Goal: Task Accomplishment & Management: Use online tool/utility

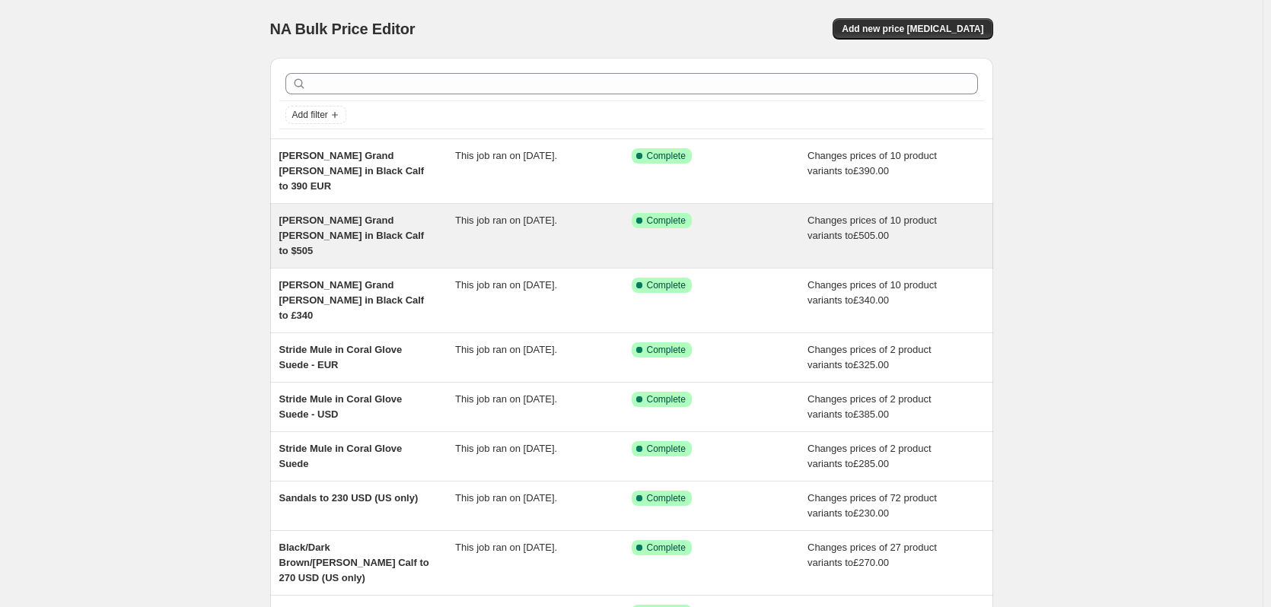
scroll to position [76, 0]
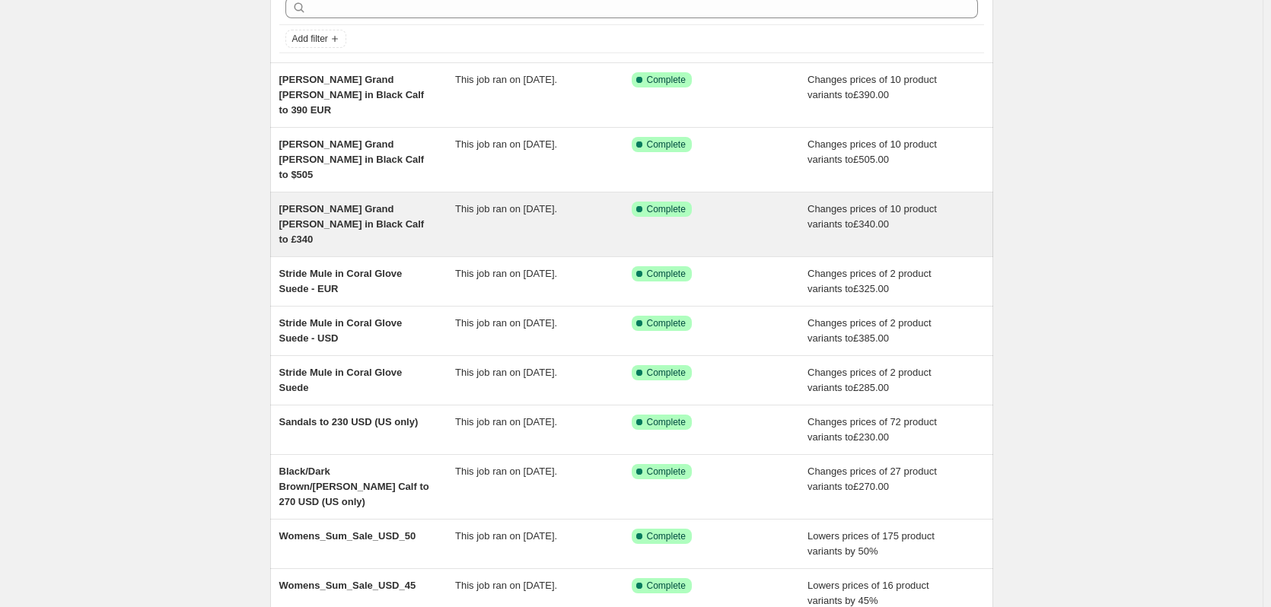
click at [348, 203] on span "[PERSON_NAME] Grand [PERSON_NAME] in Black Calf to £340" at bounding box center [351, 224] width 145 height 42
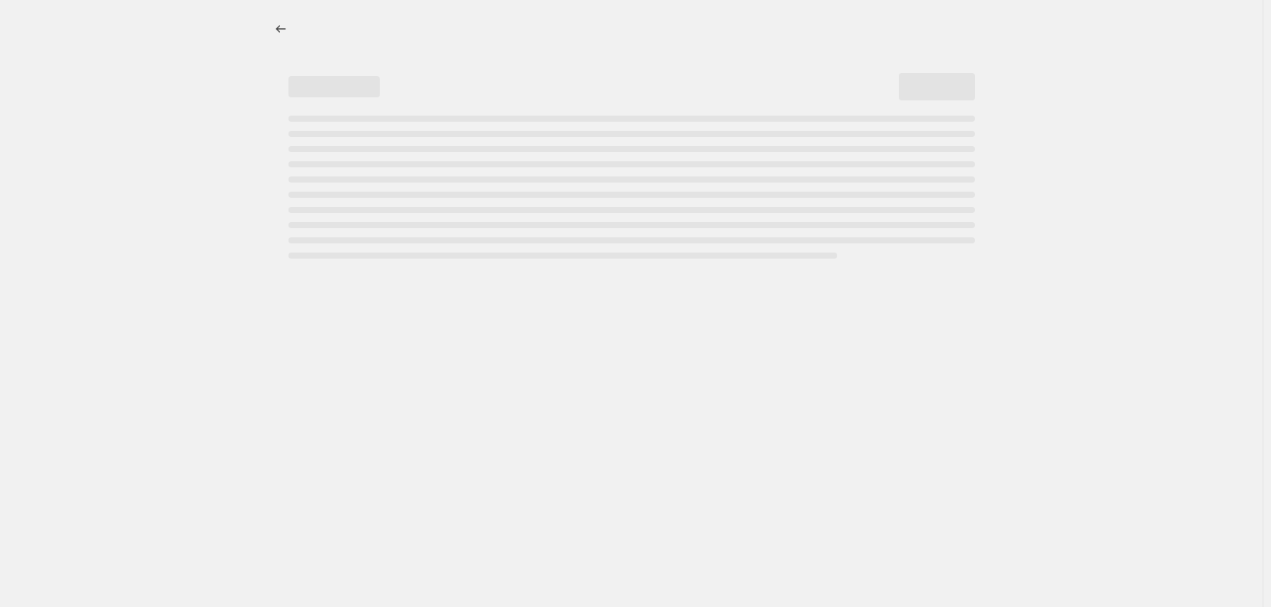
select select "no_change"
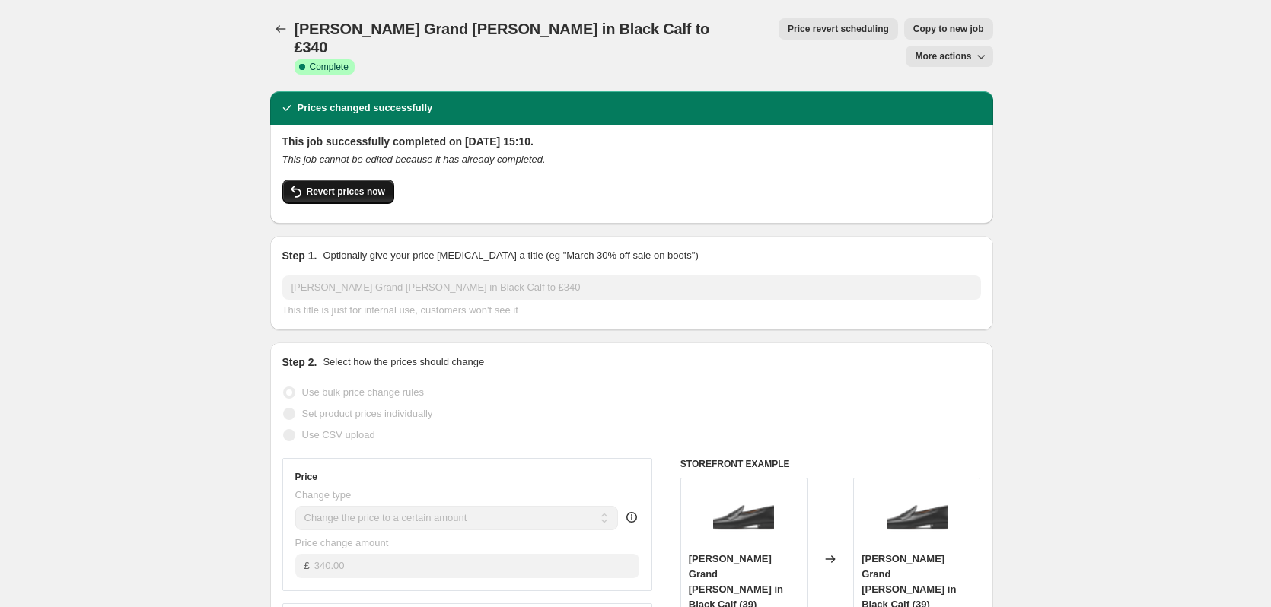
click at [328, 186] on span "Revert prices now" at bounding box center [346, 192] width 78 height 12
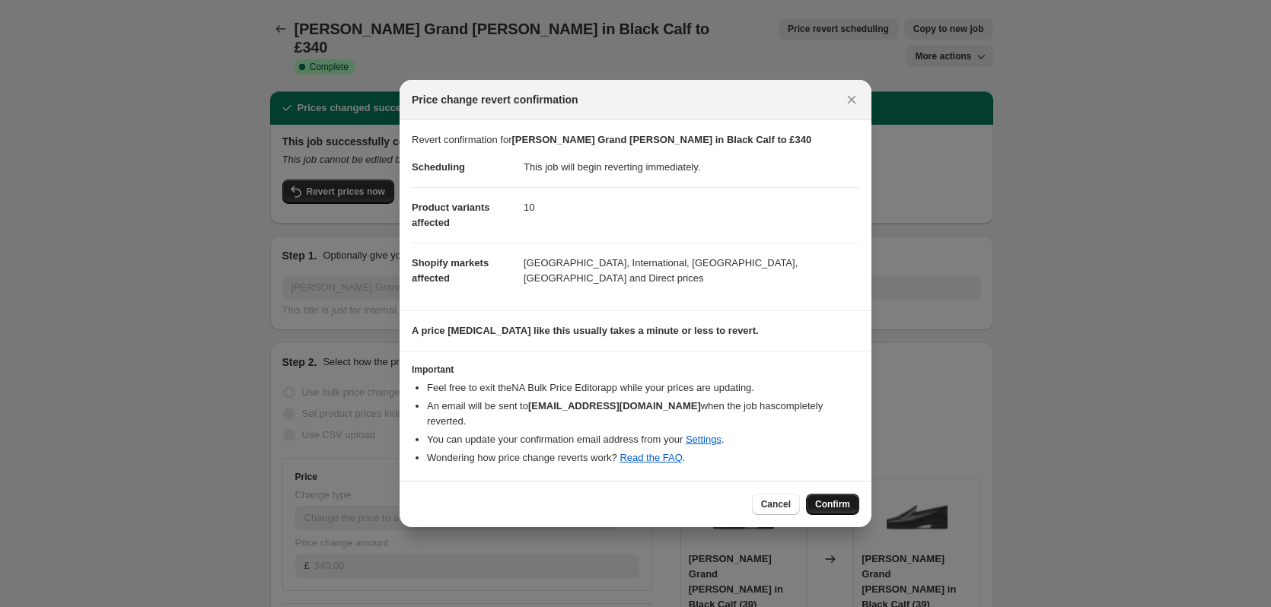
click at [838, 500] on span "Confirm" at bounding box center [832, 504] width 35 height 12
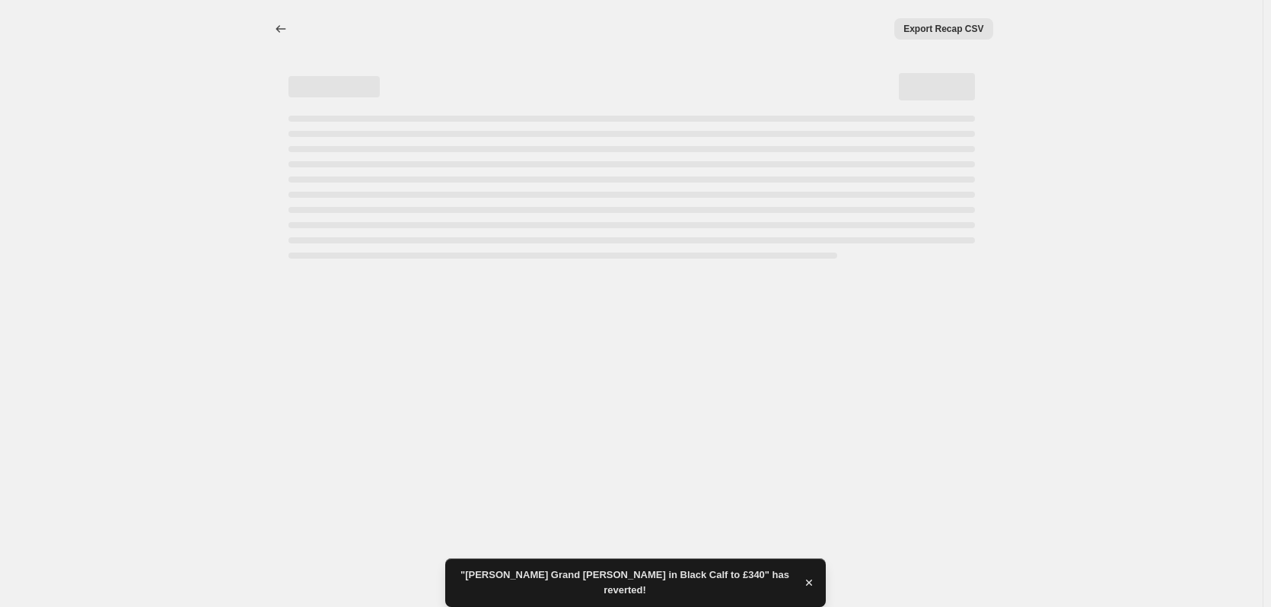
select select "no_change"
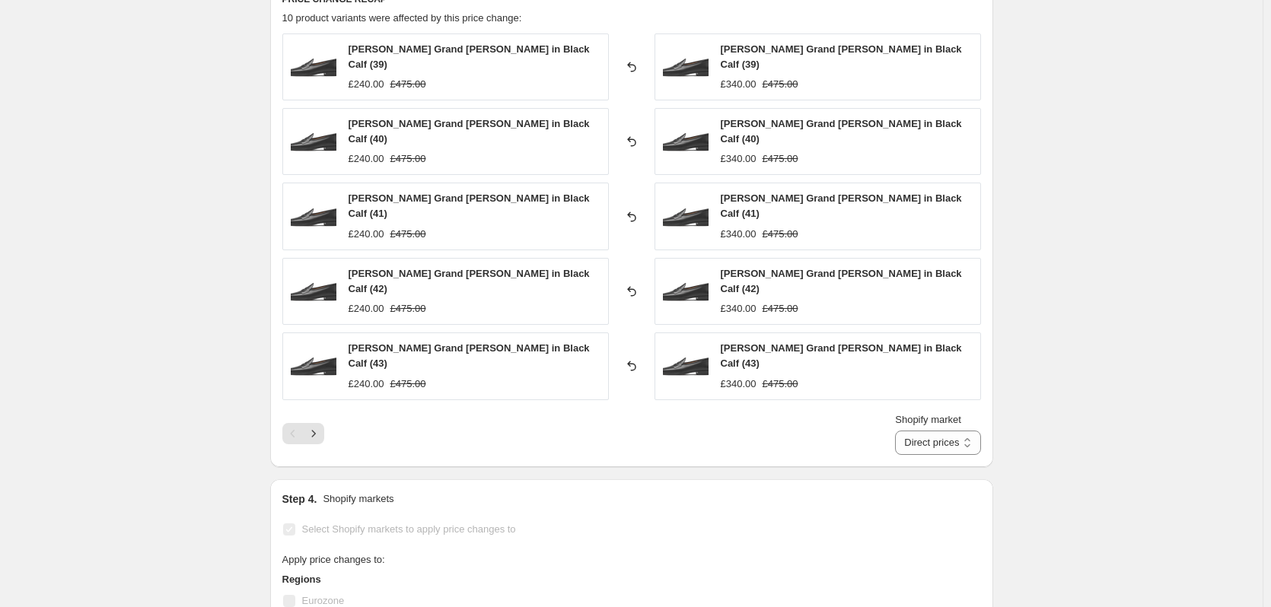
scroll to position [913, 0]
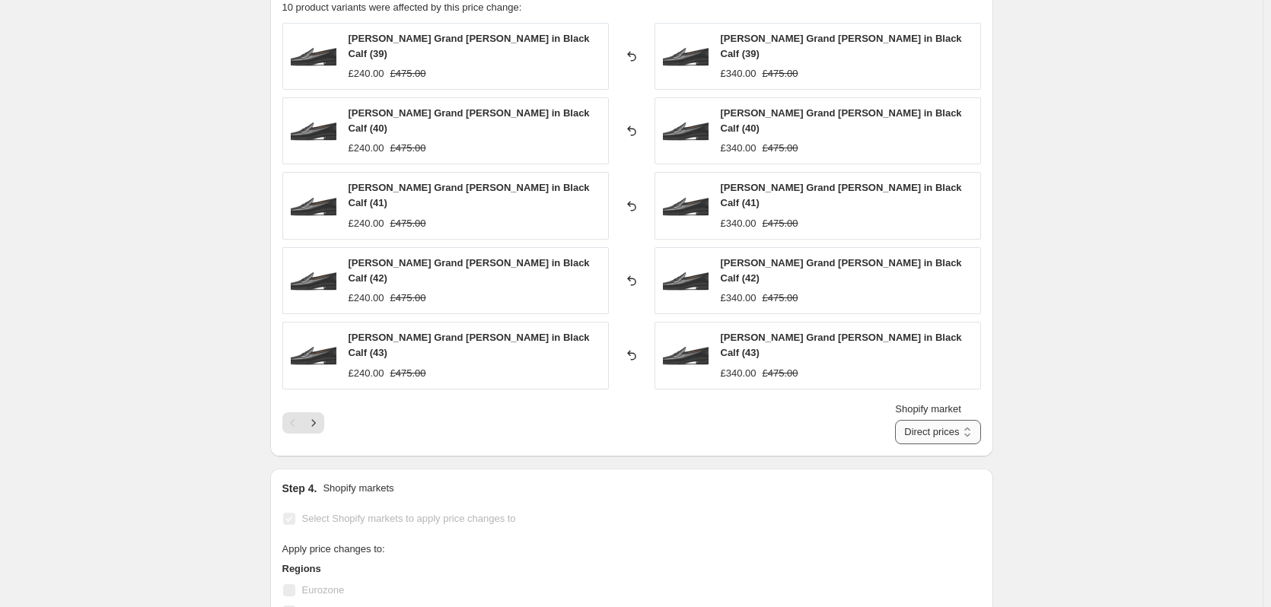
click at [946, 420] on select "Direct prices [GEOGRAPHIC_DATA] International [GEOGRAPHIC_DATA] [GEOGRAPHIC_DAT…" at bounding box center [937, 432] width 85 height 24
select select "13182140654"
click at [904, 420] on select "Direct prices [GEOGRAPHIC_DATA] International [GEOGRAPHIC_DATA] [GEOGRAPHIC_DAT…" at bounding box center [937, 432] width 85 height 24
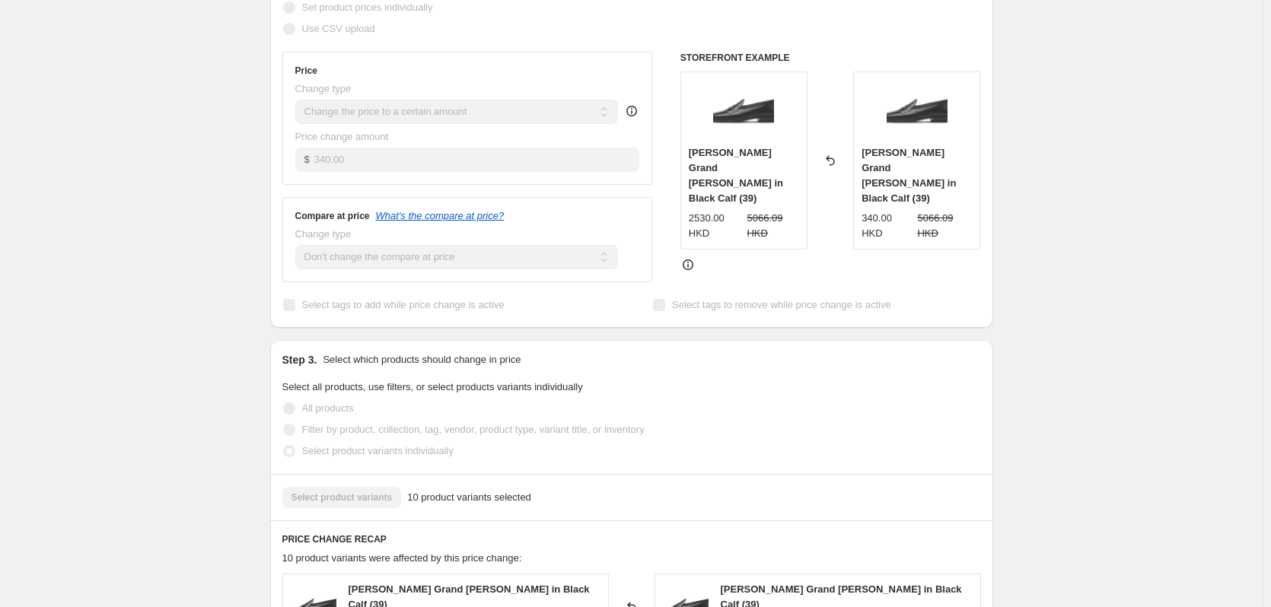
scroll to position [0, 0]
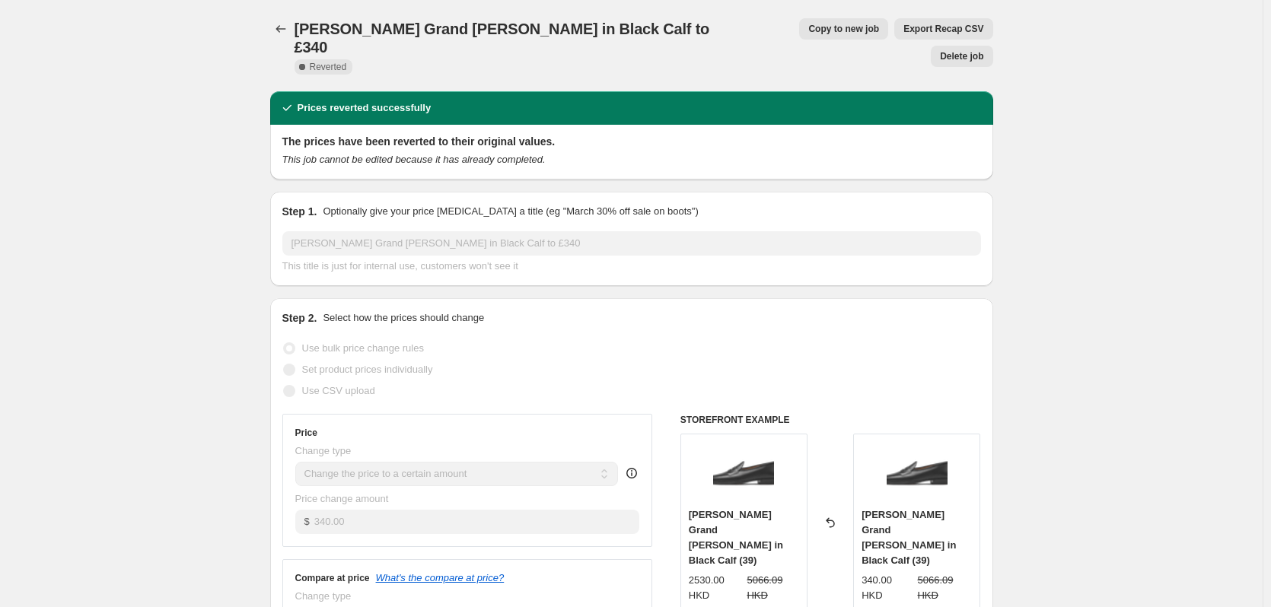
click at [799, 35] on button "Copy to new job" at bounding box center [843, 28] width 89 height 21
select select "no_change"
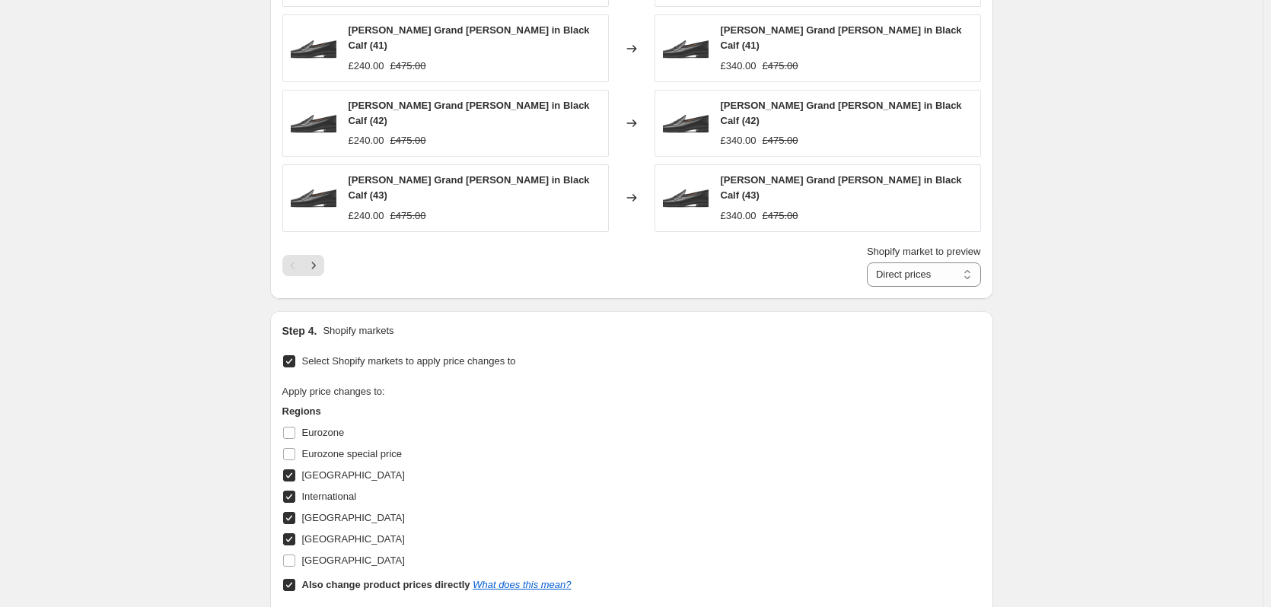
scroll to position [1177, 0]
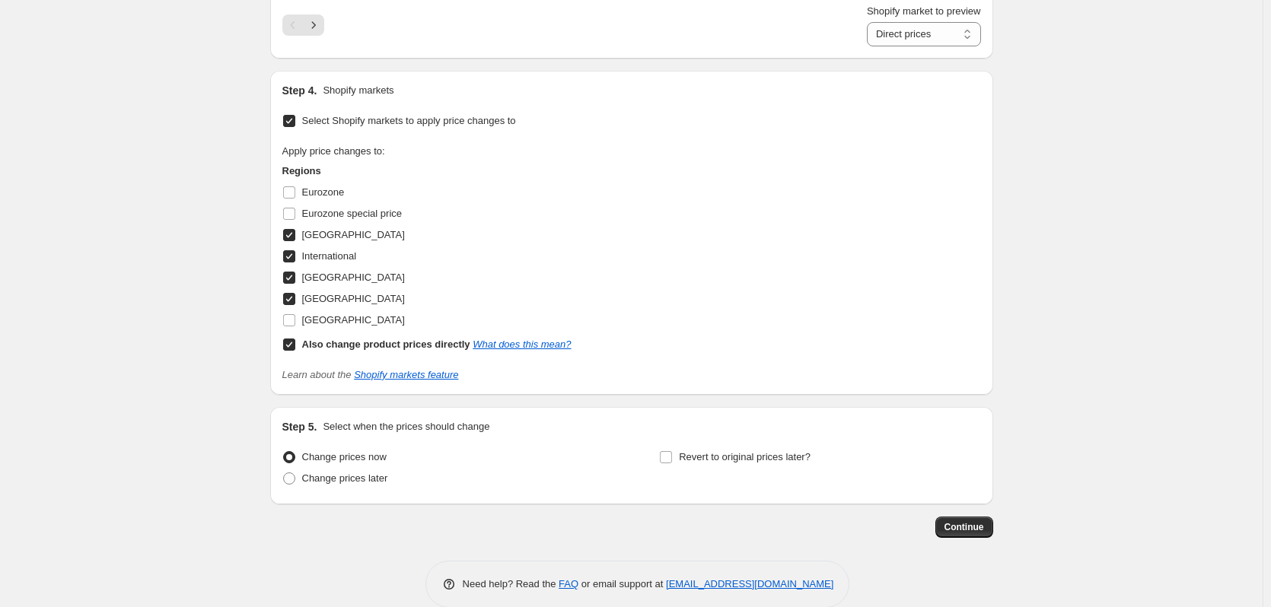
click at [291, 272] on input "[GEOGRAPHIC_DATA]" at bounding box center [289, 278] width 12 height 12
checkbox input "false"
click at [295, 250] on input "International" at bounding box center [289, 256] width 12 height 12
checkbox input "false"
click at [293, 229] on input "[GEOGRAPHIC_DATA]" at bounding box center [289, 235] width 12 height 12
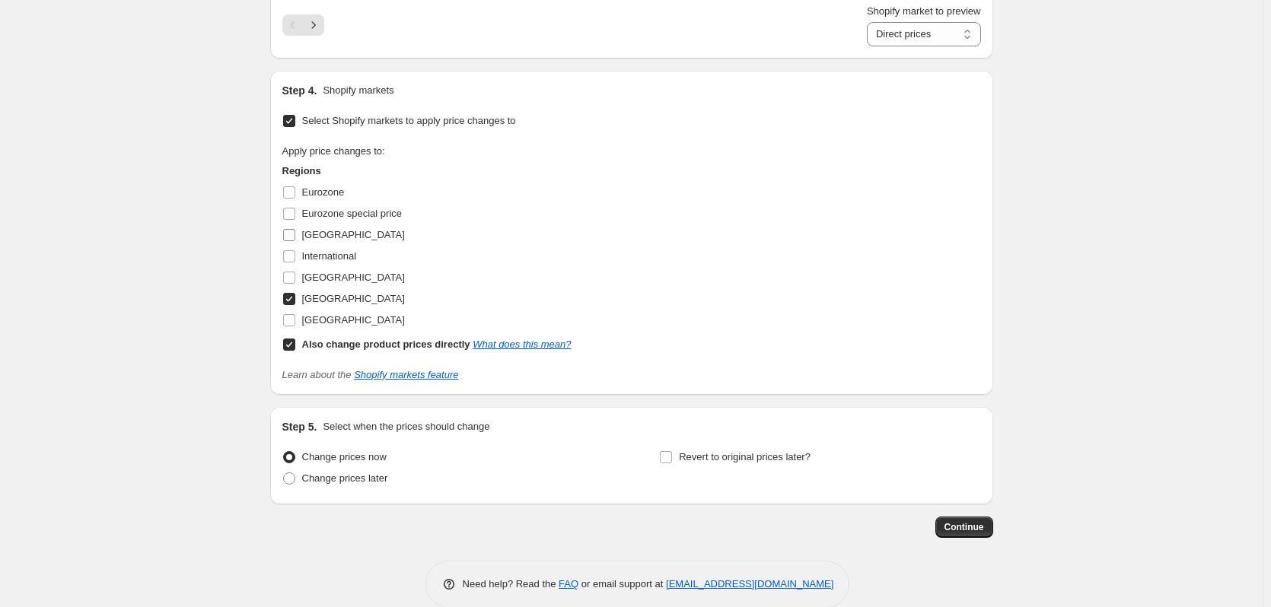
checkbox input "false"
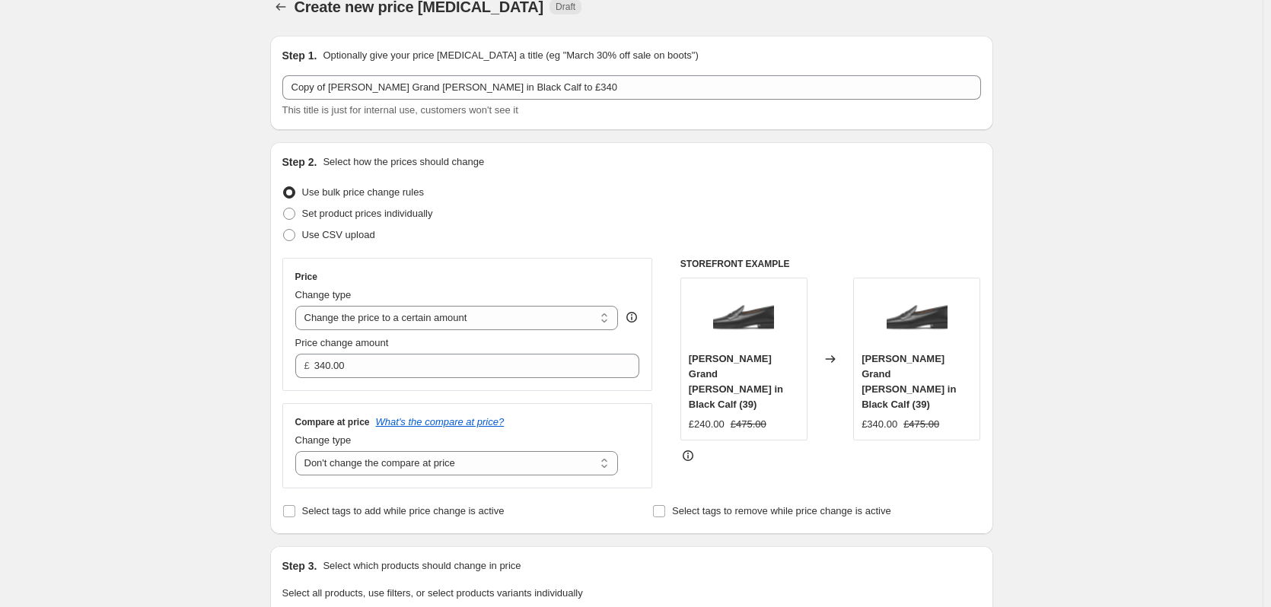
scroll to position [0, 0]
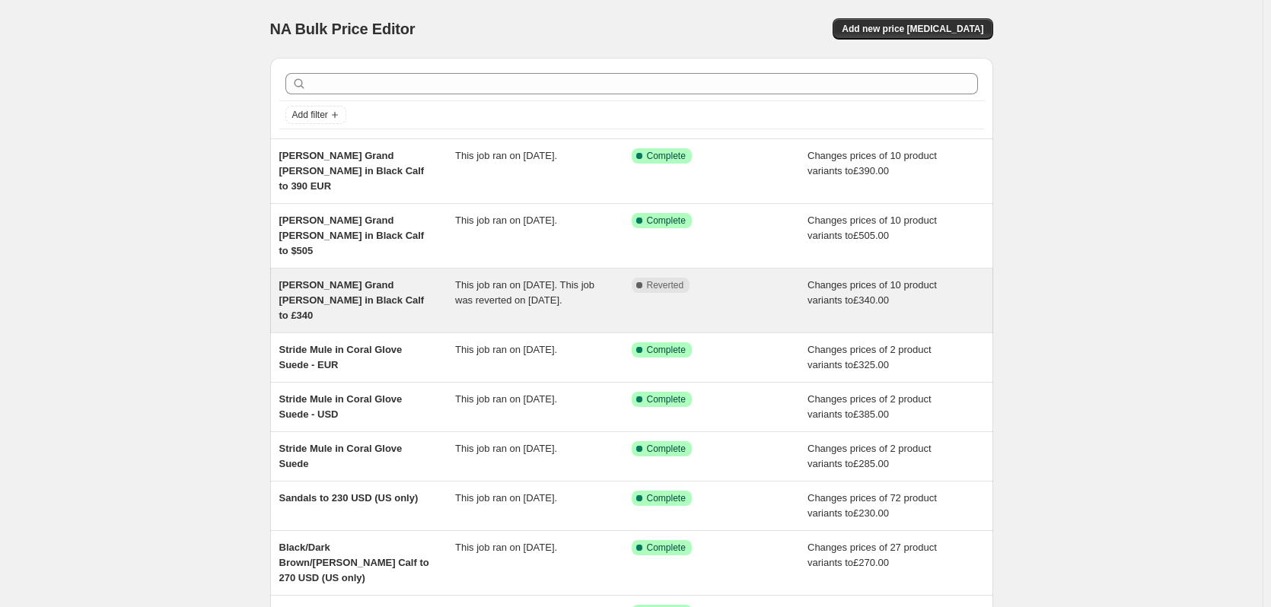
click at [368, 279] on span "[PERSON_NAME] Grand [PERSON_NAME] in Black Calf to £340" at bounding box center [351, 300] width 145 height 42
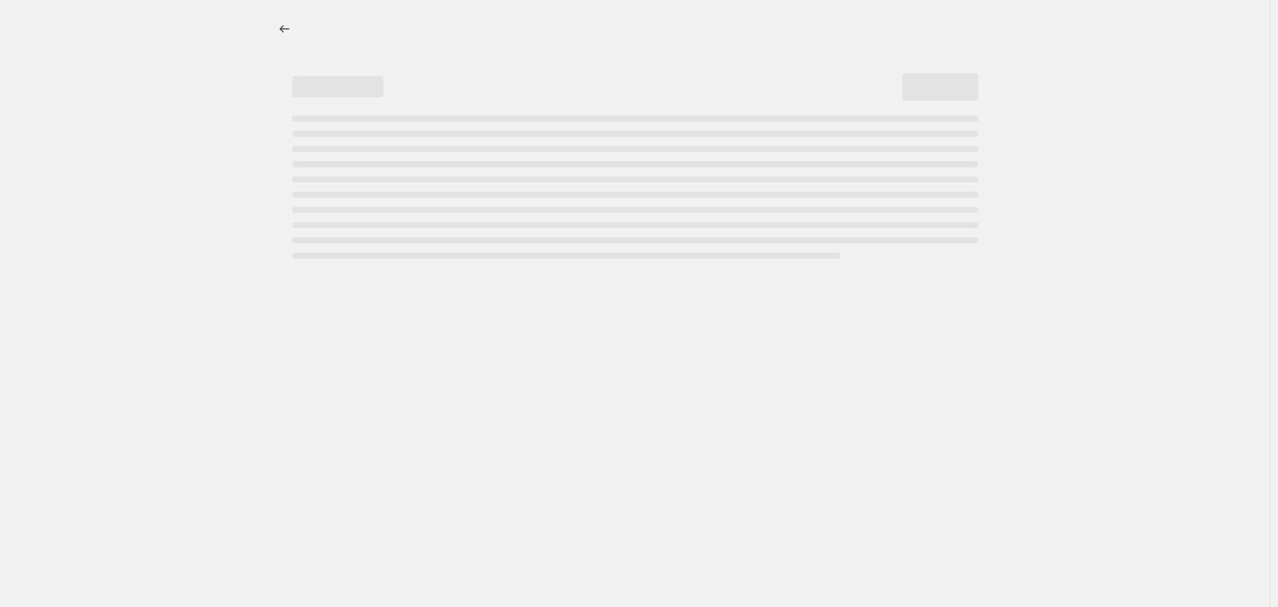
select select "no_change"
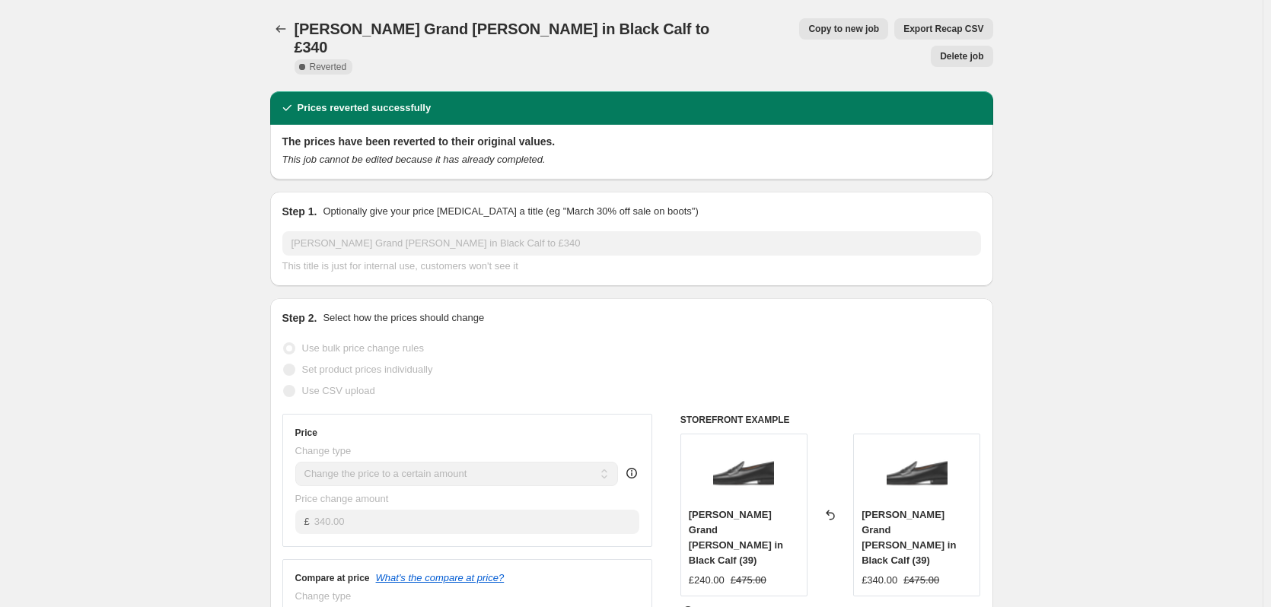
click at [811, 28] on span "Copy to new job" at bounding box center [843, 29] width 71 height 12
select select "no_change"
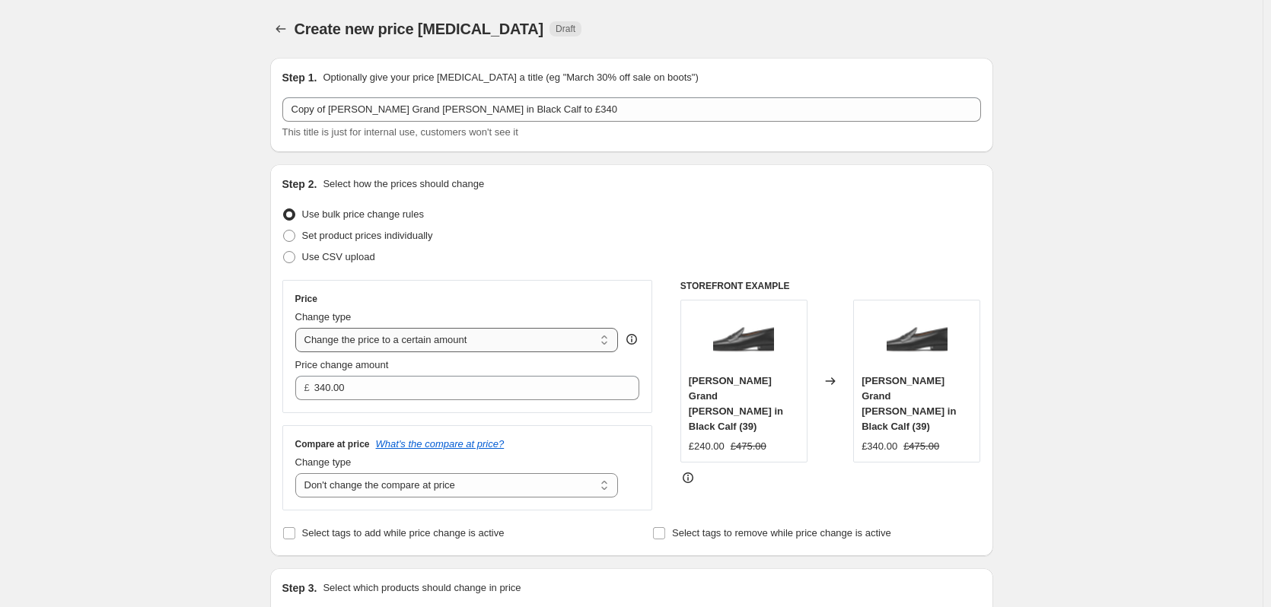
click at [399, 340] on select "Change the price to a certain amount Change the price by a certain amount Chang…" at bounding box center [456, 340] width 323 height 24
select select "percentage"
click at [298, 328] on select "Change the price to a certain amount Change the price by a certain amount Chang…" at bounding box center [456, 340] width 323 height 24
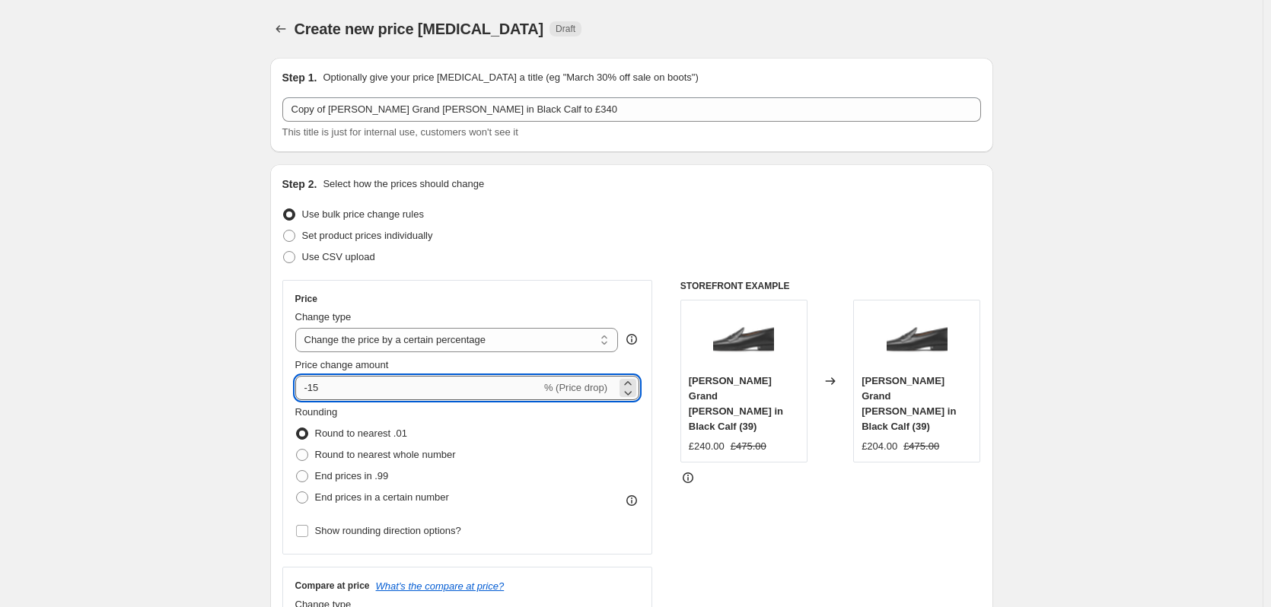
click at [355, 390] on input "-15" at bounding box center [418, 388] width 246 height 24
type input "-1"
type input "-28"
click at [389, 337] on select "Change the price to a certain amount Change the price by a certain amount Chang…" at bounding box center [456, 340] width 323 height 24
select select "pcap"
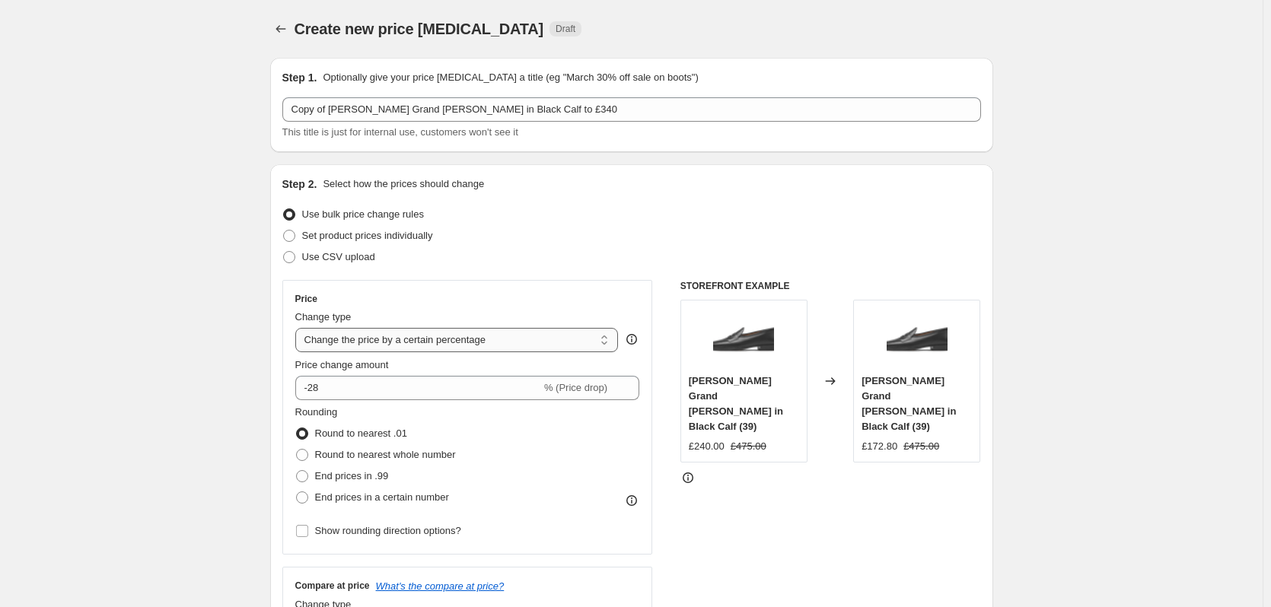
click at [298, 328] on select "Change the price to a certain amount Change the price by a certain amount Chang…" at bounding box center [456, 340] width 323 height 24
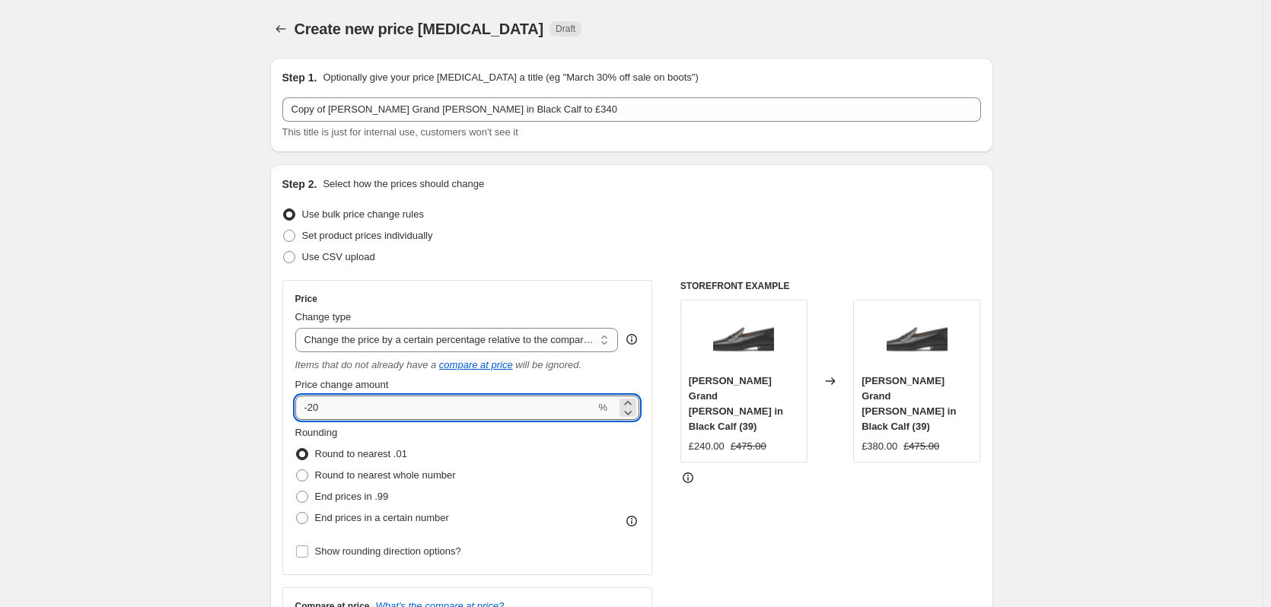
click at [364, 411] on input "-20" at bounding box center [445, 408] width 301 height 24
type input "-28"
click at [388, 409] on input "-28" at bounding box center [445, 408] width 301 height 24
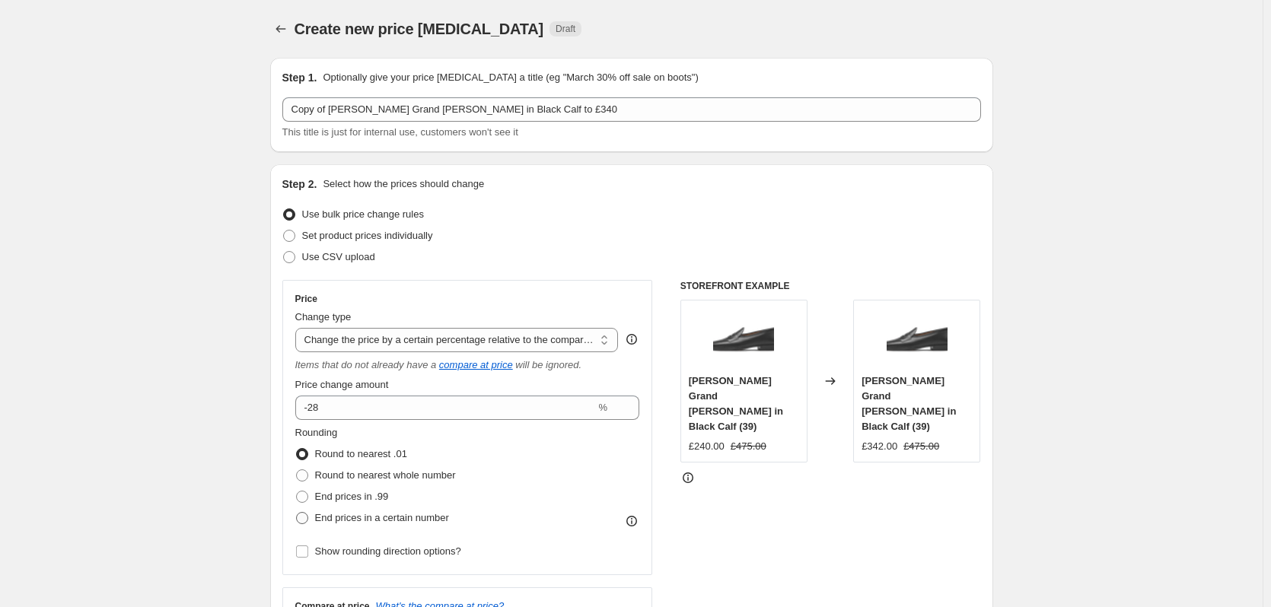
click at [306, 522] on span at bounding box center [302, 518] width 12 height 12
click at [297, 513] on input "End prices in a certain number" at bounding box center [296, 512] width 1 height 1
radio input "true"
click at [345, 562] on input "text" at bounding box center [343, 561] width 29 height 24
type input "0"
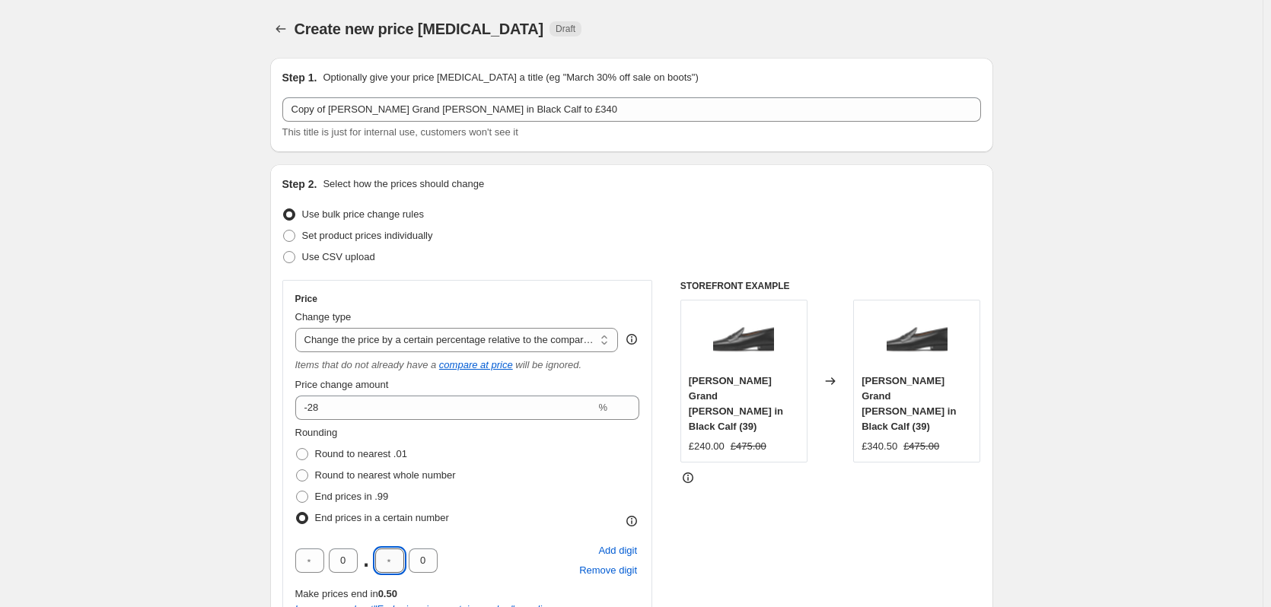
type input "0"
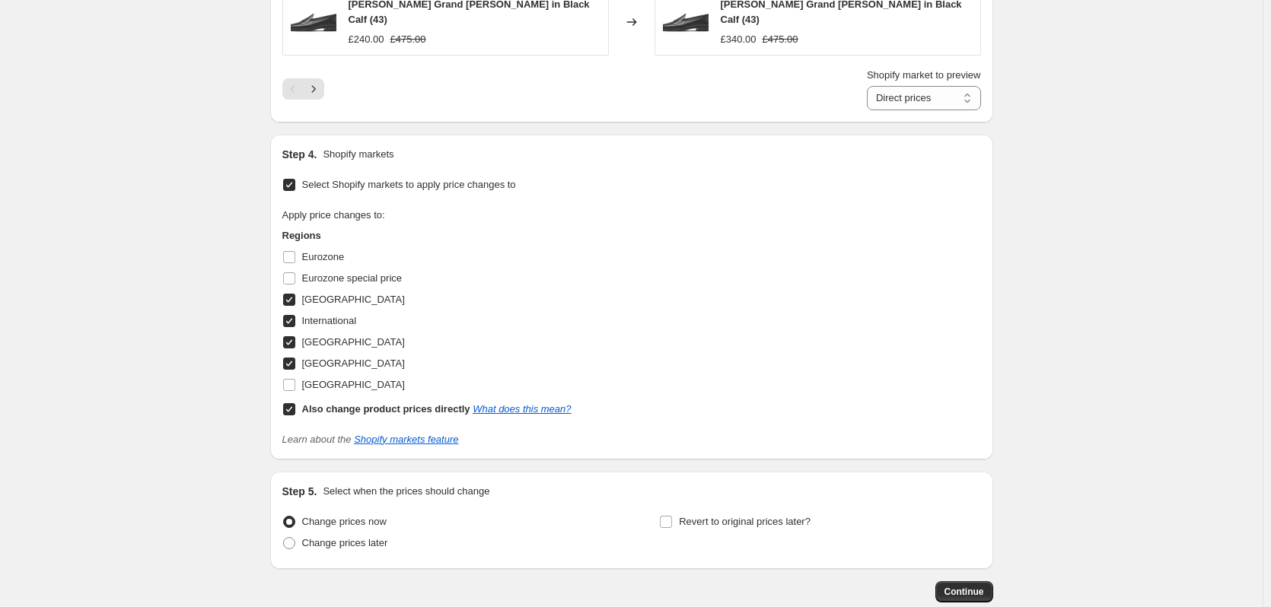
scroll to position [1427, 0]
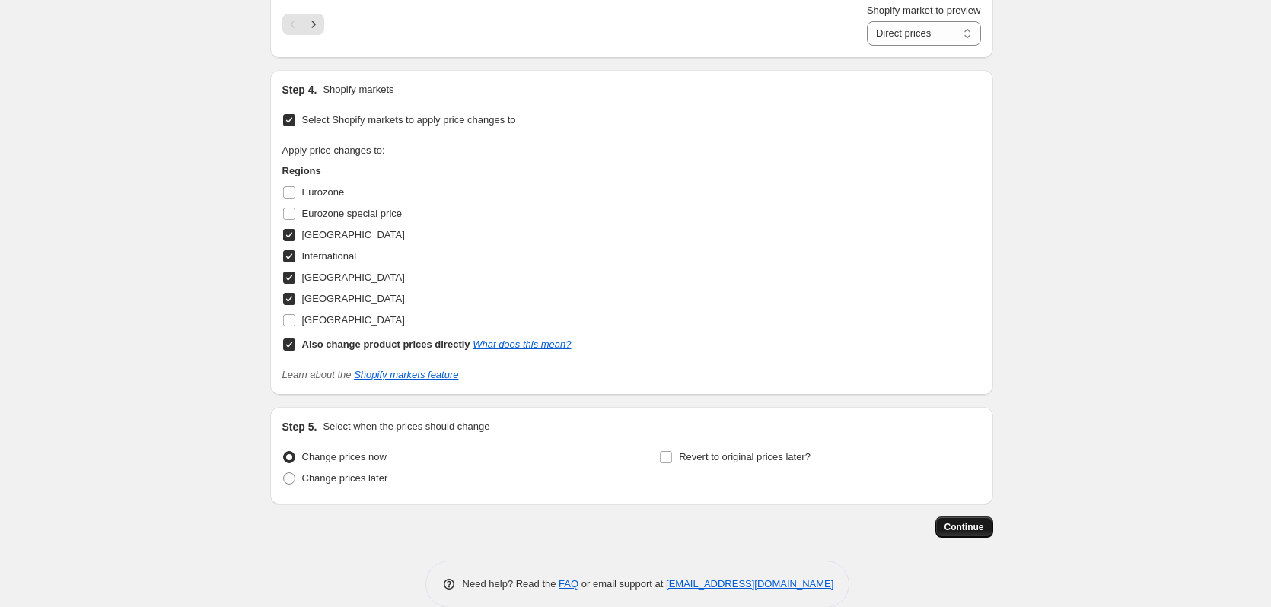
click at [958, 521] on span "Continue" at bounding box center [964, 527] width 40 height 12
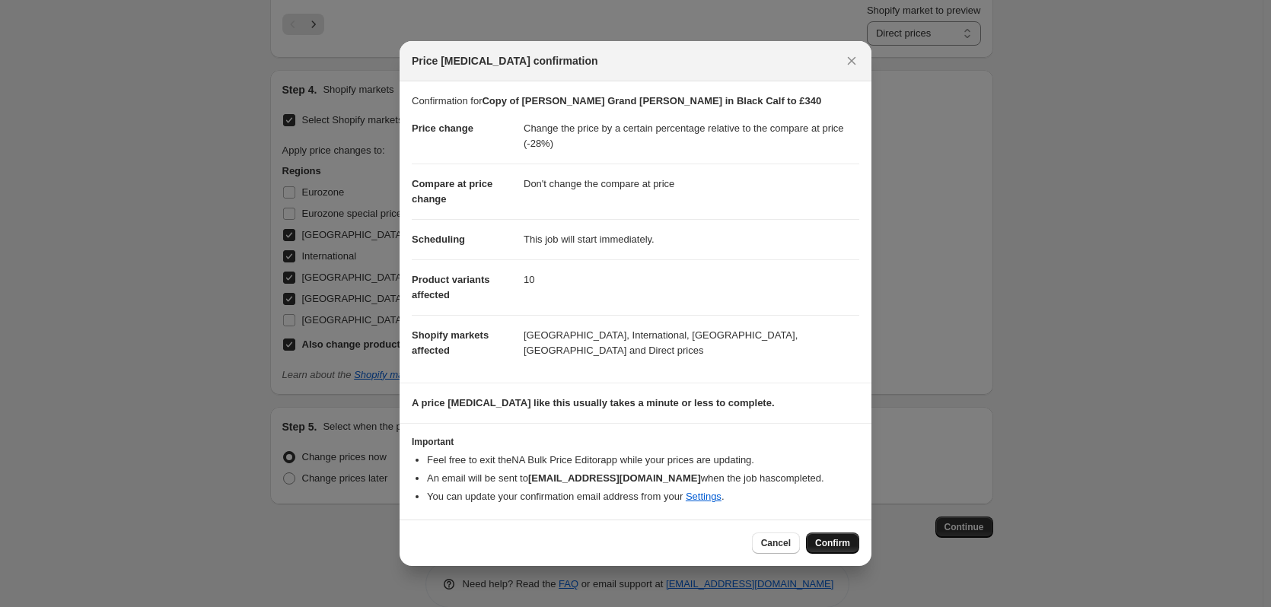
click at [830, 541] on span "Confirm" at bounding box center [832, 543] width 35 height 12
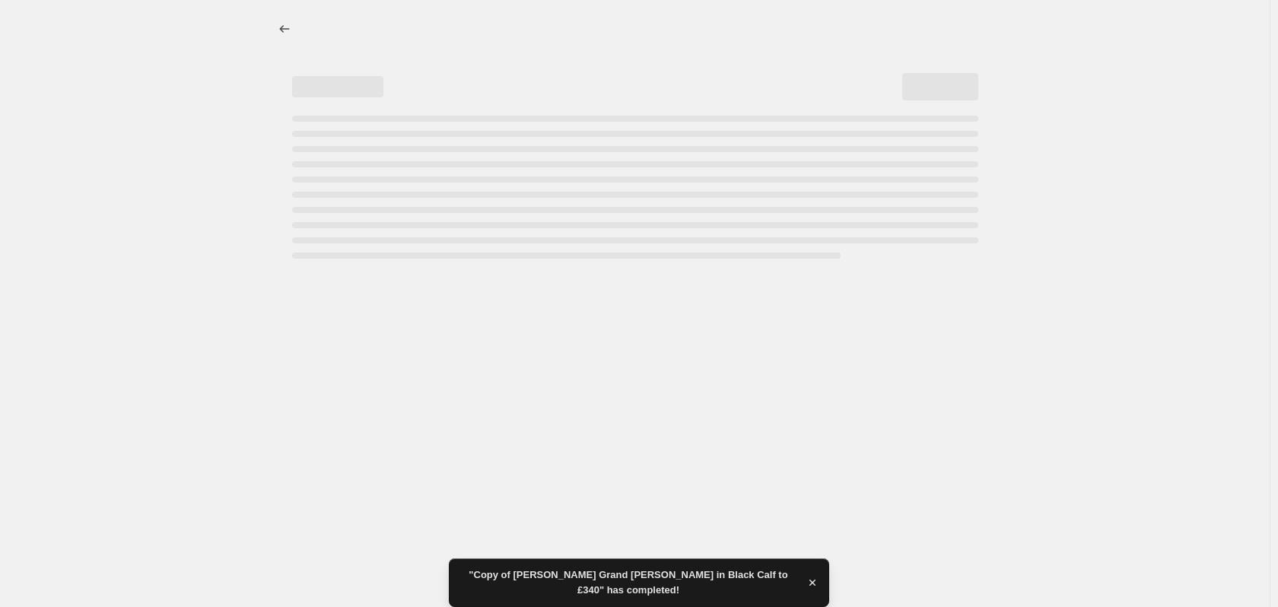
select select "pcap"
select select "no_change"
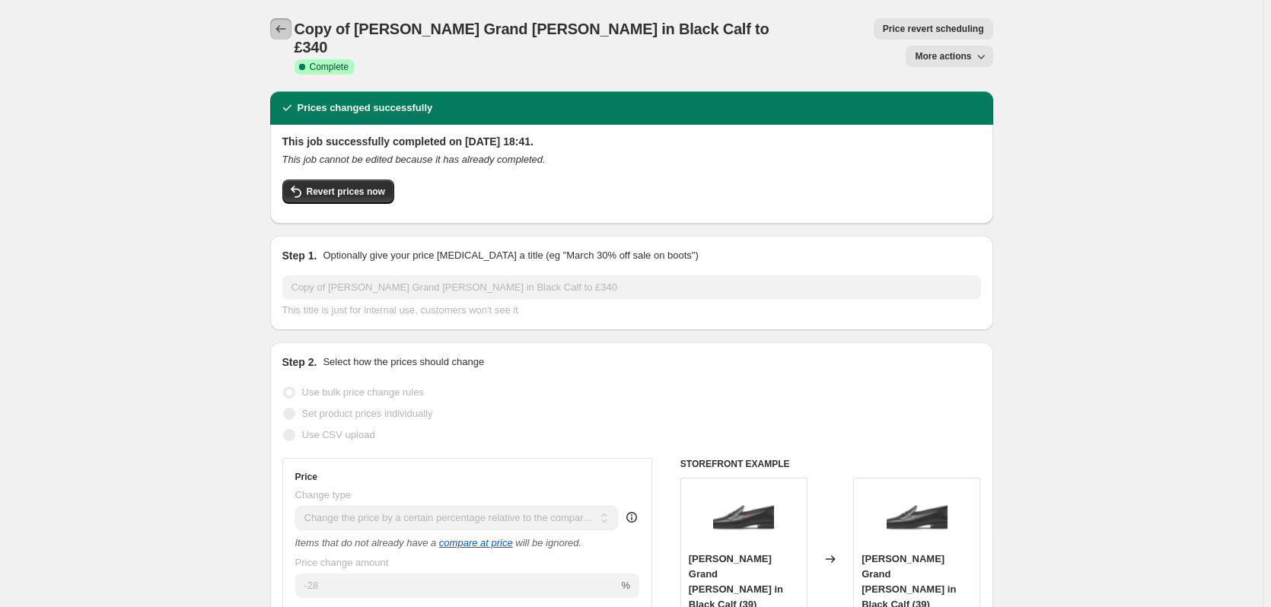
click at [291, 24] on button "Price change jobs" at bounding box center [280, 28] width 21 height 21
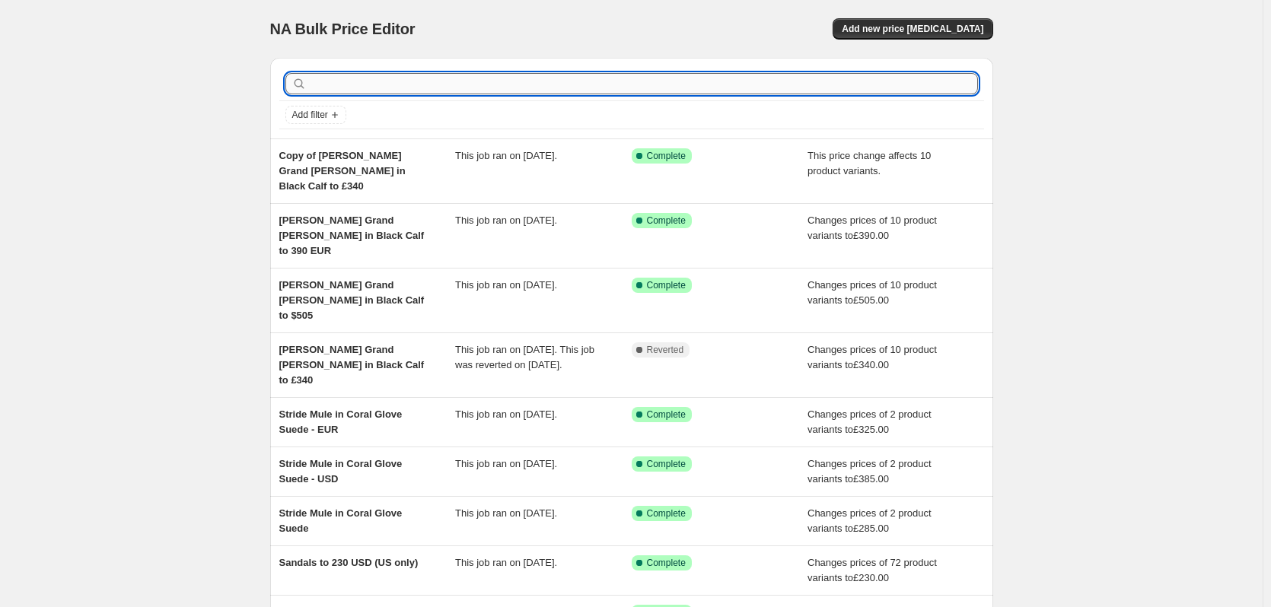
click at [377, 78] on input "text" at bounding box center [644, 83] width 668 height 21
paste input "Mens_Sum_Sale_GBP_50"
type input "Mens_Sum_Sale_GBP_50"
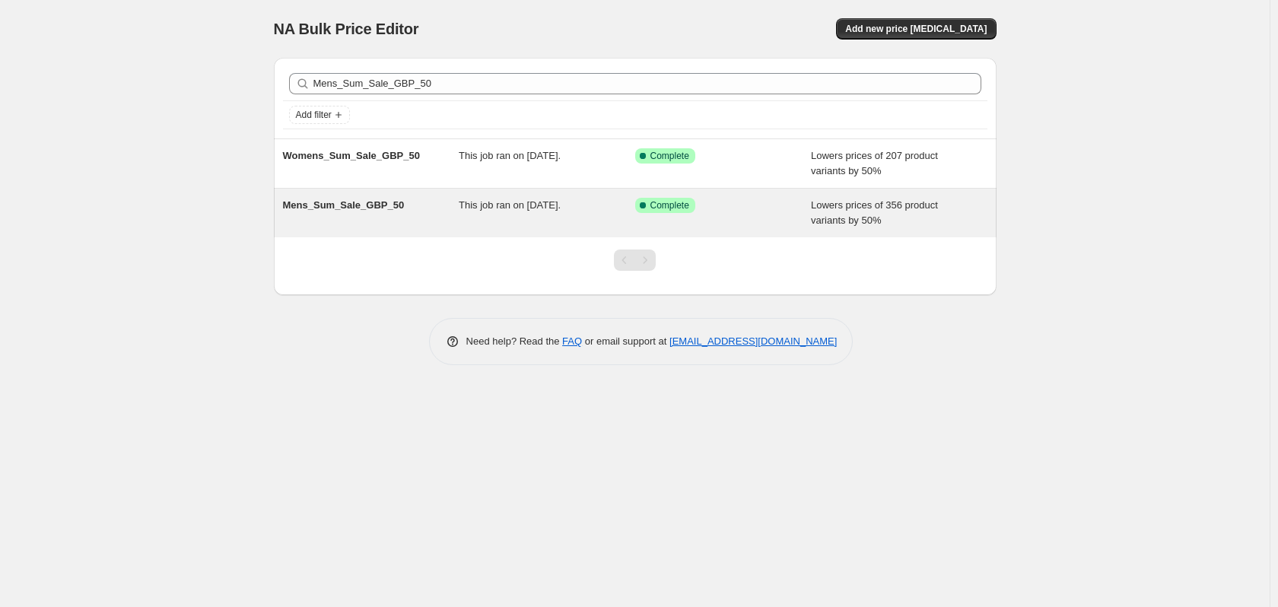
click at [355, 205] on span "Mens_Sum_Sale_GBP_50" at bounding box center [344, 204] width 122 height 11
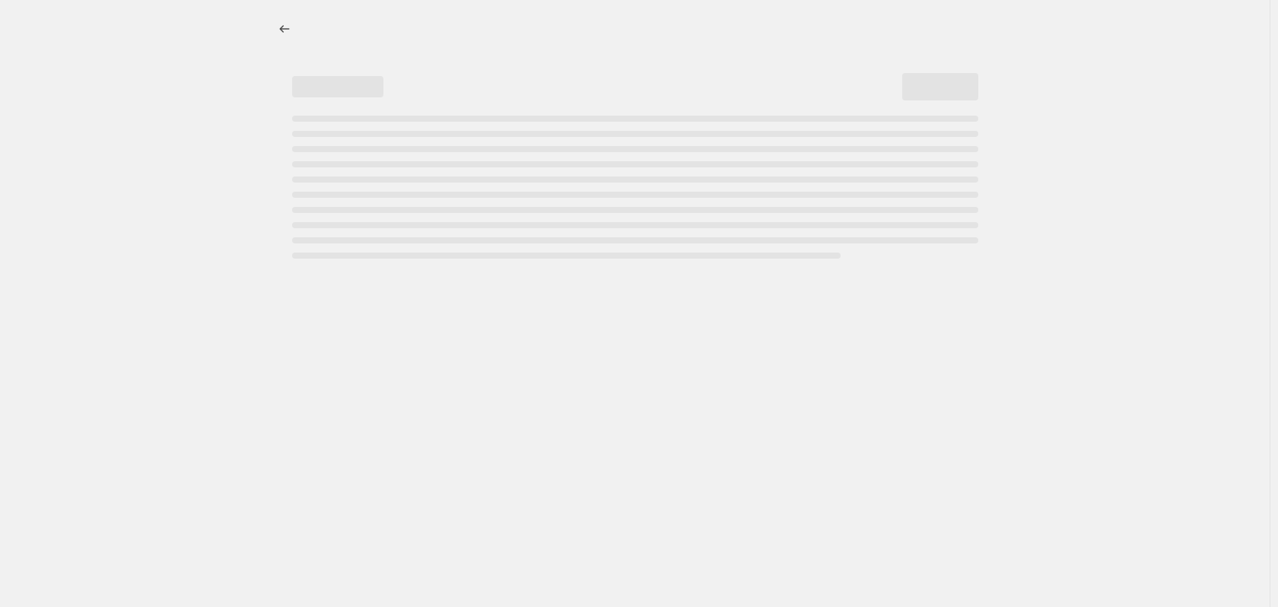
select select "percentage"
select select "tag"
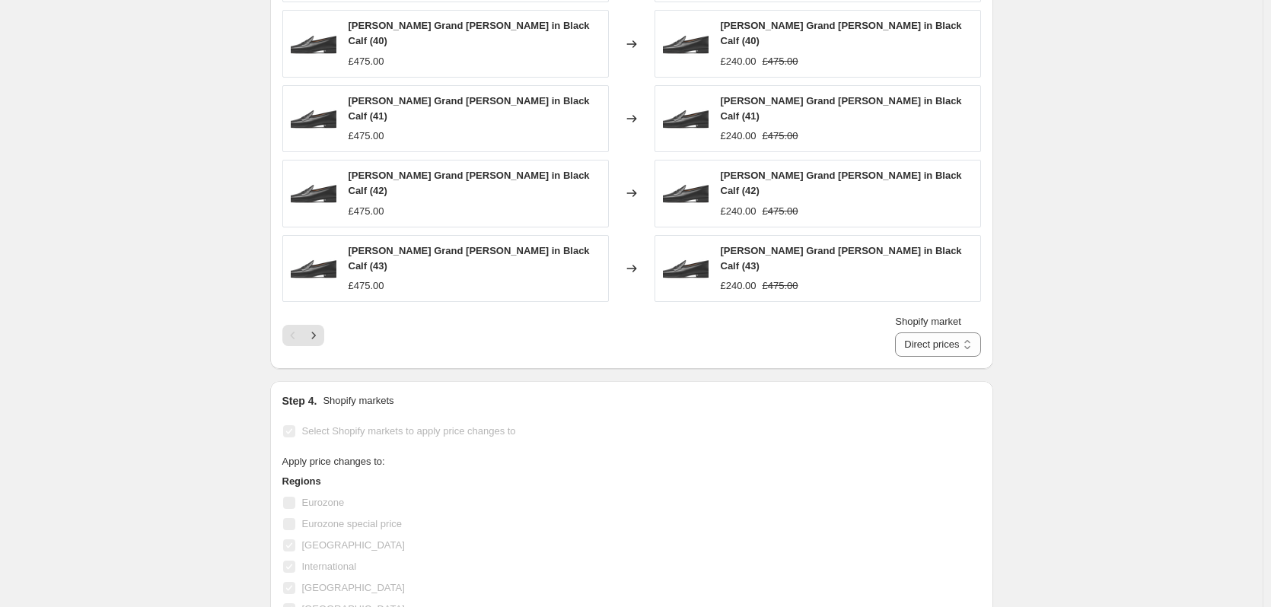
scroll to position [1294, 0]
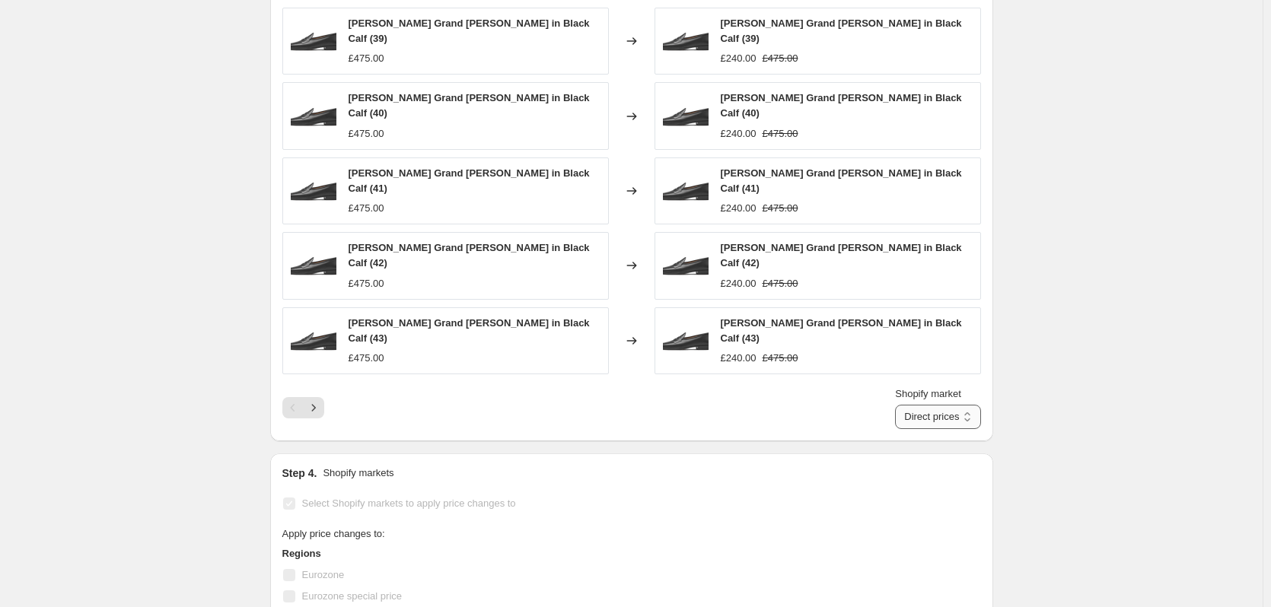
click at [949, 405] on select "Direct prices [GEOGRAPHIC_DATA] International [GEOGRAPHIC_DATA] [GEOGRAPHIC_DAT…" at bounding box center [937, 417] width 85 height 24
select select "13182140654"
click at [904, 405] on select "Direct prices [GEOGRAPHIC_DATA] International [GEOGRAPHIC_DATA] [GEOGRAPHIC_DAT…" at bounding box center [937, 417] width 85 height 24
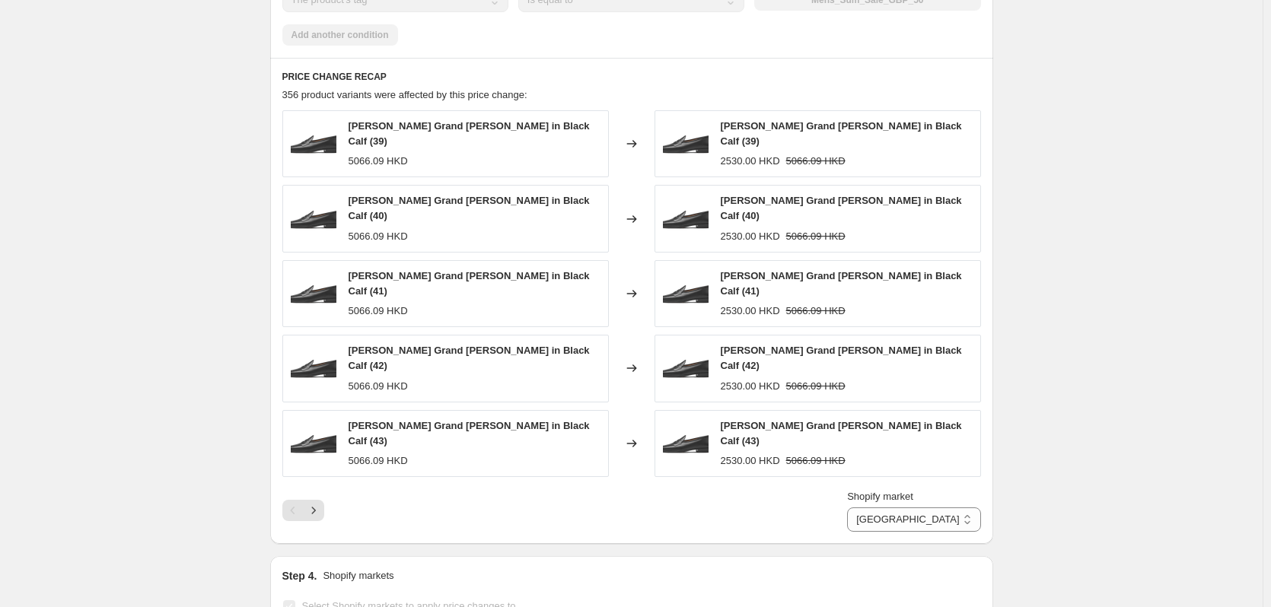
scroll to position [1217, 0]
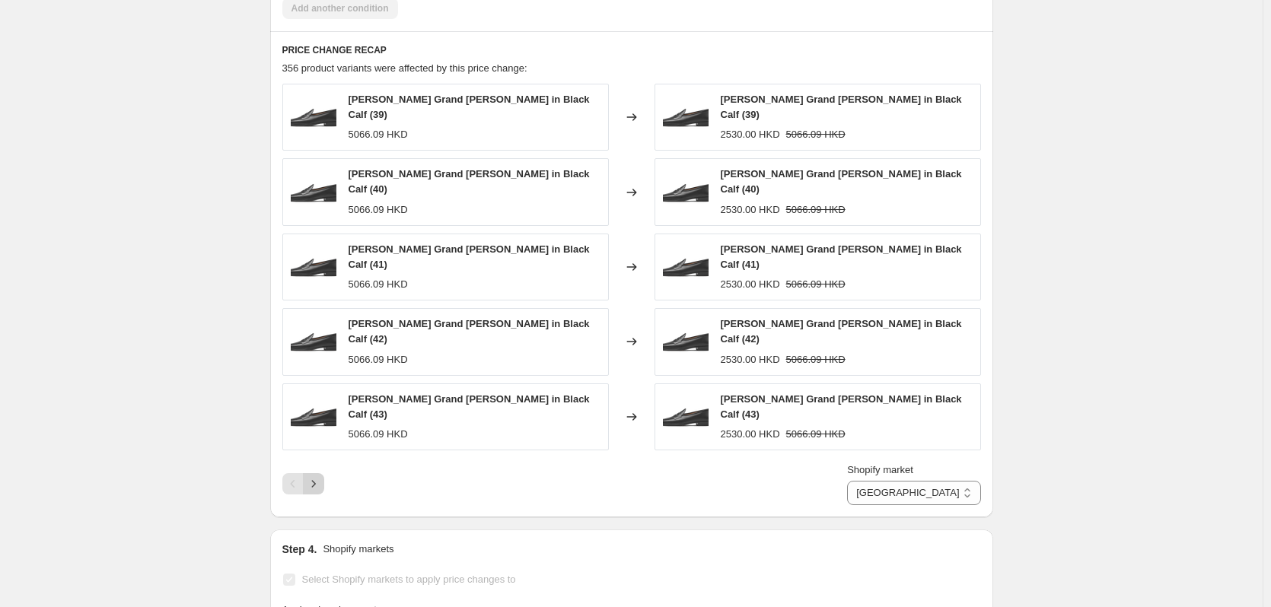
click at [311, 476] on icon "Next" at bounding box center [313, 483] width 15 height 15
click at [315, 476] on icon "Next" at bounding box center [313, 483] width 15 height 15
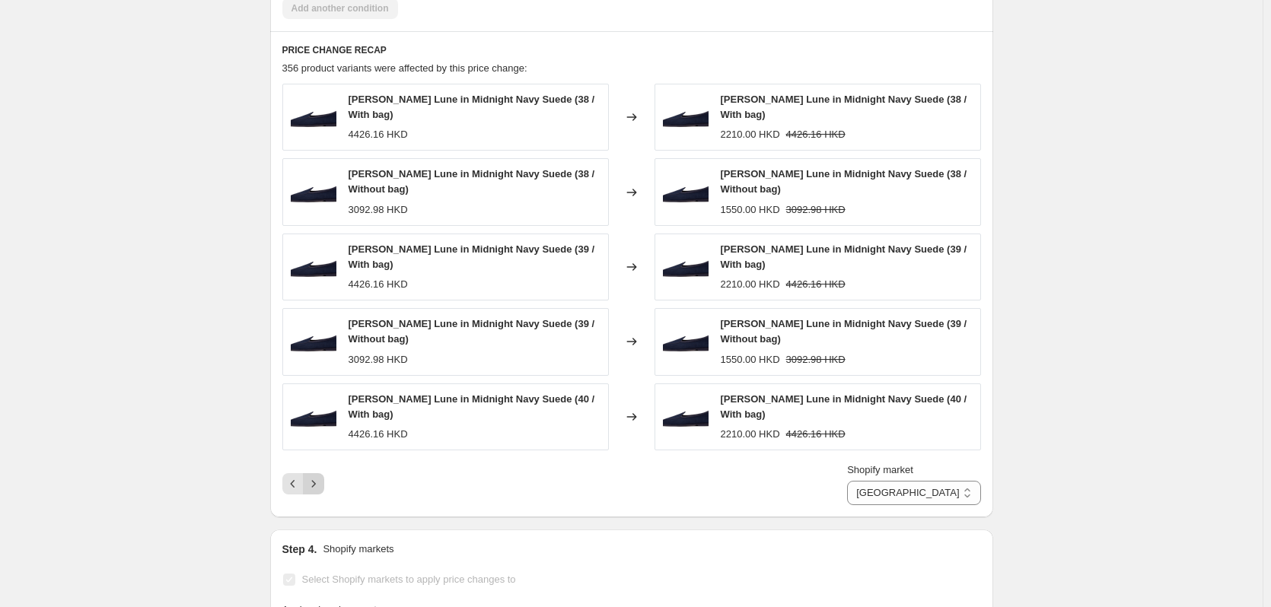
click at [316, 476] on icon "Next" at bounding box center [313, 483] width 15 height 15
click at [315, 480] on icon "Next" at bounding box center [313, 483] width 4 height 7
click at [317, 476] on icon "Next" at bounding box center [313, 483] width 15 height 15
click at [315, 480] on icon "Next" at bounding box center [313, 483] width 4 height 7
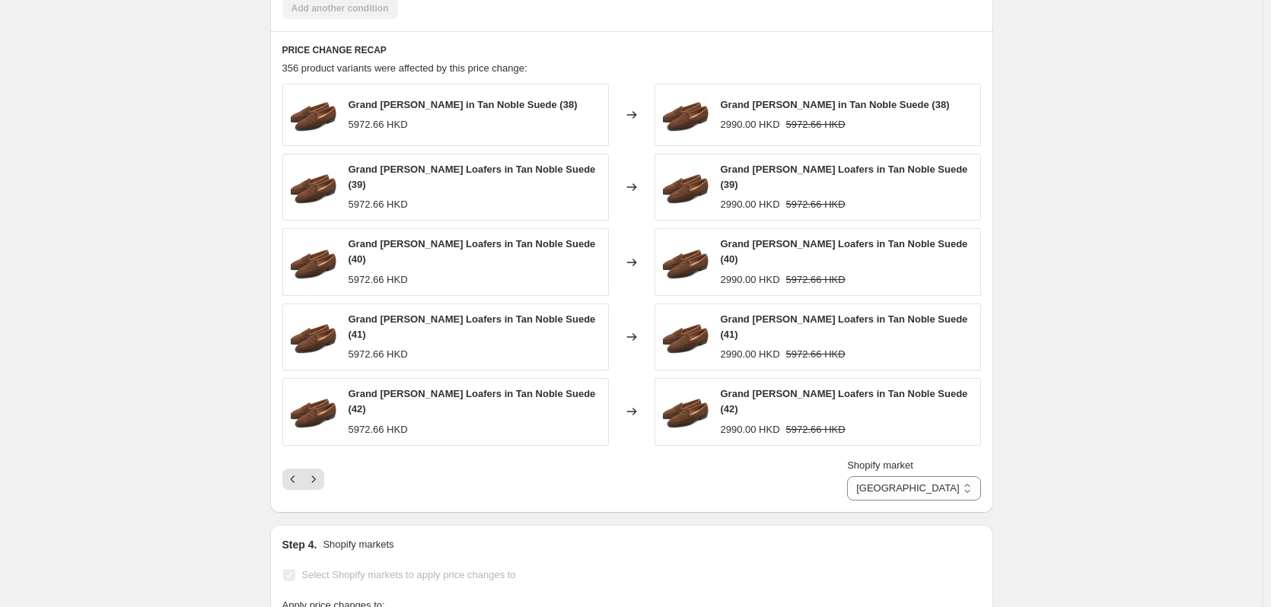
click at [317, 474] on div "Shopify market Direct prices [GEOGRAPHIC_DATA] International [GEOGRAPHIC_DATA] …" at bounding box center [631, 479] width 698 height 43
click at [317, 472] on icon "Next" at bounding box center [313, 479] width 15 height 15
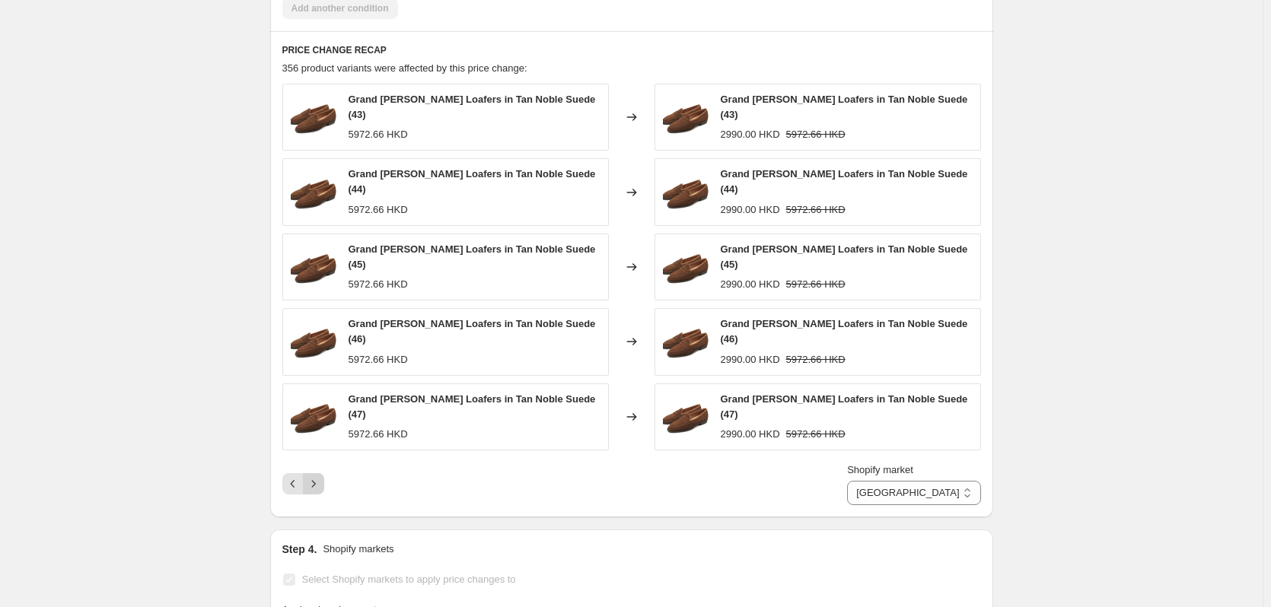
click at [317, 476] on icon "Next" at bounding box center [313, 483] width 15 height 15
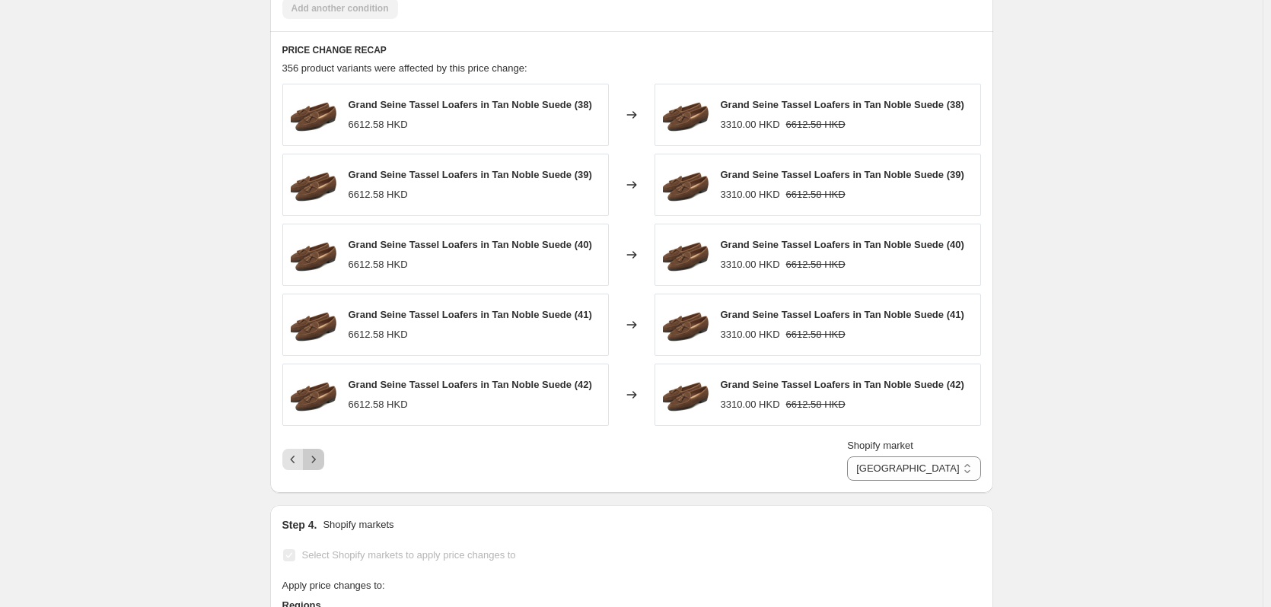
click at [317, 466] on icon "Next" at bounding box center [313, 459] width 15 height 15
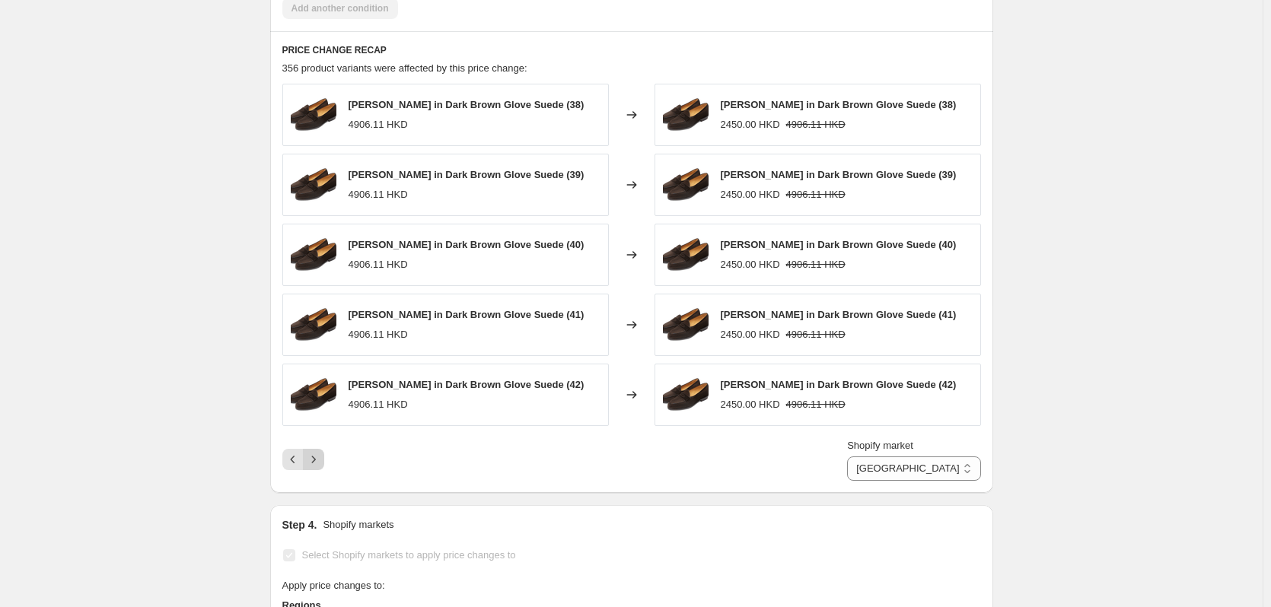
click at [317, 467] on icon "Next" at bounding box center [313, 459] width 15 height 15
click at [317, 469] on button "Next" at bounding box center [313, 459] width 21 height 21
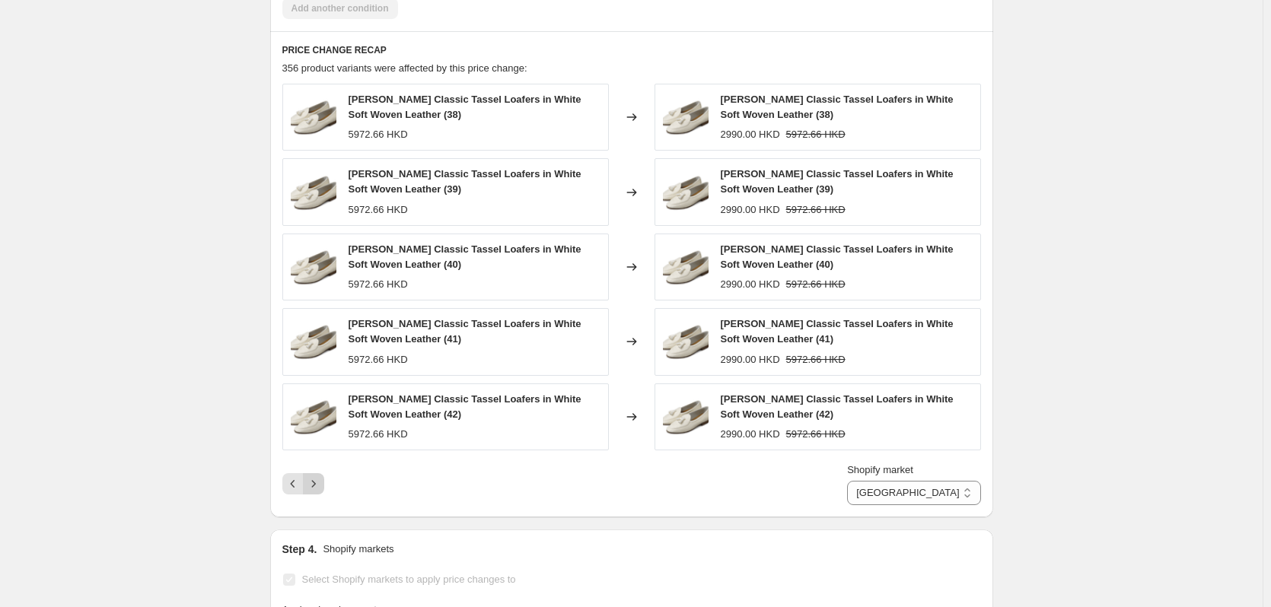
click at [317, 469] on div "Shopify market Direct prices [GEOGRAPHIC_DATA] International [GEOGRAPHIC_DATA] …" at bounding box center [631, 484] width 698 height 43
click at [317, 486] on icon "Next" at bounding box center [313, 483] width 15 height 15
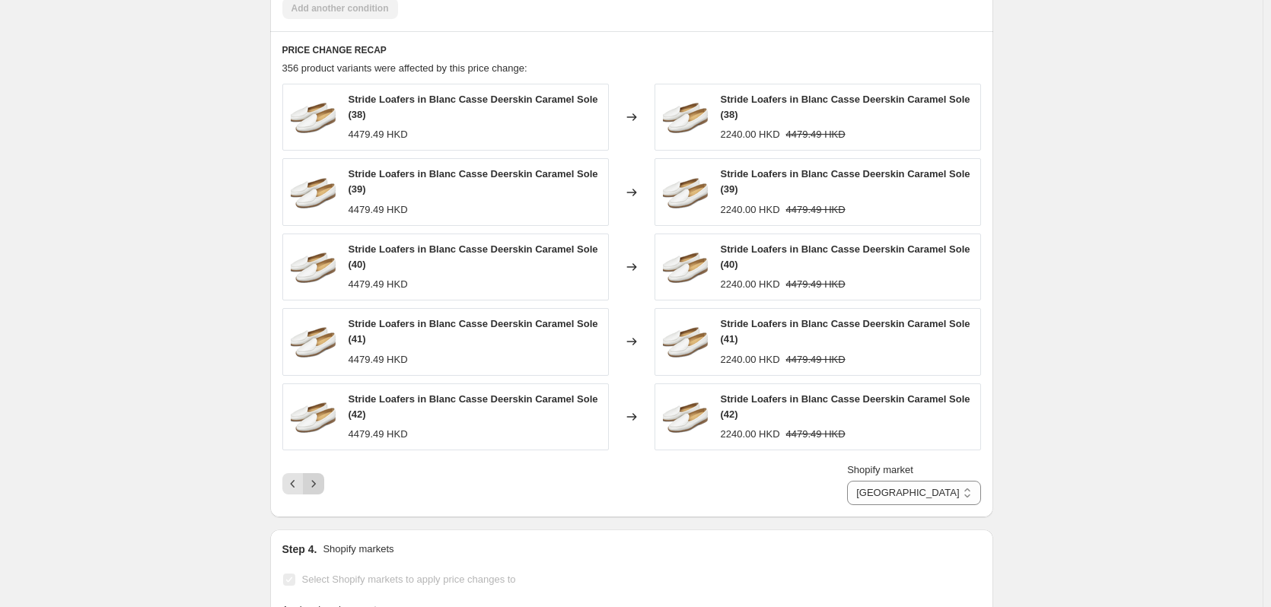
click at [317, 486] on icon "Next" at bounding box center [313, 483] width 15 height 15
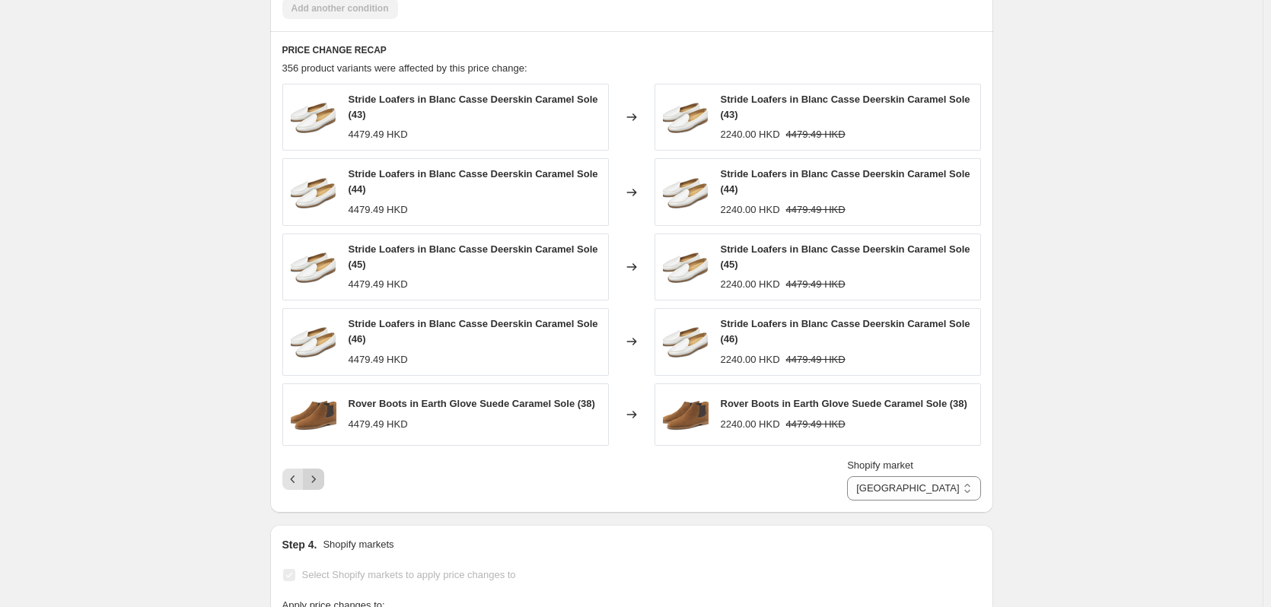
click at [317, 486] on icon "Next" at bounding box center [313, 479] width 15 height 15
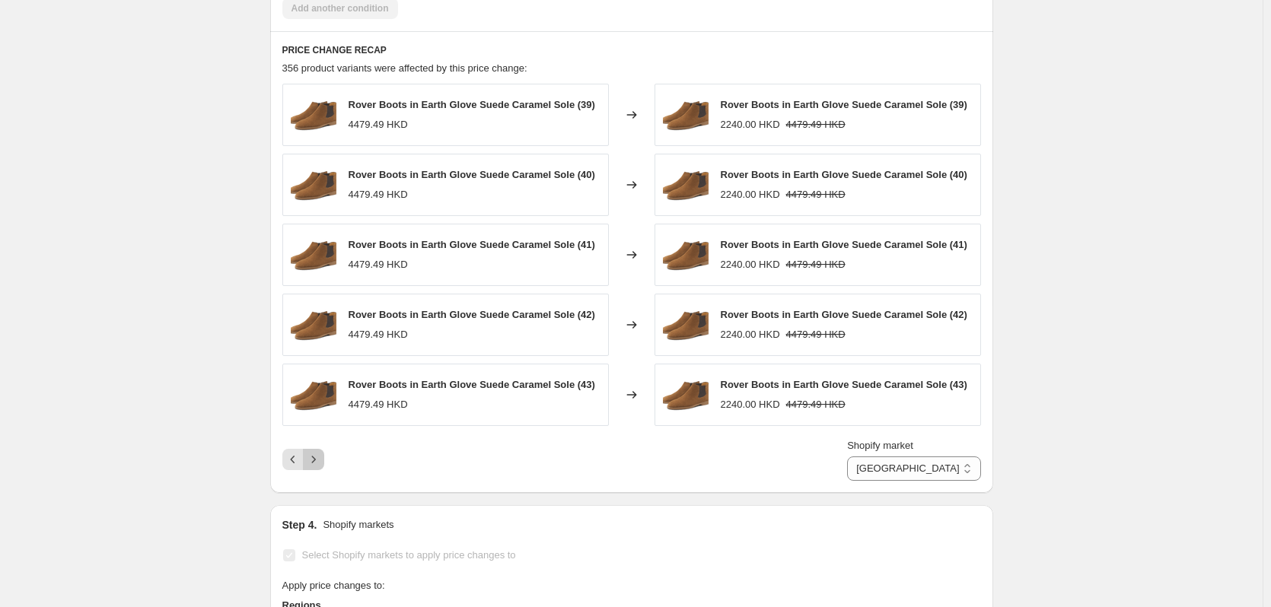
click at [317, 463] on icon "Next" at bounding box center [313, 459] width 15 height 15
click at [321, 461] on icon "Next" at bounding box center [313, 459] width 15 height 15
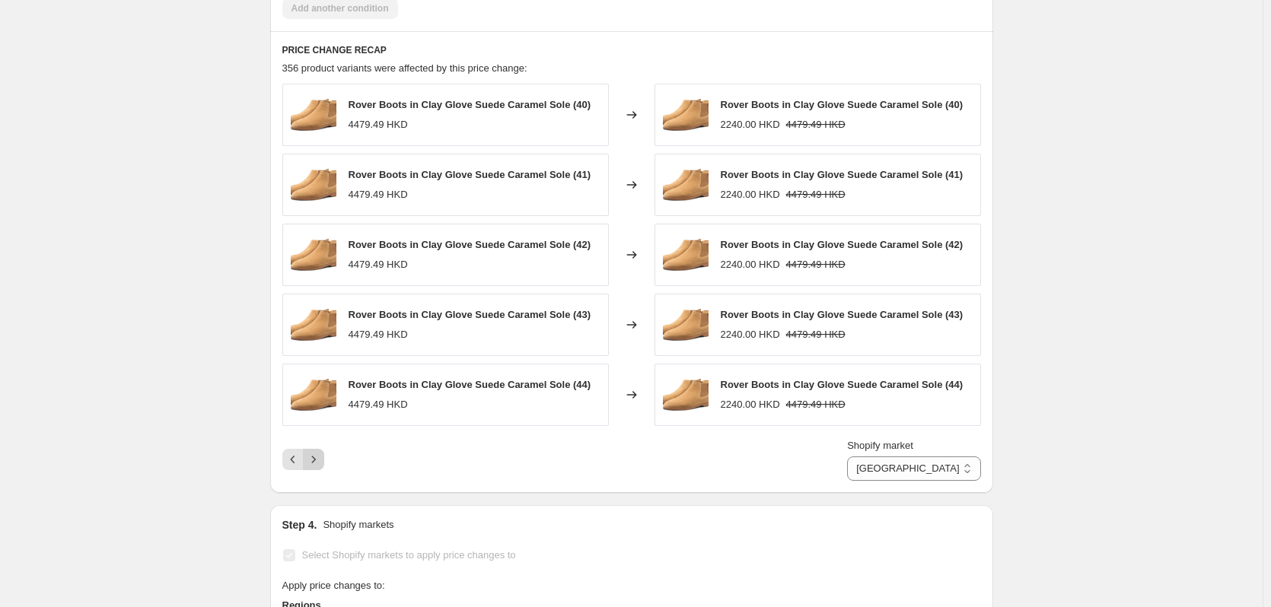
click at [321, 462] on icon "Next" at bounding box center [313, 459] width 15 height 15
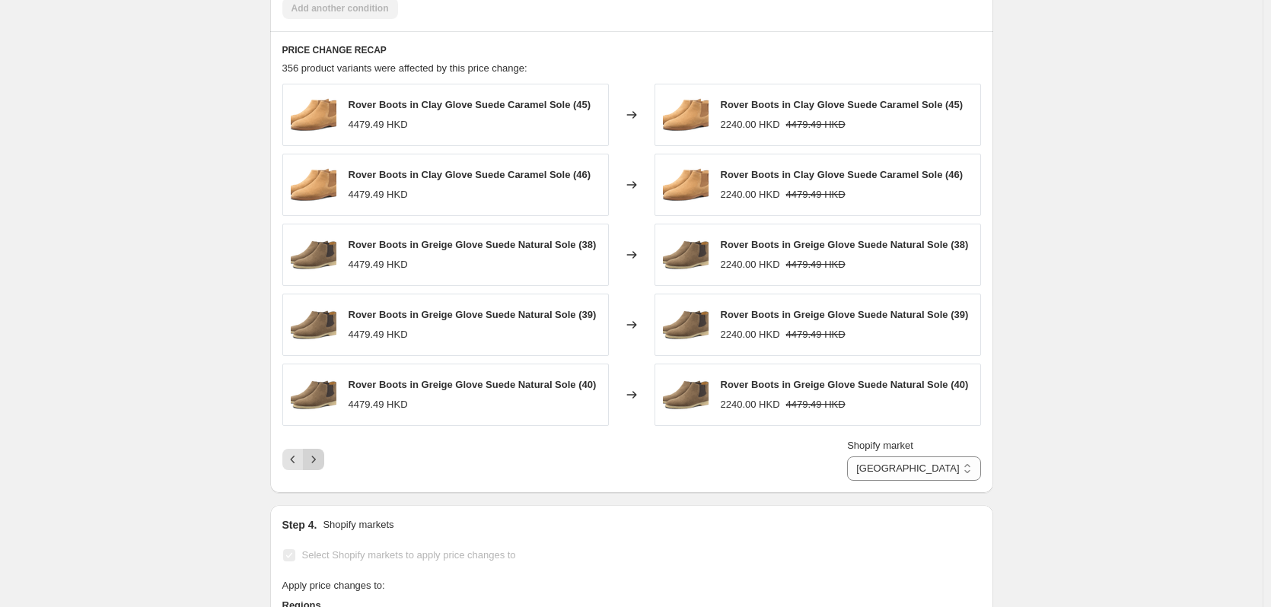
click at [321, 462] on icon "Next" at bounding box center [313, 459] width 15 height 15
click at [321, 463] on icon "Next" at bounding box center [313, 459] width 15 height 15
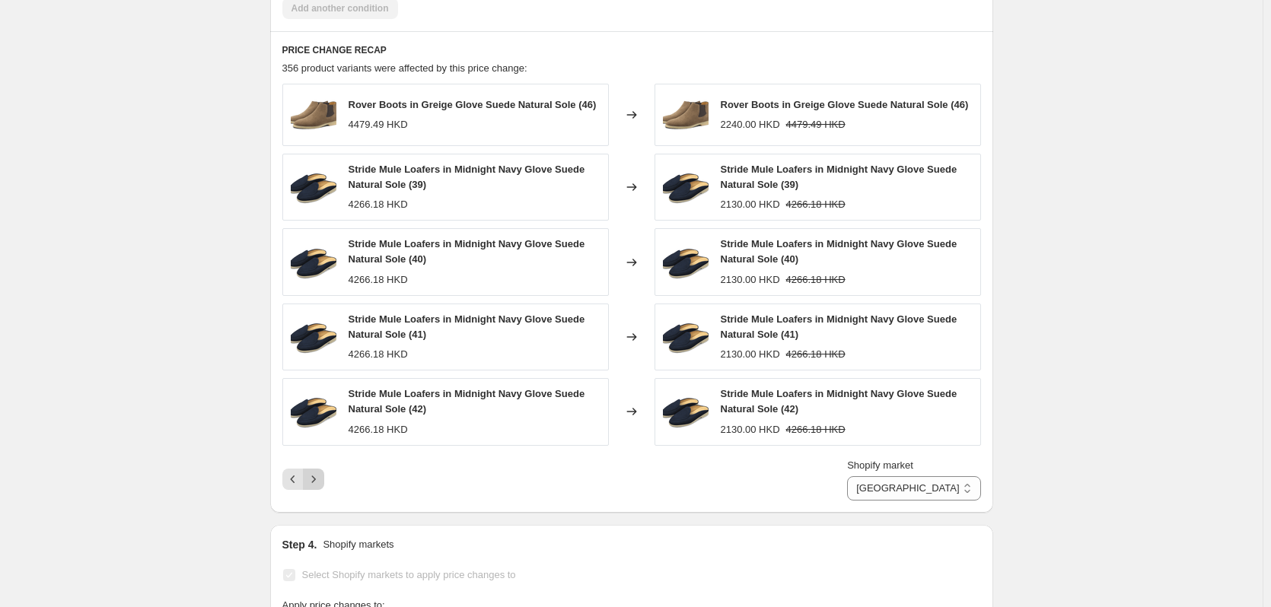
click at [323, 463] on div "Shopify market Direct prices [GEOGRAPHIC_DATA] International [GEOGRAPHIC_DATA] …" at bounding box center [631, 479] width 698 height 43
click at [324, 485] on button "Next" at bounding box center [313, 479] width 21 height 21
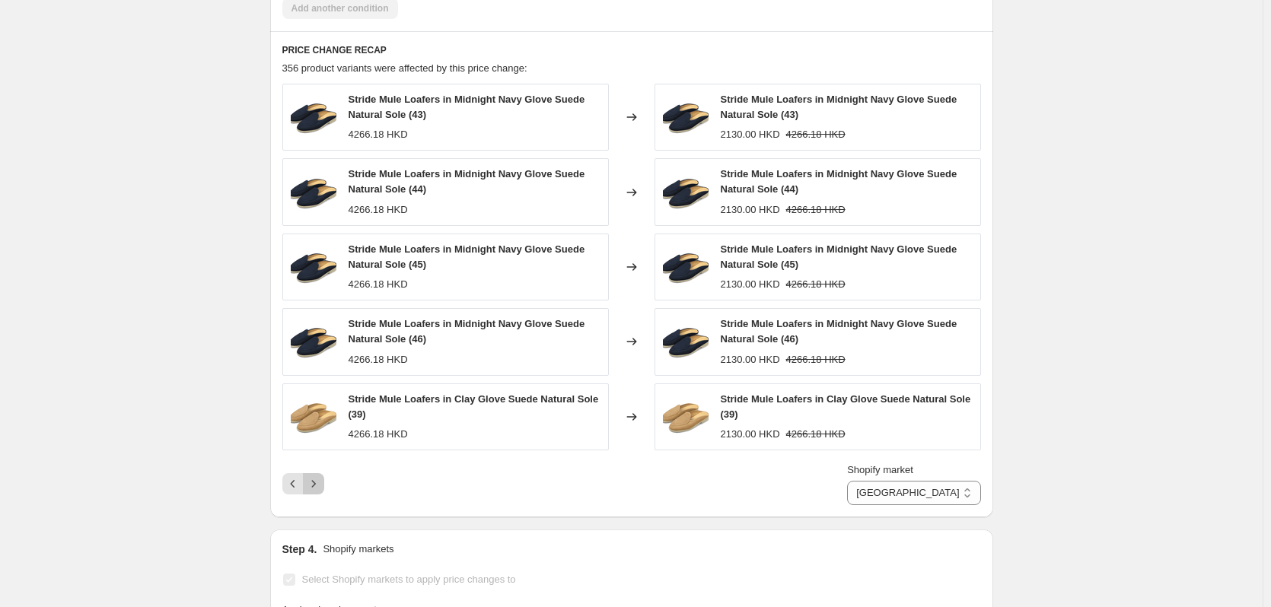
click at [321, 483] on icon "Next" at bounding box center [313, 483] width 15 height 15
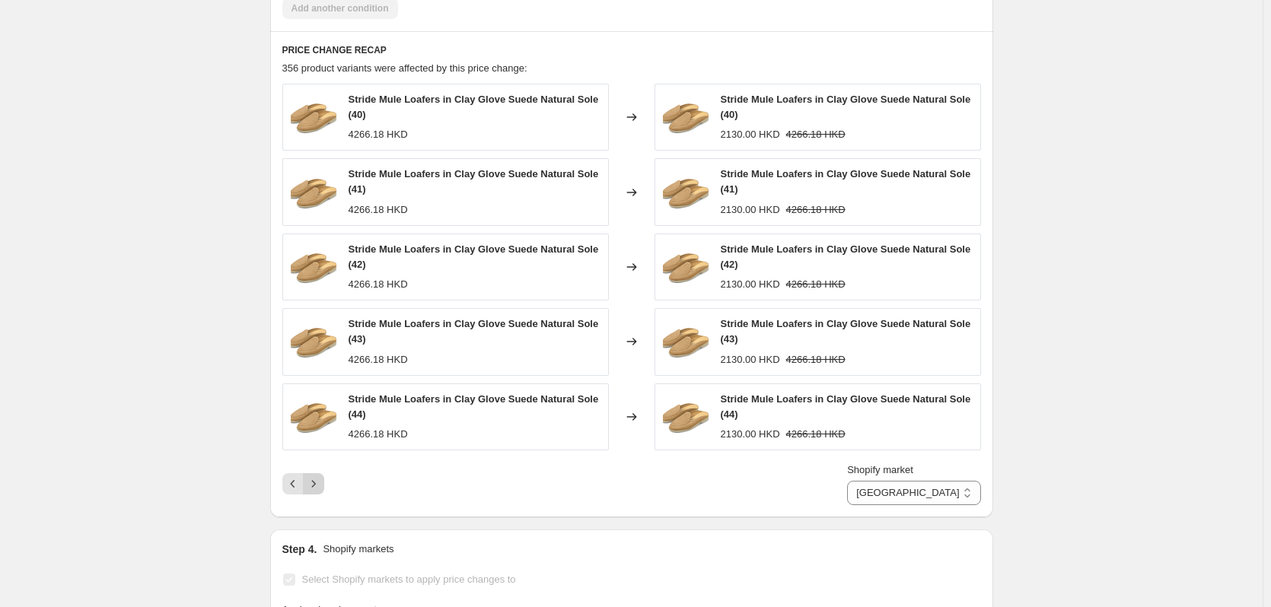
click at [321, 483] on icon "Next" at bounding box center [313, 483] width 15 height 15
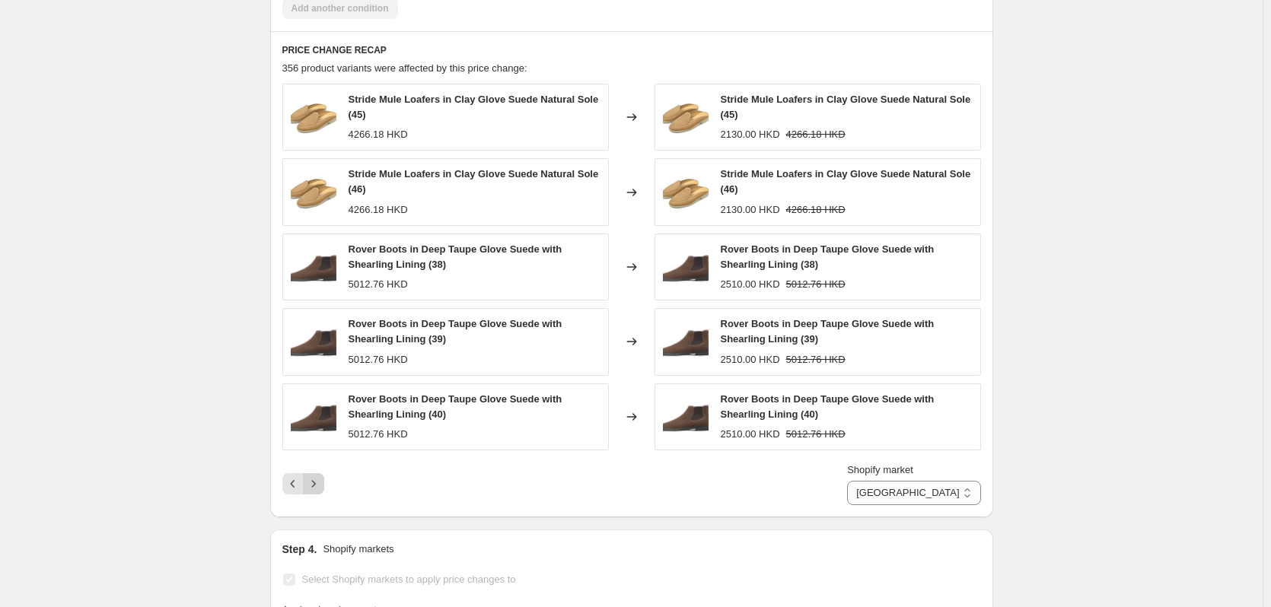
click at [321, 483] on icon "Next" at bounding box center [313, 483] width 15 height 15
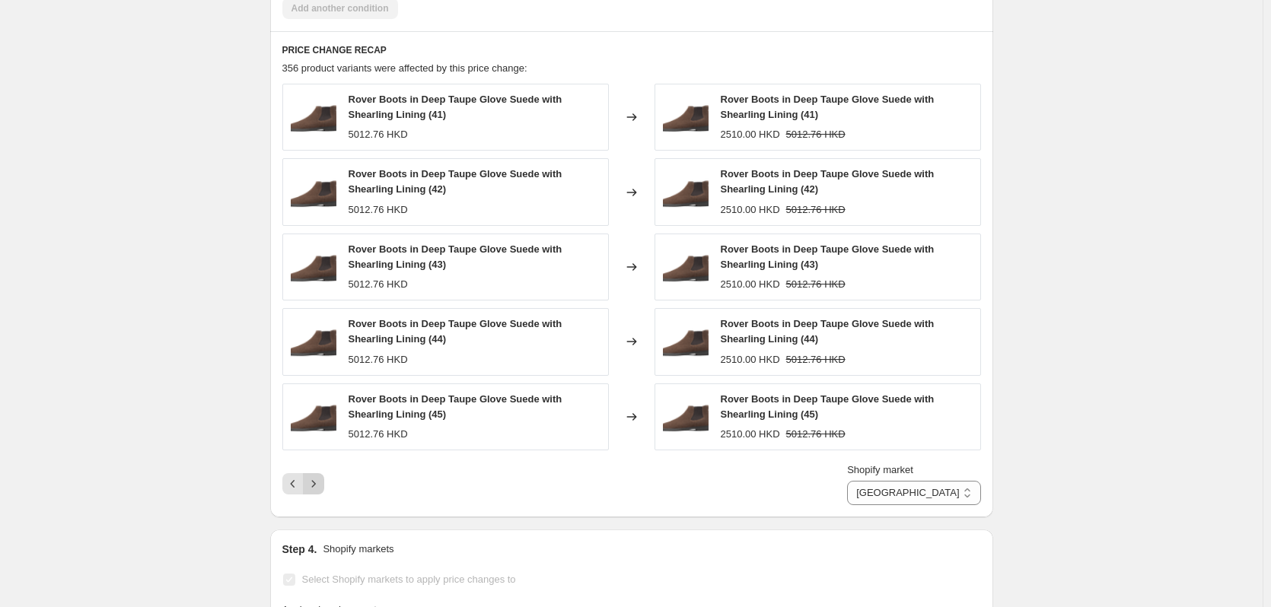
click at [321, 484] on icon "Next" at bounding box center [313, 483] width 15 height 15
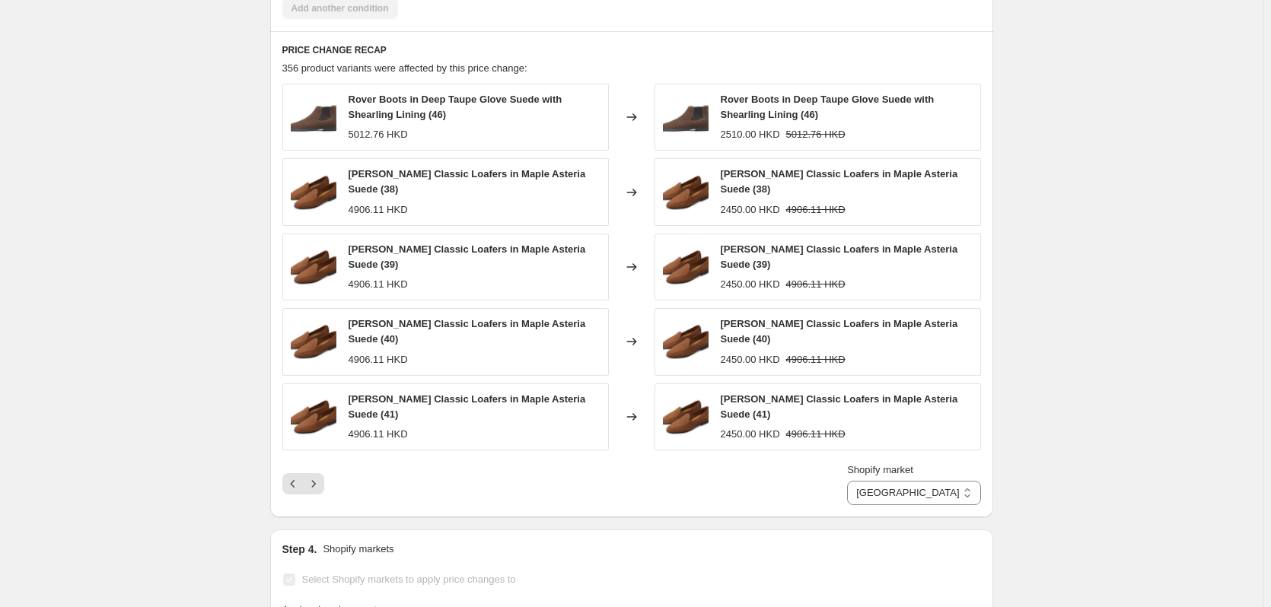
click at [324, 485] on div "Shopify market Direct prices [GEOGRAPHIC_DATA] International [GEOGRAPHIC_DATA] …" at bounding box center [631, 484] width 698 height 43
click at [321, 476] on icon "Next" at bounding box center [313, 483] width 15 height 15
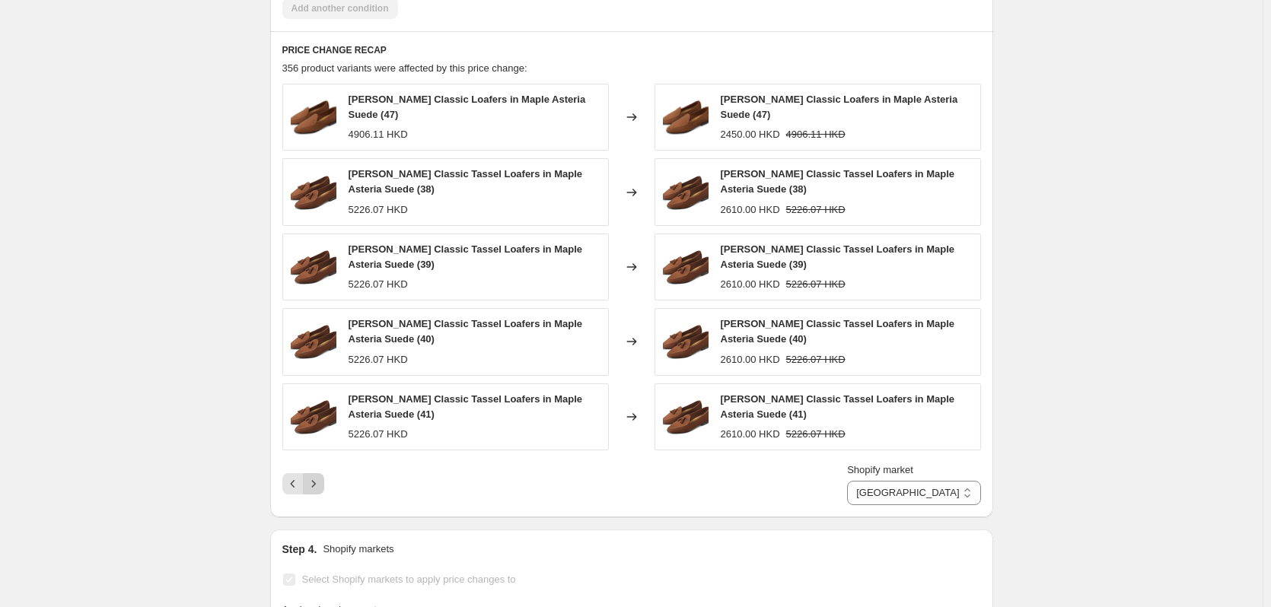
click at [321, 484] on icon "Next" at bounding box center [313, 483] width 15 height 15
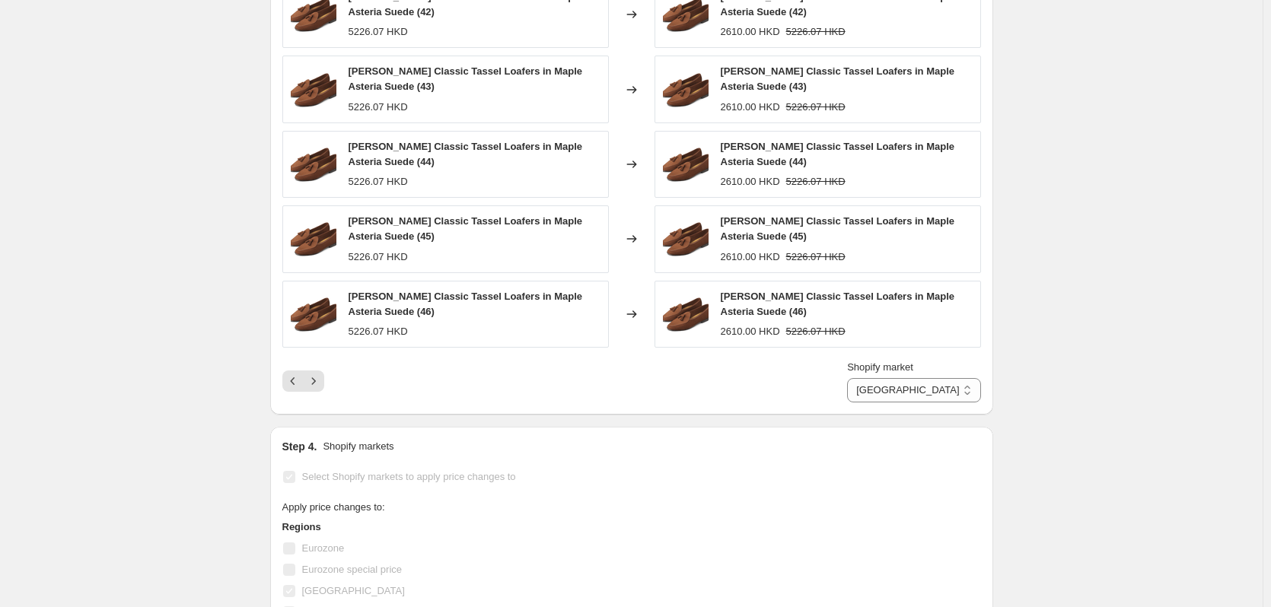
scroll to position [1294, 0]
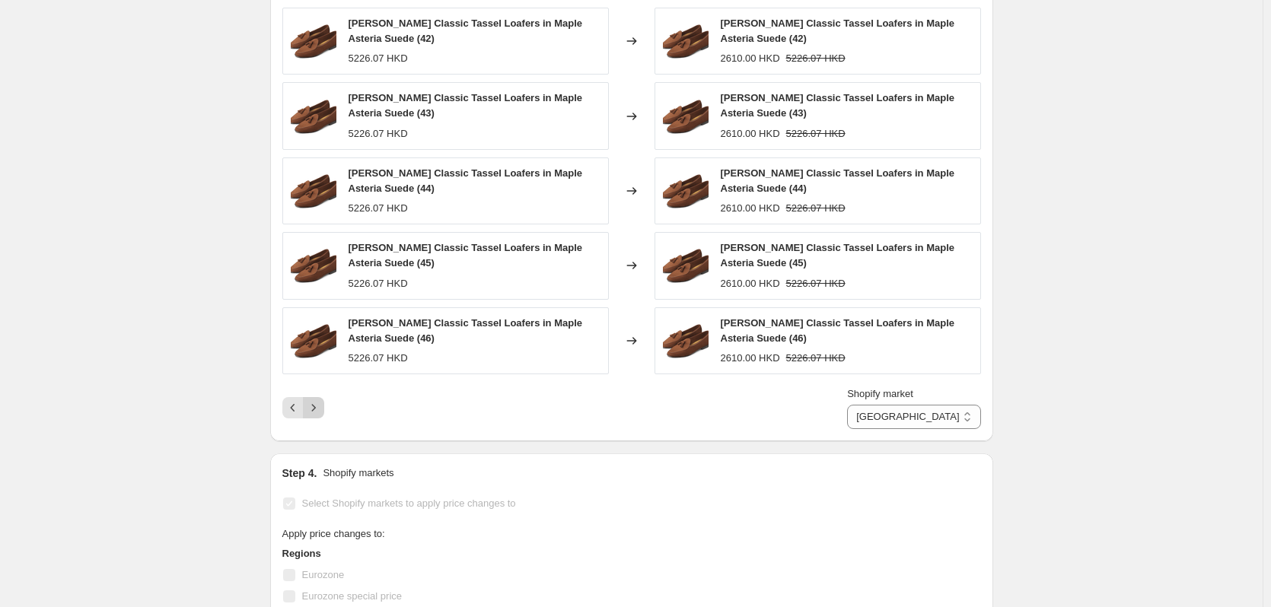
click at [321, 409] on icon "Next" at bounding box center [313, 407] width 15 height 15
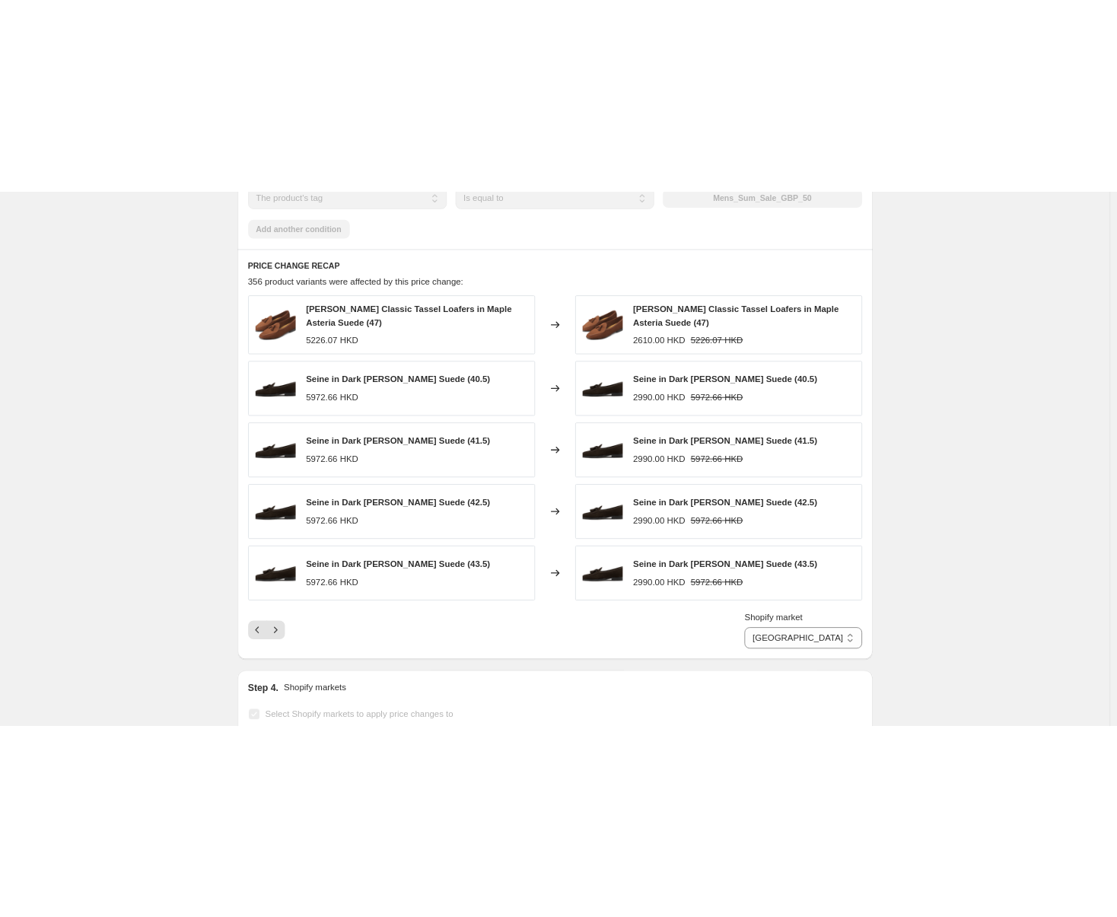
scroll to position [1217, 0]
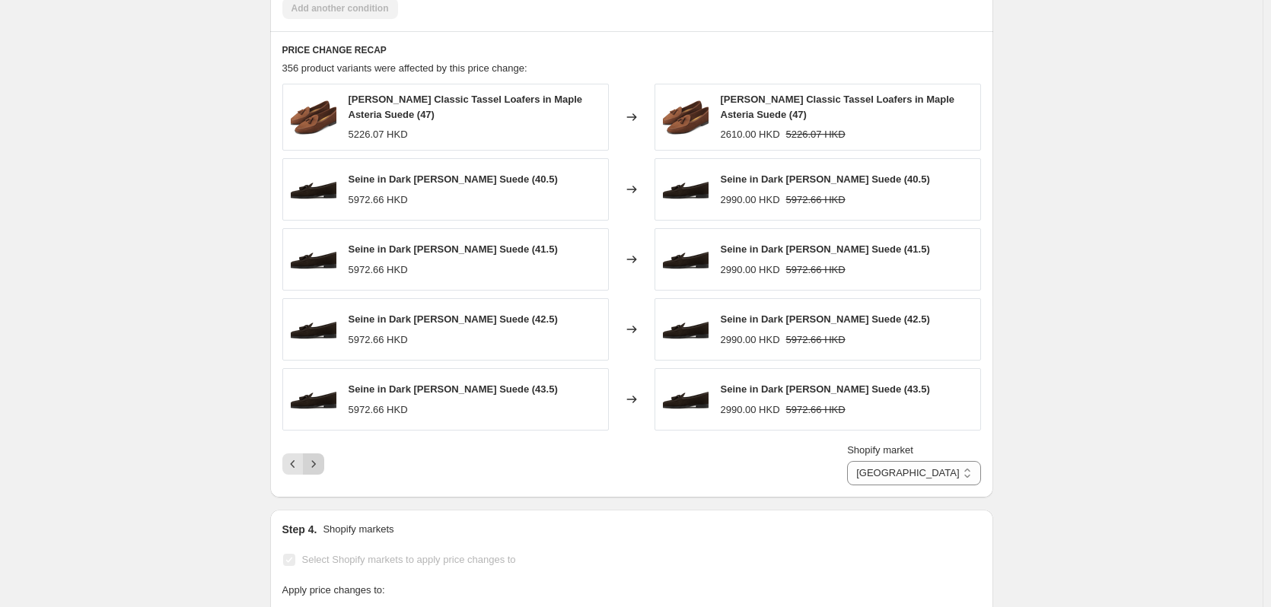
click at [320, 471] on icon "Next" at bounding box center [313, 464] width 15 height 15
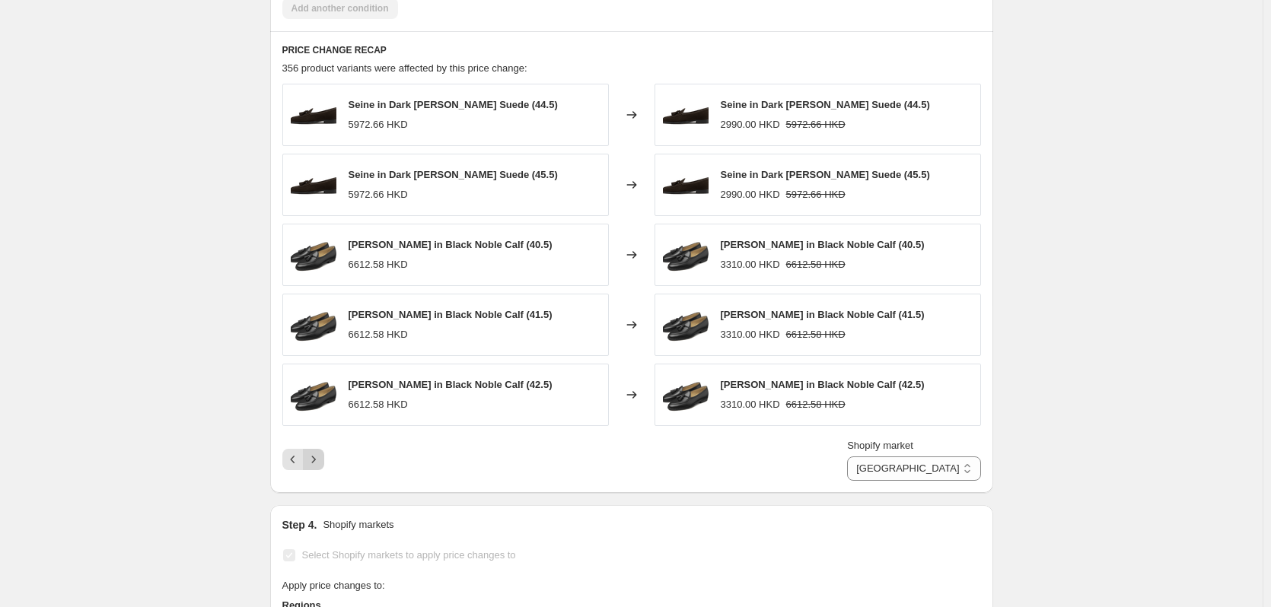
click at [315, 464] on icon "Next" at bounding box center [313, 459] width 15 height 15
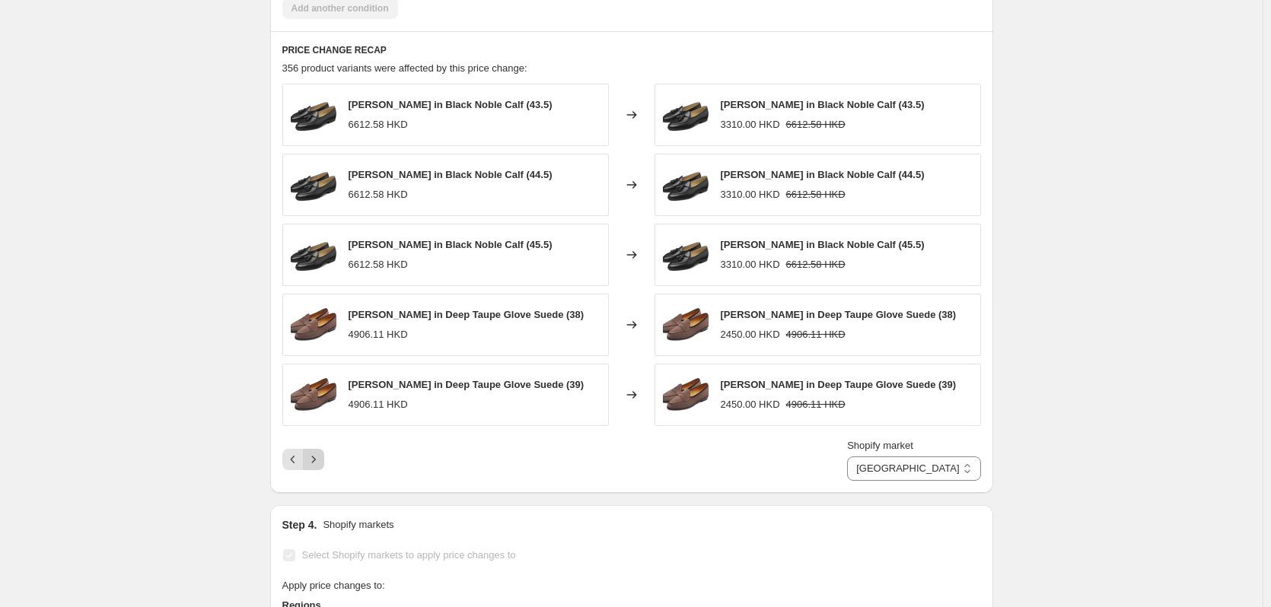
click at [315, 464] on icon "Next" at bounding box center [313, 459] width 15 height 15
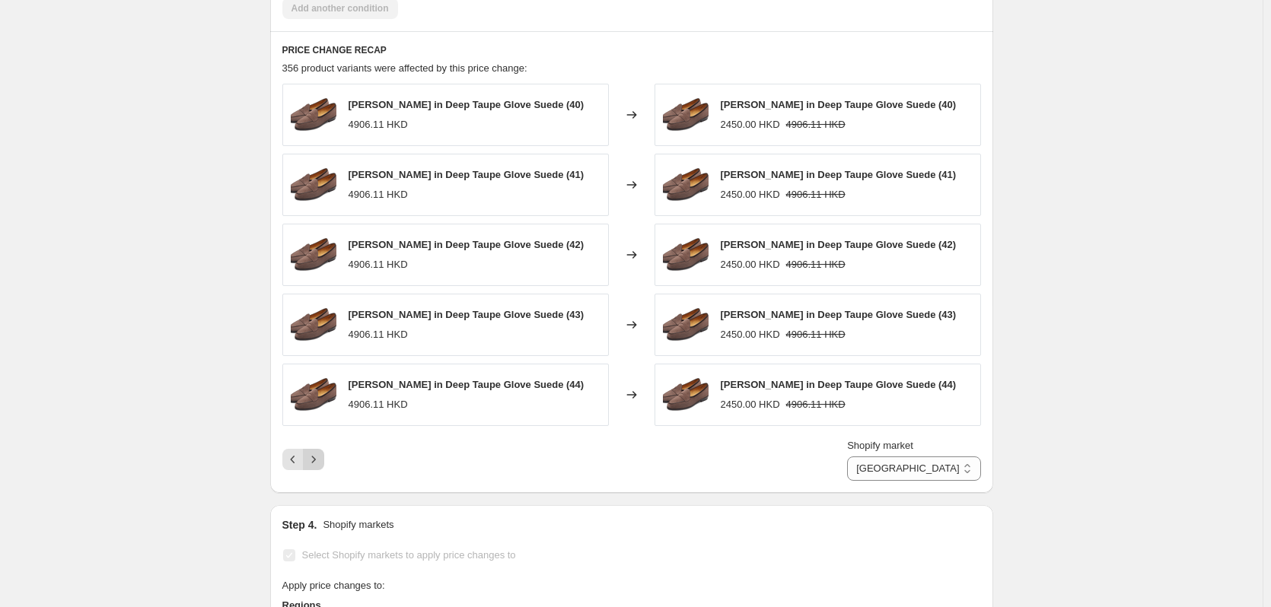
click at [315, 464] on icon "Next" at bounding box center [313, 459] width 15 height 15
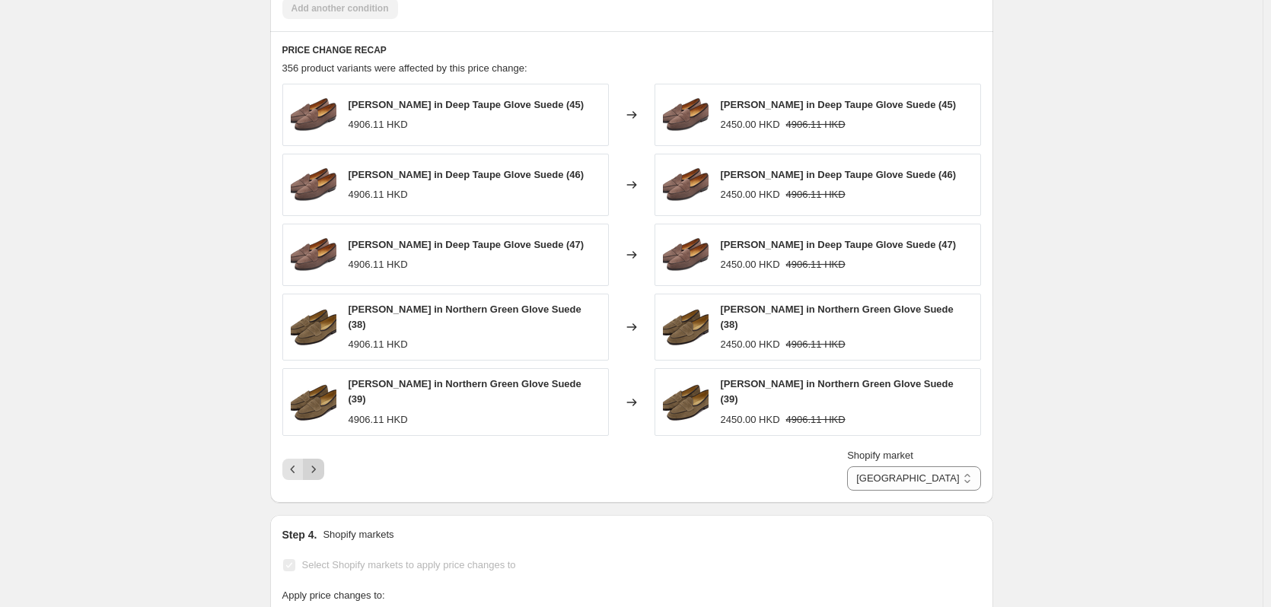
click at [315, 464] on icon "Next" at bounding box center [313, 469] width 15 height 15
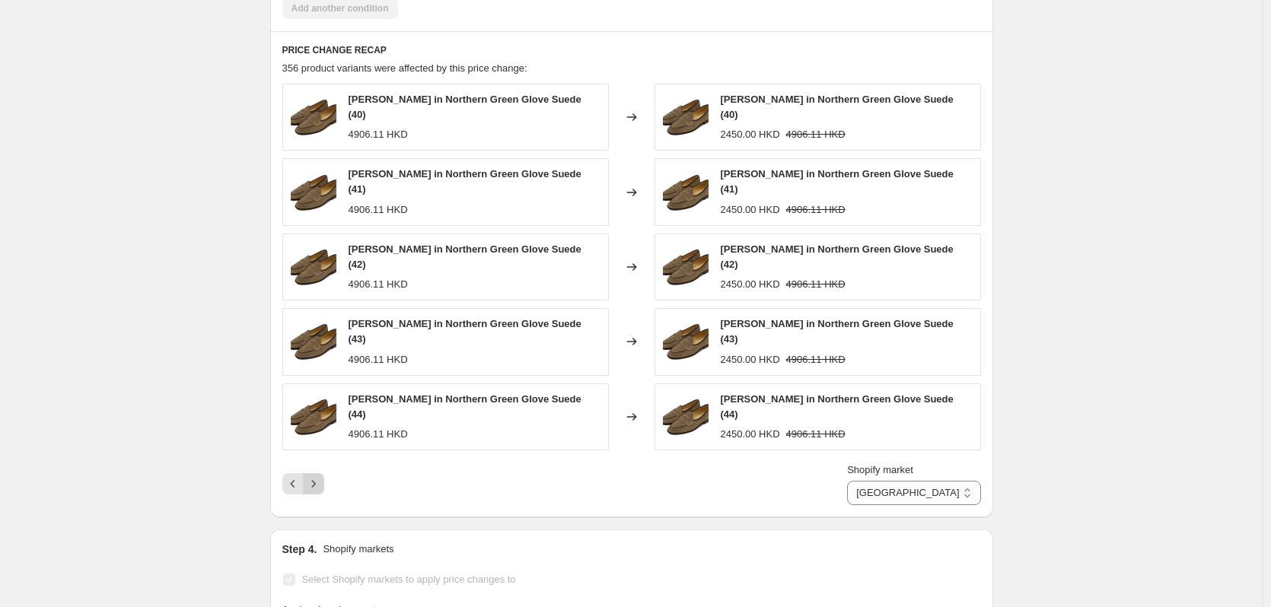
click at [315, 476] on icon "Next" at bounding box center [313, 483] width 15 height 15
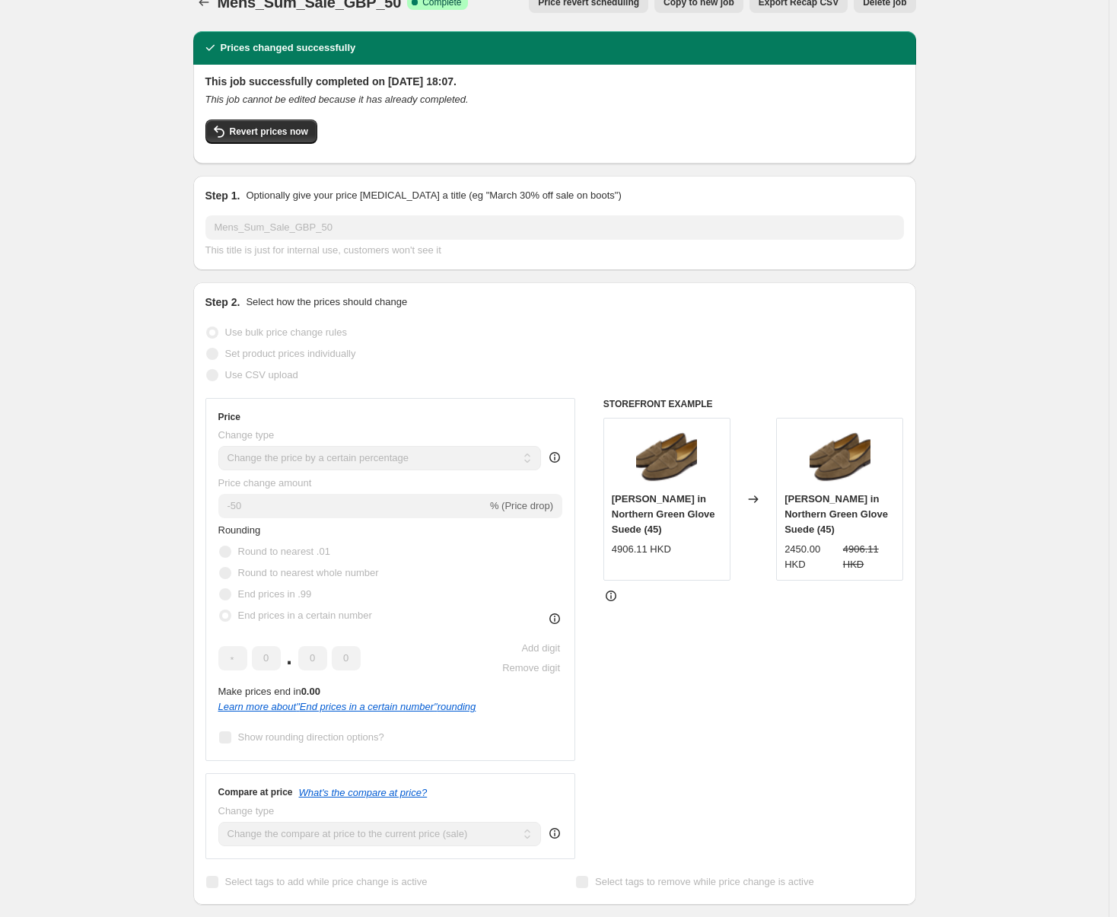
scroll to position [0, 0]
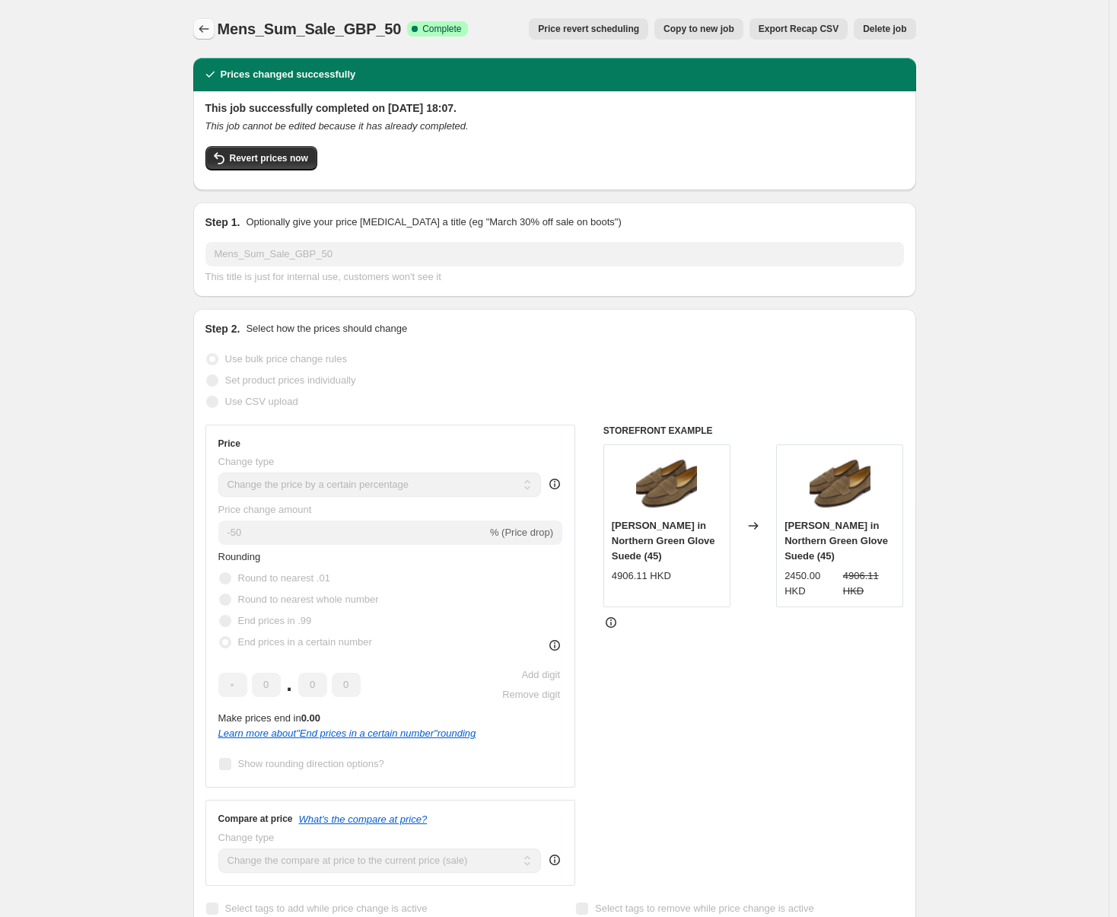
click at [211, 21] on button "Price change jobs" at bounding box center [203, 28] width 21 height 21
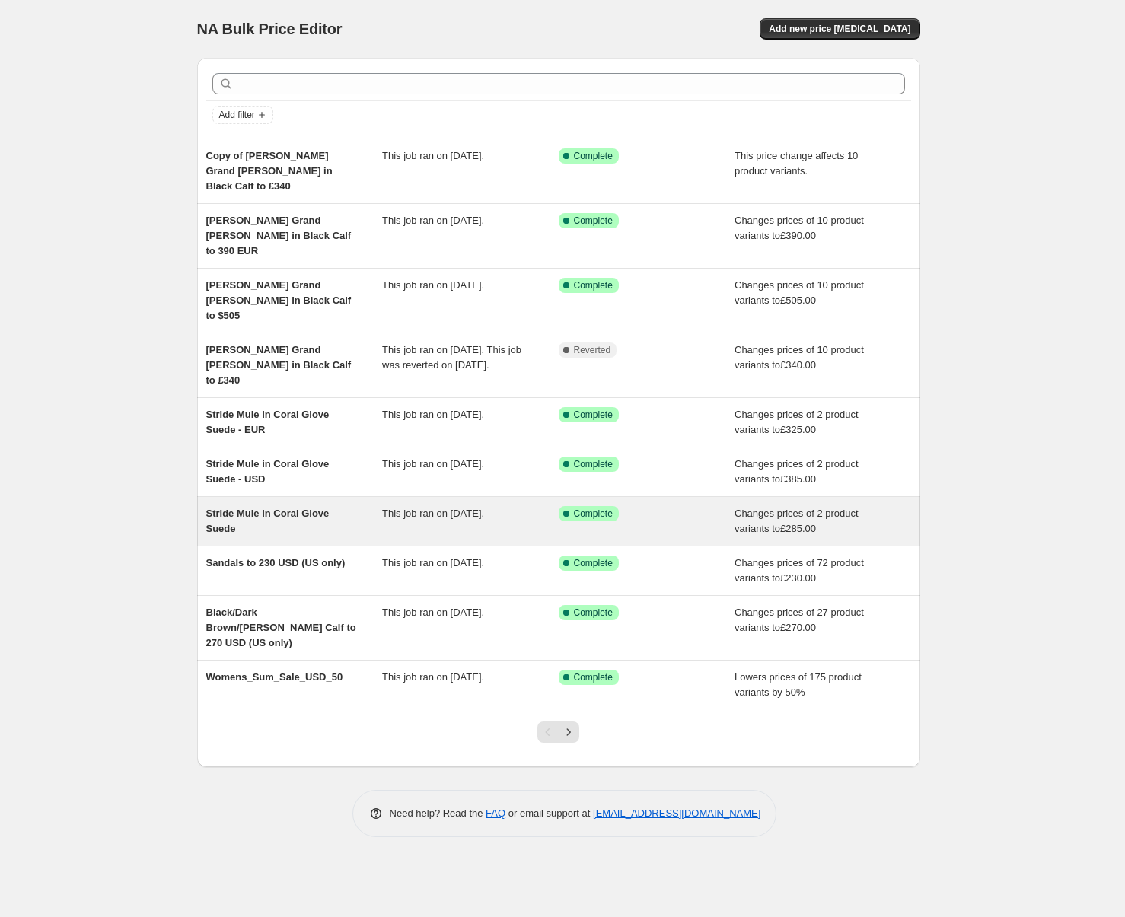
click at [291, 508] on span "Stride Mule in Coral Glove Suede" at bounding box center [267, 521] width 123 height 27
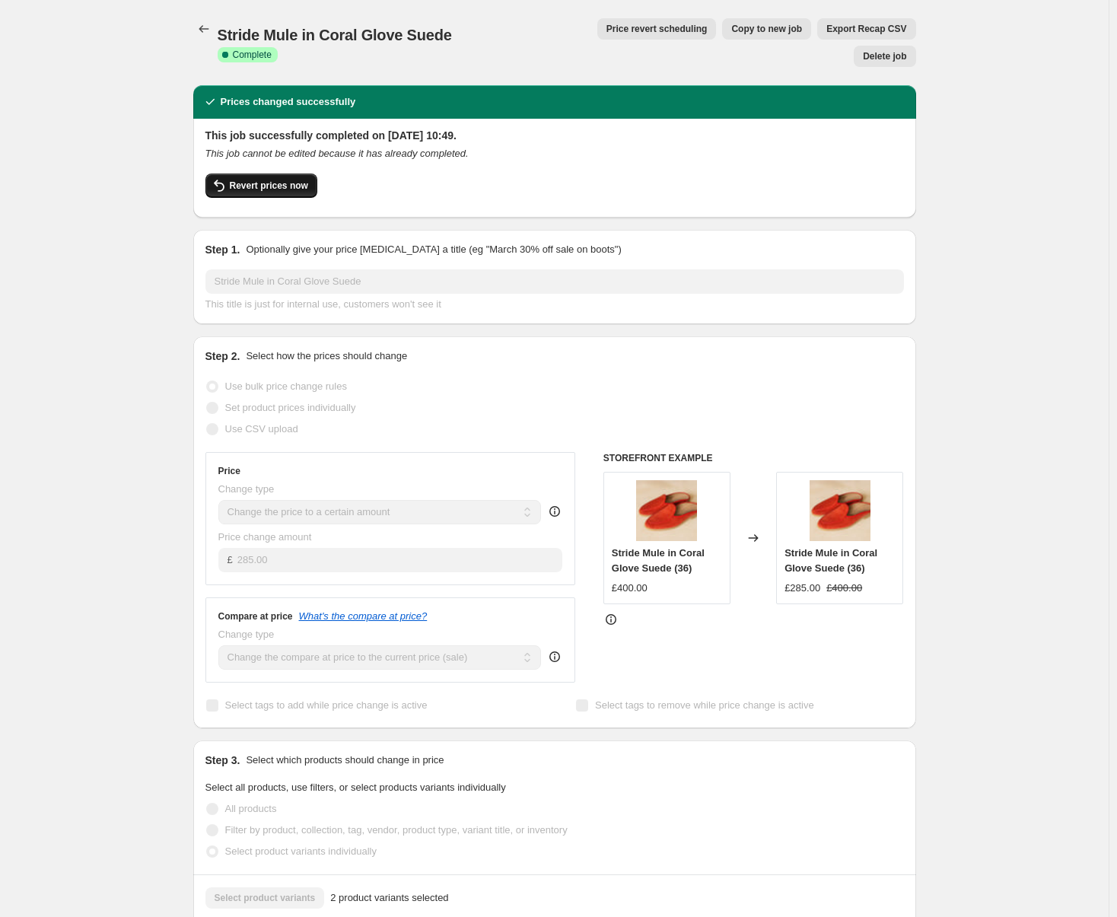
click at [278, 180] on span "Revert prices now" at bounding box center [269, 186] width 78 height 12
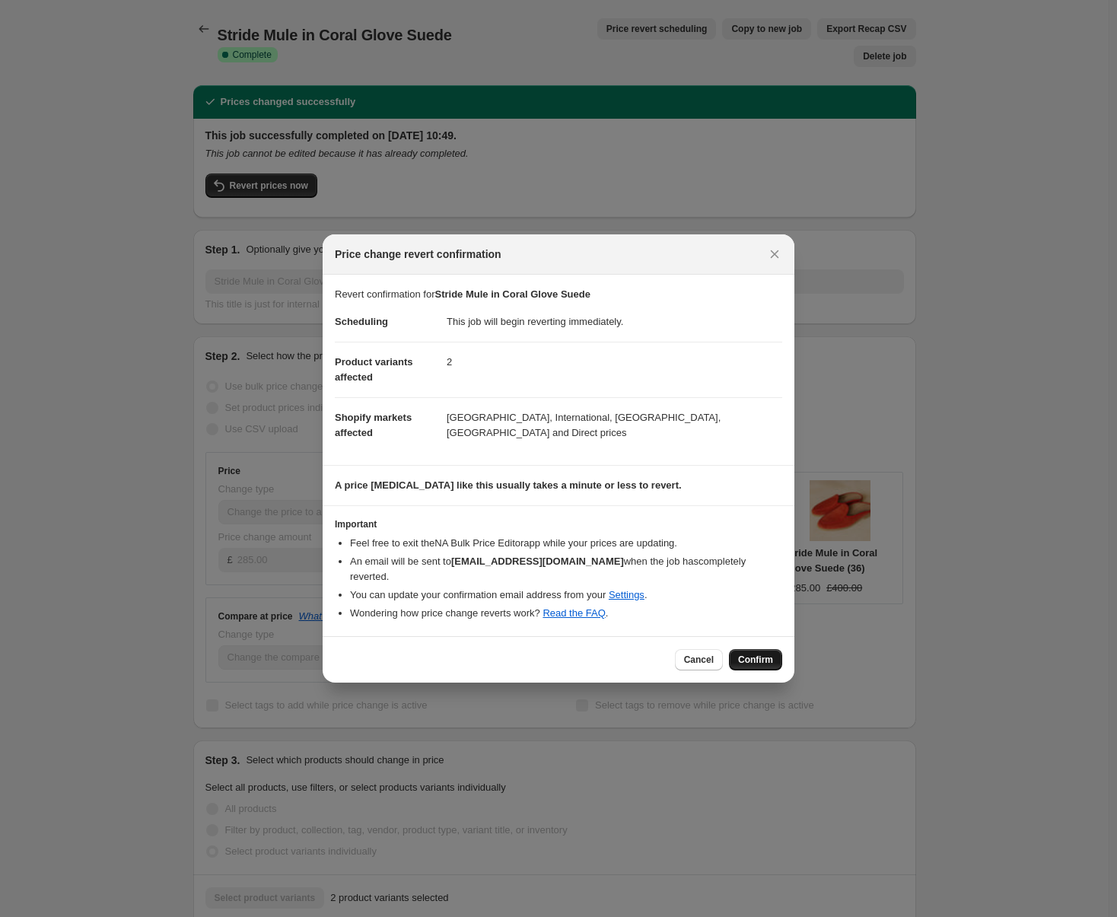
click at [744, 606] on span "Confirm" at bounding box center [755, 660] width 35 height 12
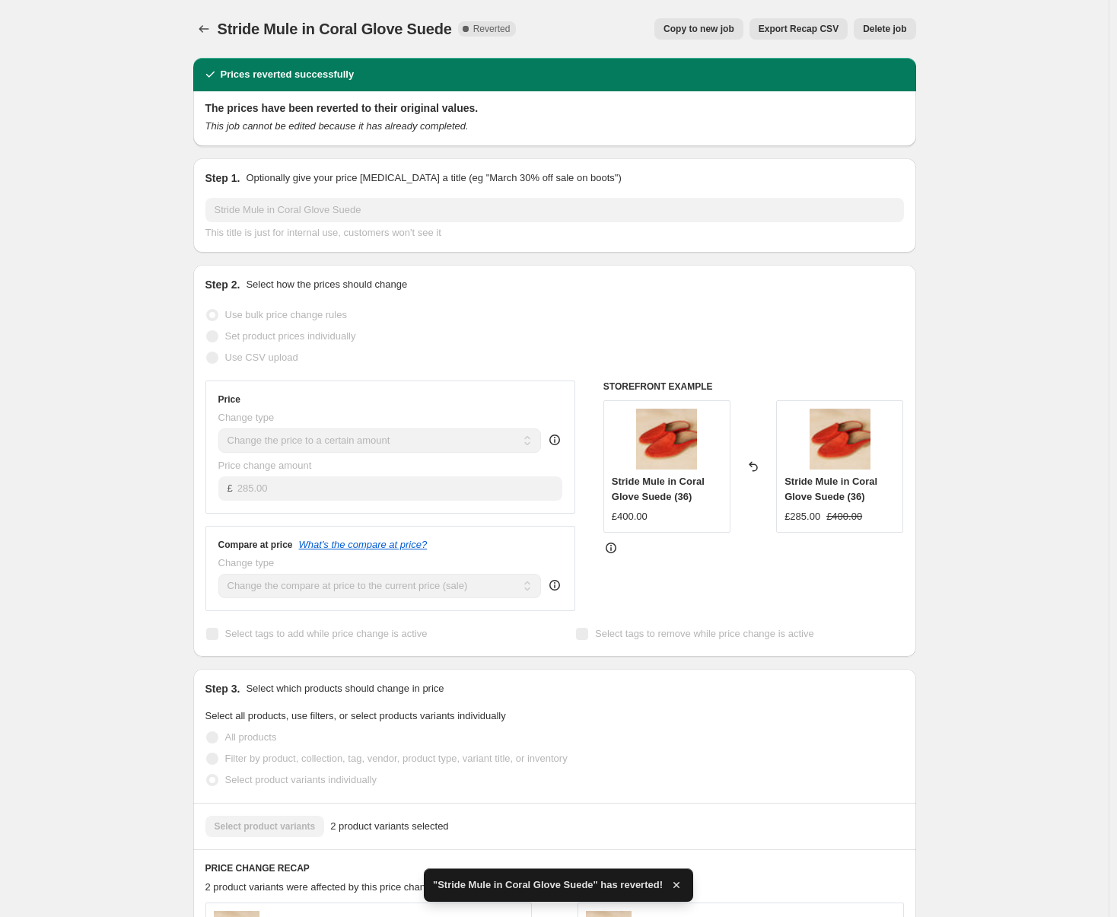
click at [714, 27] on span "Copy to new job" at bounding box center [698, 29] width 71 height 12
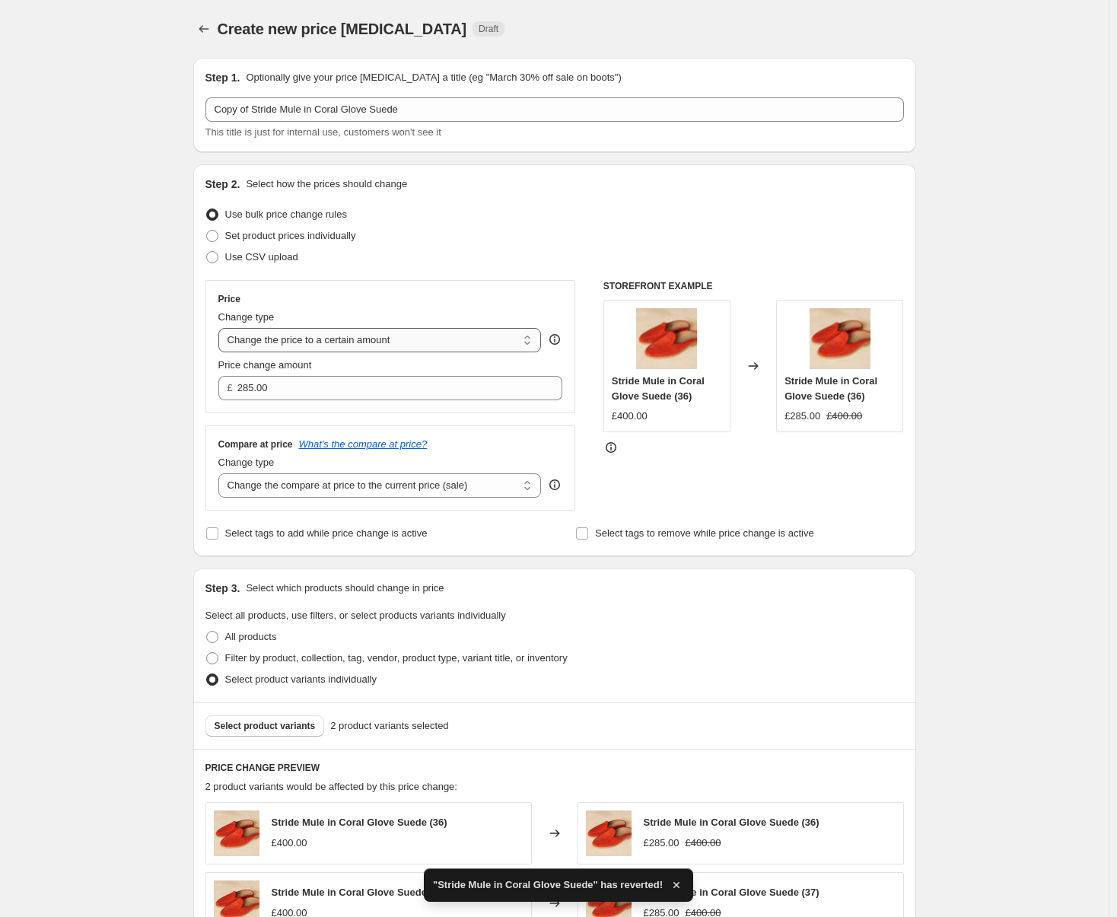
click at [355, 345] on select "Change the price to a certain amount Change the price by a certain amount Chang…" at bounding box center [379, 340] width 323 height 24
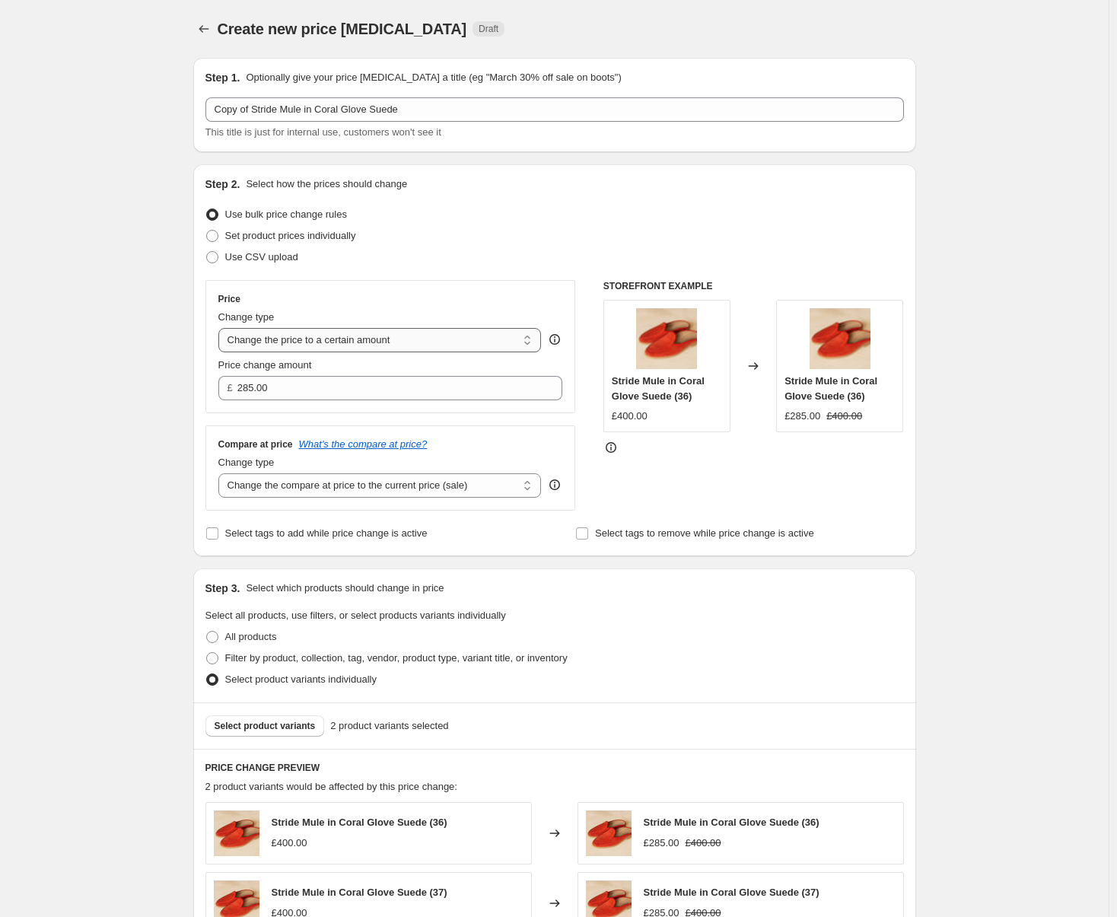
select select "pcap"
click at [221, 328] on select "Change the price to a certain amount Change the price by a certain amount Chang…" at bounding box center [379, 340] width 323 height 24
type input "-20"
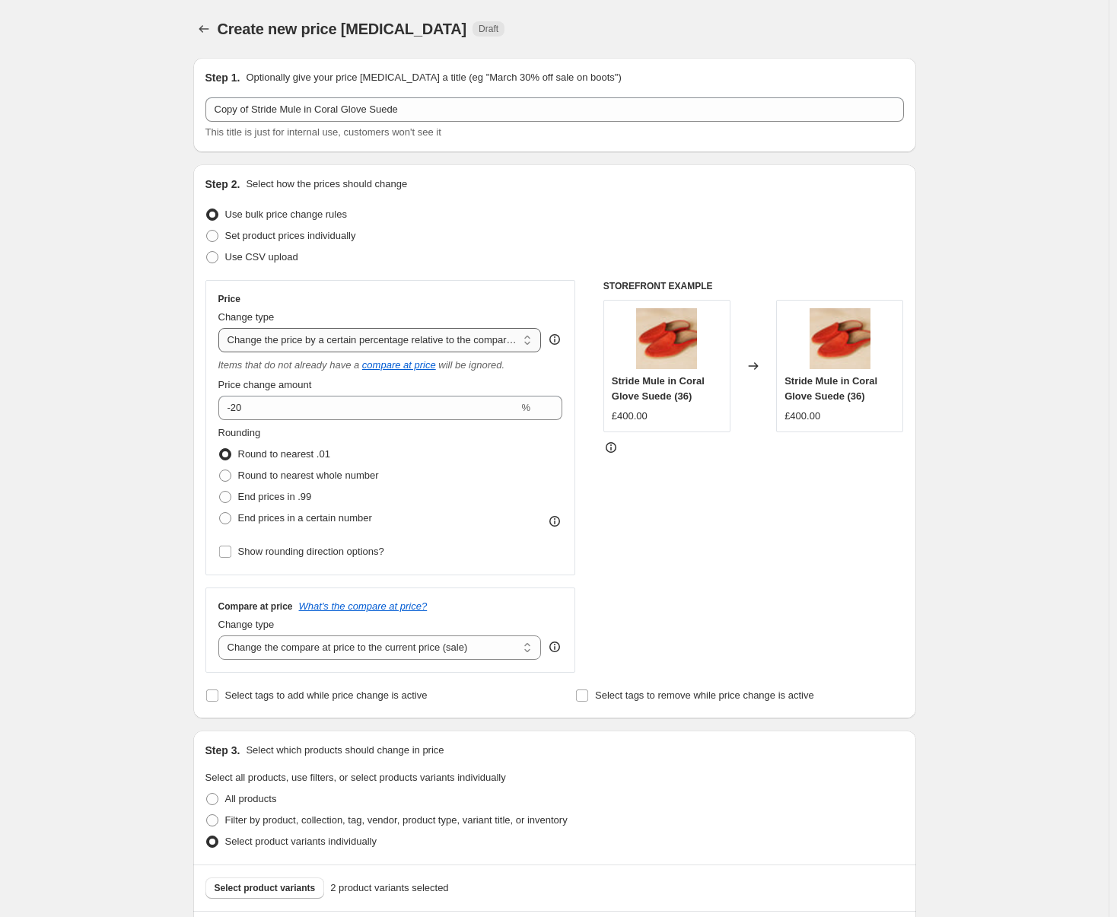
click at [388, 339] on select "Change the price to a certain amount Change the price by a certain amount Chang…" at bounding box center [379, 340] width 323 height 24
select select "bcap"
click at [221, 328] on select "Change the price to a certain amount Change the price by a certain amount Chang…" at bounding box center [379, 340] width 323 height 24
click at [332, 405] on input "-12.00" at bounding box center [388, 408] width 302 height 24
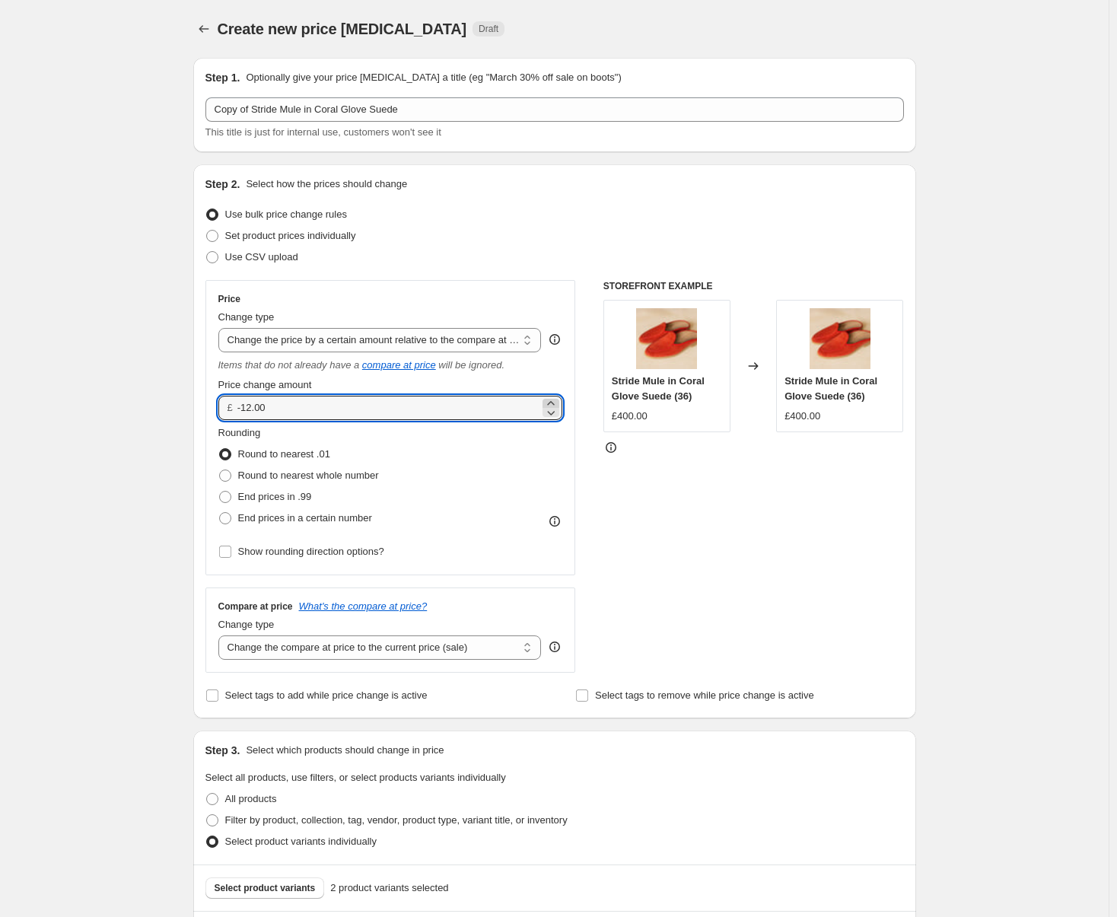
click at [553, 402] on icon at bounding box center [550, 403] width 15 height 15
click at [552, 403] on icon at bounding box center [550, 403] width 15 height 15
click at [550, 415] on icon at bounding box center [550, 412] width 15 height 15
type input "-12.00"
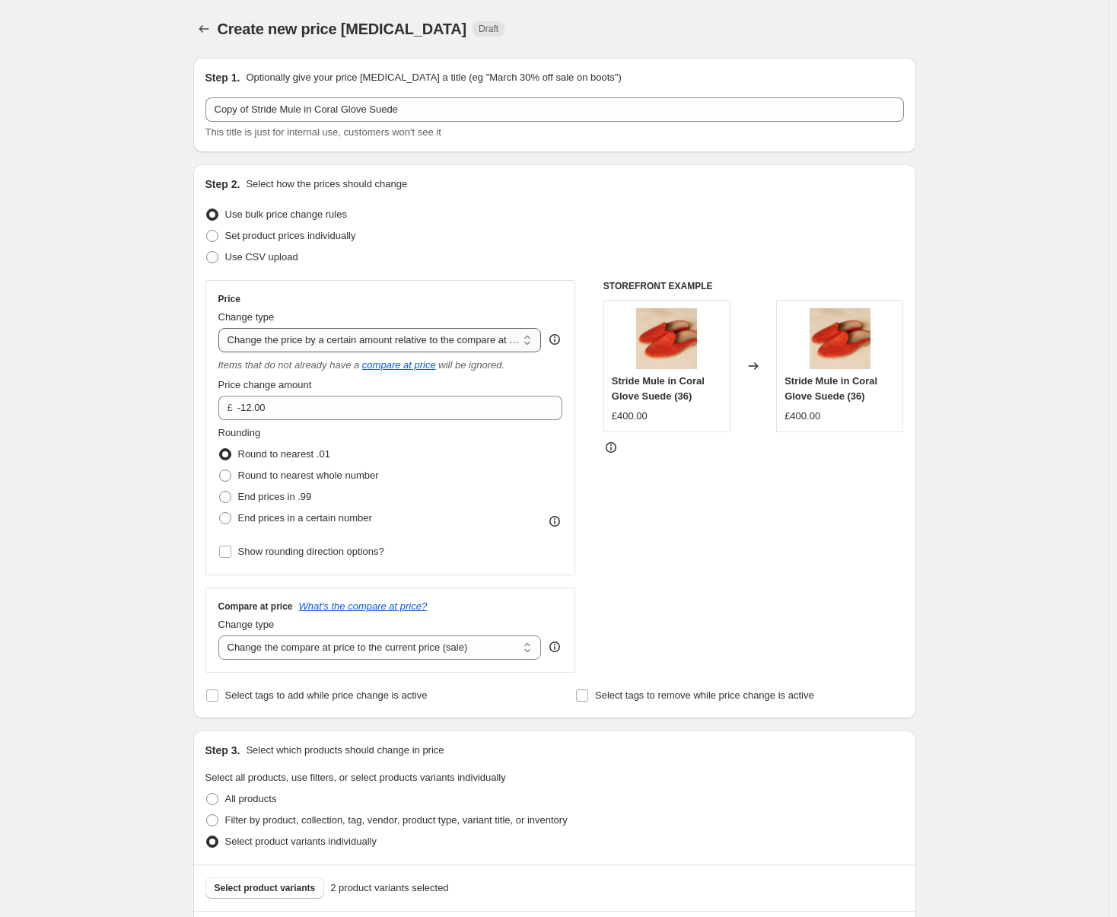
click at [418, 343] on select "Change the price to a certain amount Change the price by a certain amount Chang…" at bounding box center [379, 340] width 323 height 24
click at [221, 328] on select "Change the price to a certain amount Change the price by a certain amount Chang…" at bounding box center [379, 340] width 323 height 24
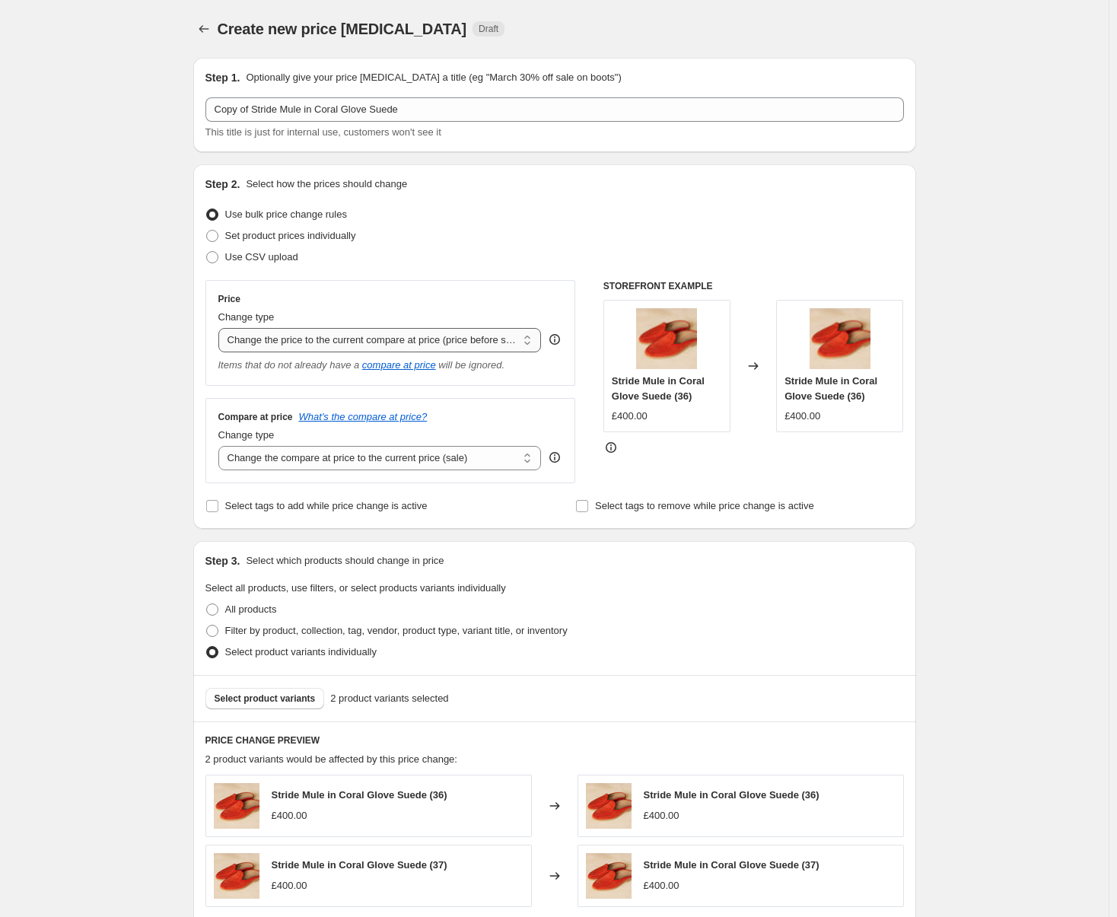
click at [335, 339] on select "Change the price to a certain amount Change the price by a certain amount Chang…" at bounding box center [379, 340] width 323 height 24
select select "pcap"
click at [221, 328] on select "Change the price to a certain amount Change the price by a certain amount Chang…" at bounding box center [379, 340] width 323 height 24
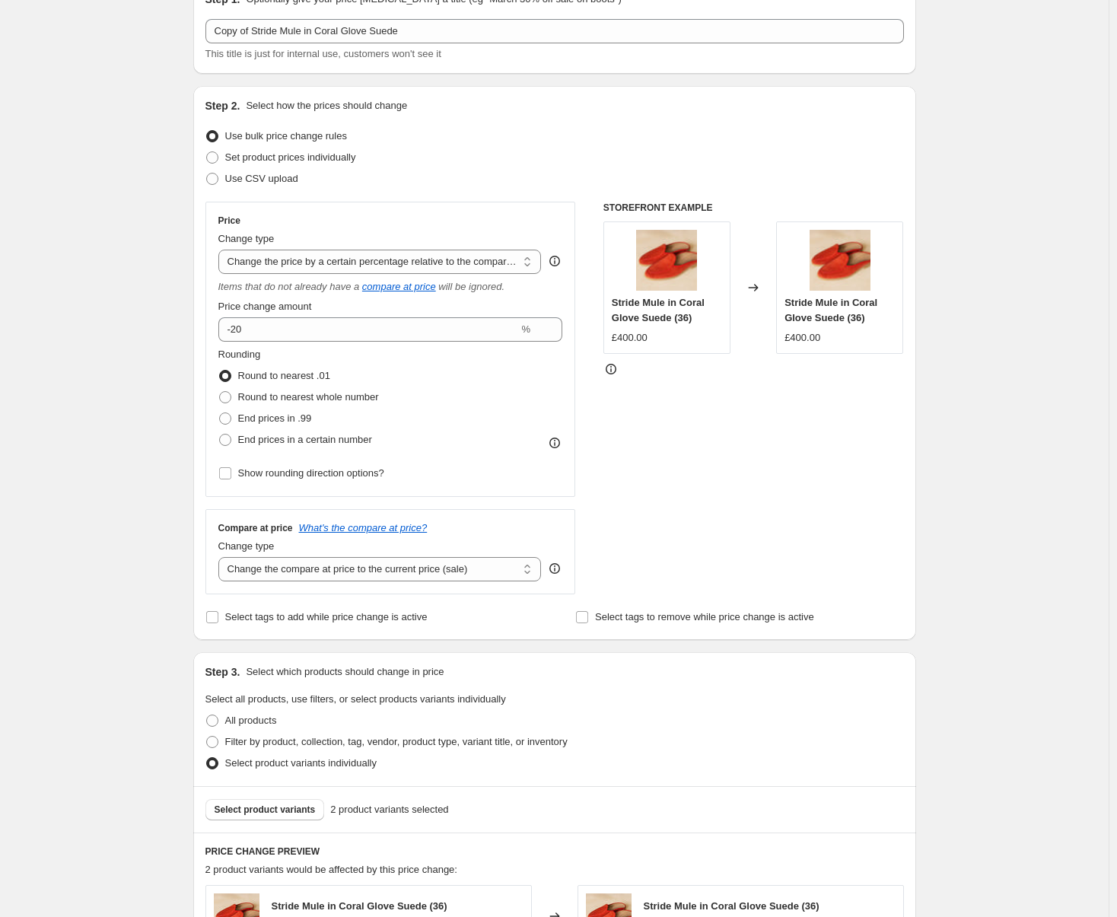
scroll to position [76, 0]
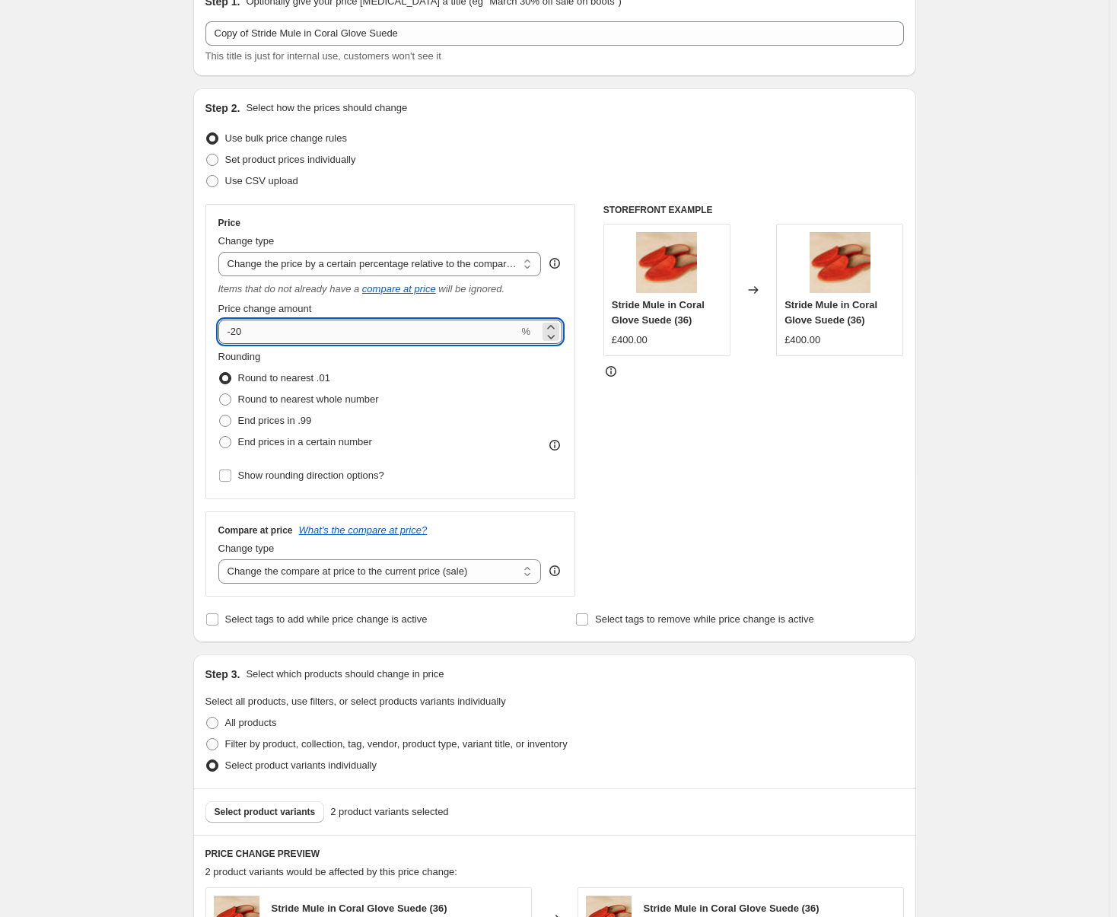
click at [274, 330] on input "-20" at bounding box center [368, 332] width 301 height 24
type input "-2"
type input "-40"
click at [319, 267] on select "Change the price to a certain amount Change the price by a certain amount Chang…" at bounding box center [379, 264] width 323 height 24
select select "percentage"
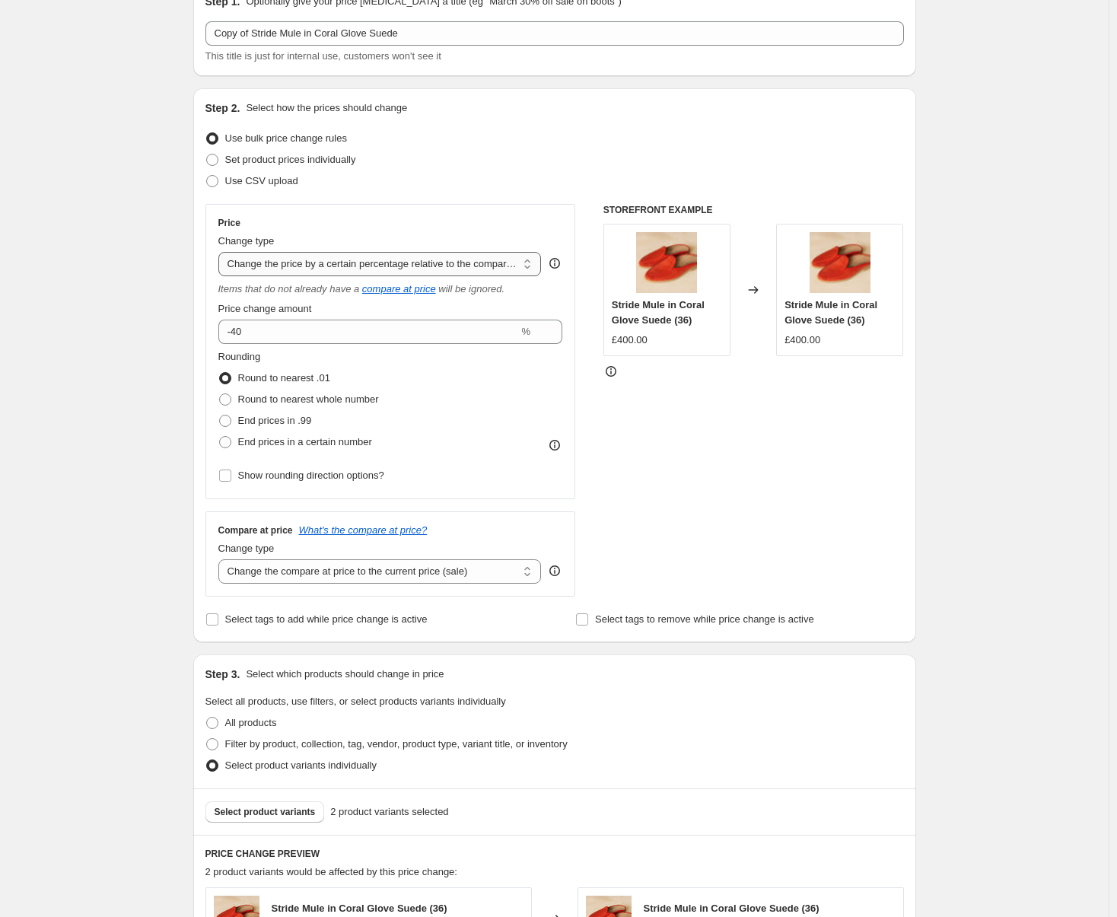
click at [221, 252] on select "Change the price to a certain amount Change the price by a certain amount Chang…" at bounding box center [379, 264] width 323 height 24
type input "-15"
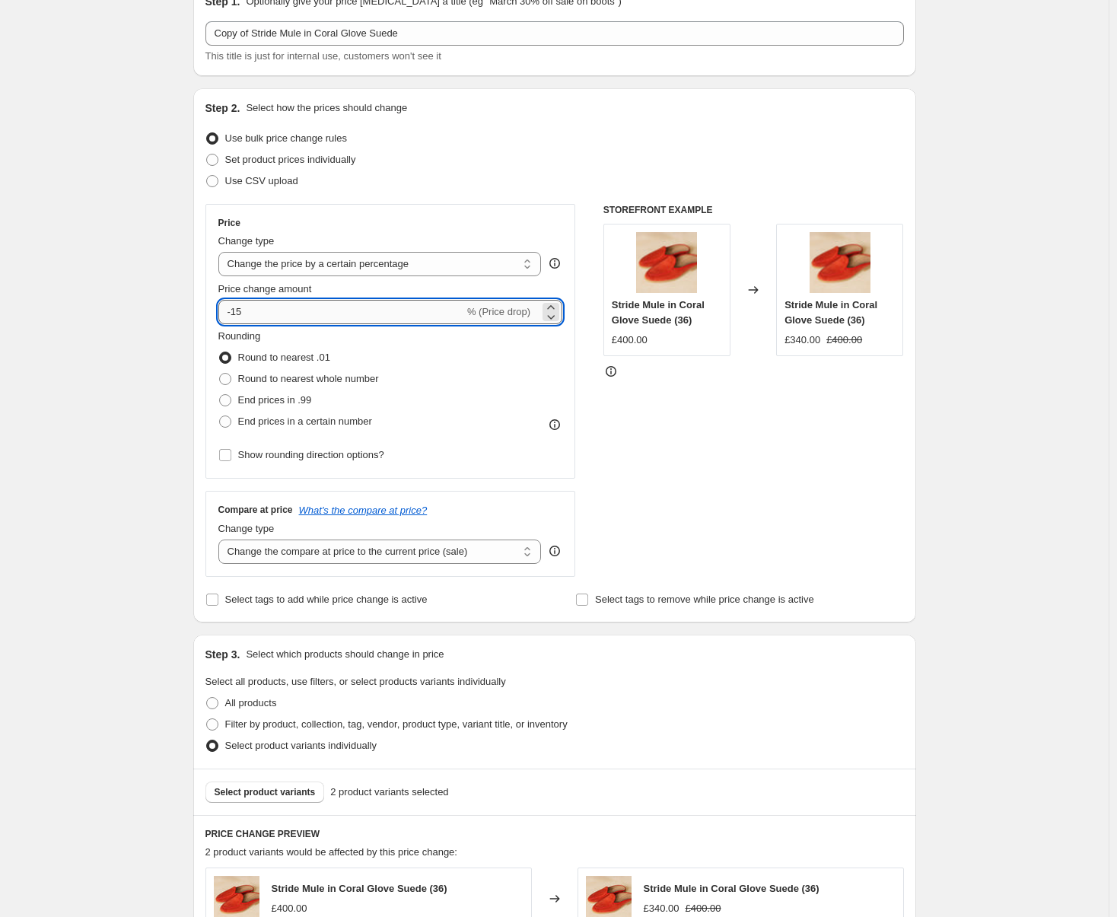
click at [316, 313] on input "-15" at bounding box center [341, 312] width 246 height 24
click at [228, 422] on span at bounding box center [225, 421] width 12 height 12
click at [220, 416] on input "End prices in a certain number" at bounding box center [219, 415] width 1 height 1
radio input "true"
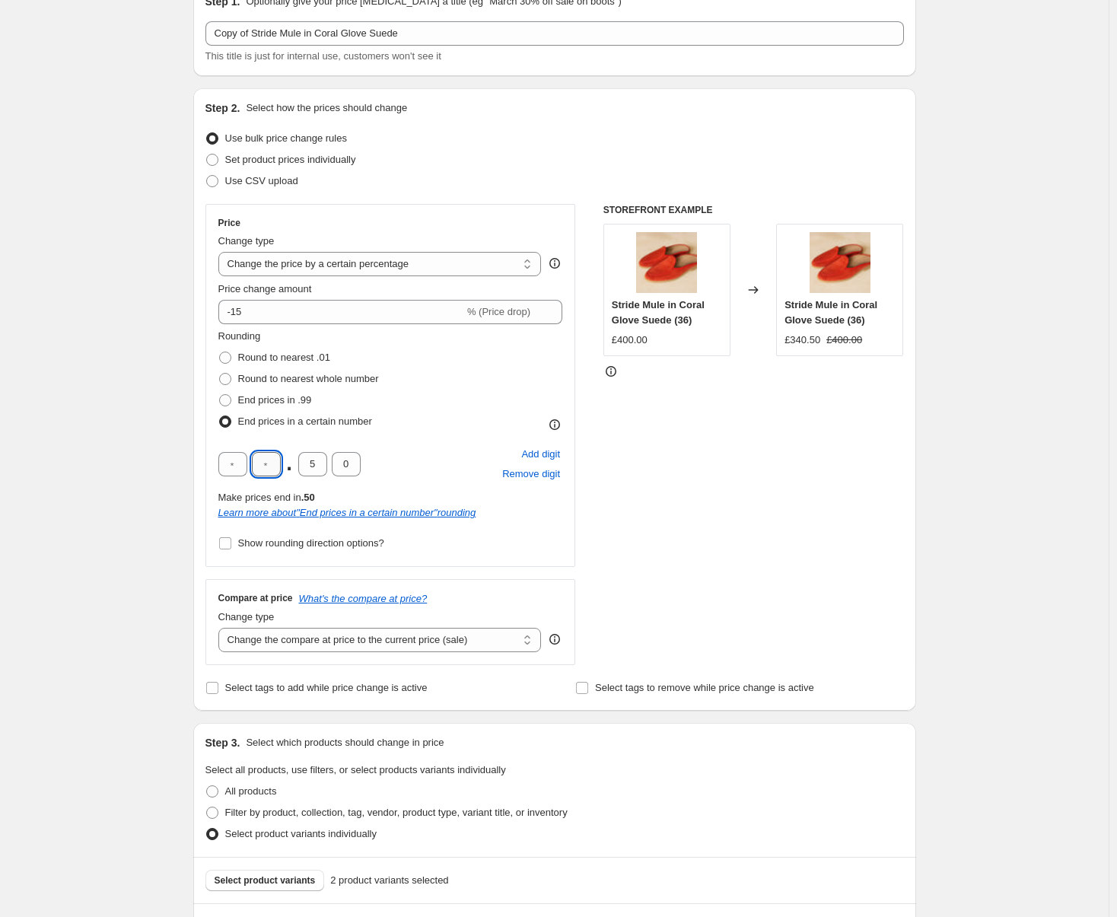
click at [265, 469] on input "text" at bounding box center [266, 464] width 29 height 24
type input "5"
type input "0"
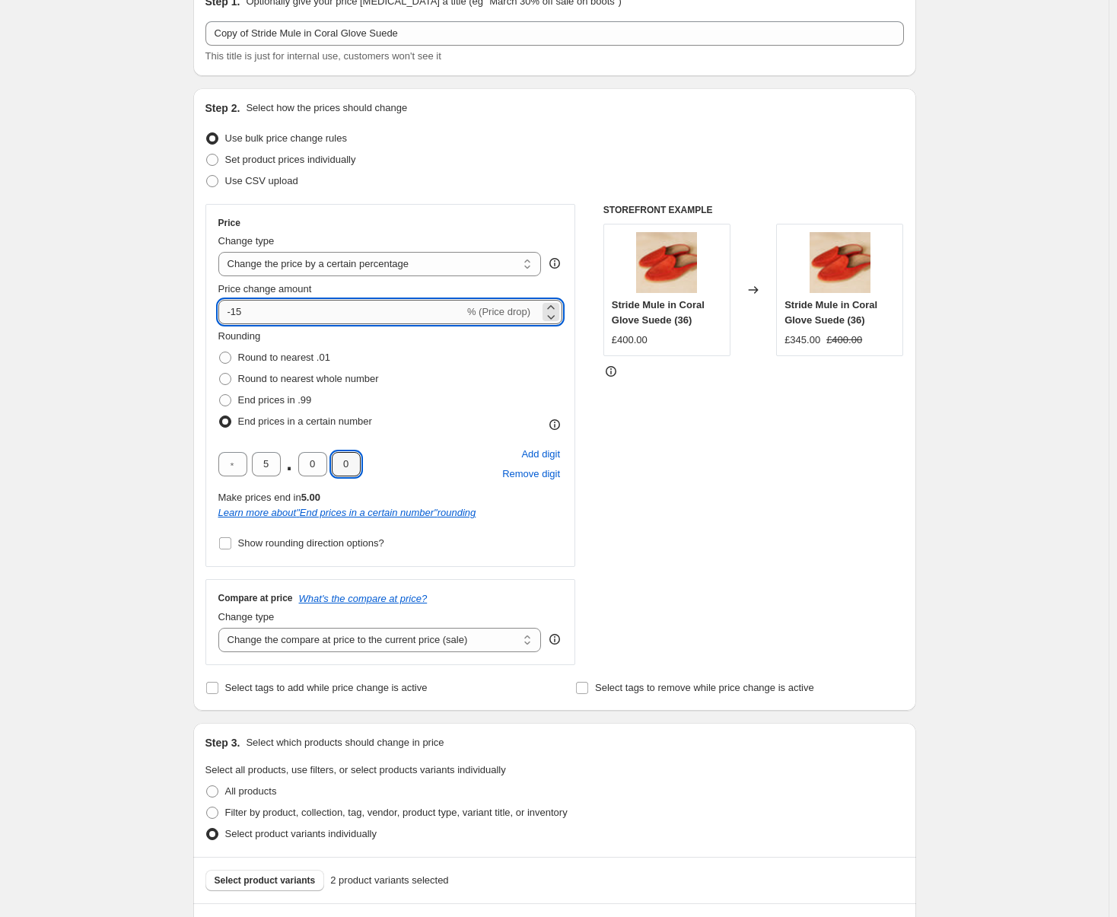
click at [291, 315] on input "-15" at bounding box center [341, 312] width 246 height 24
type input "-1"
type input "-2"
click at [288, 317] on input "-45" at bounding box center [341, 312] width 246 height 24
type input "-4"
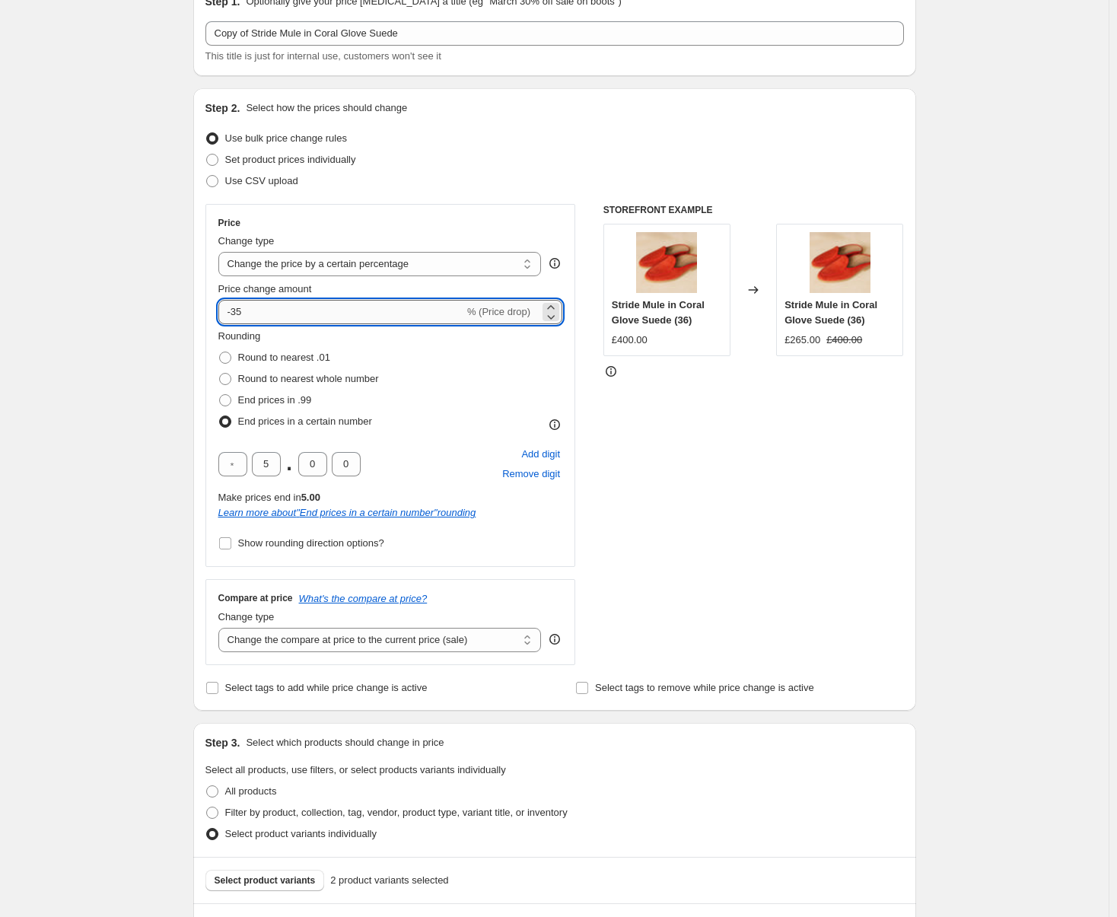
click at [278, 310] on input "-35" at bounding box center [341, 312] width 246 height 24
click at [282, 321] on input "-32" at bounding box center [341, 312] width 246 height 24
type input "-30"
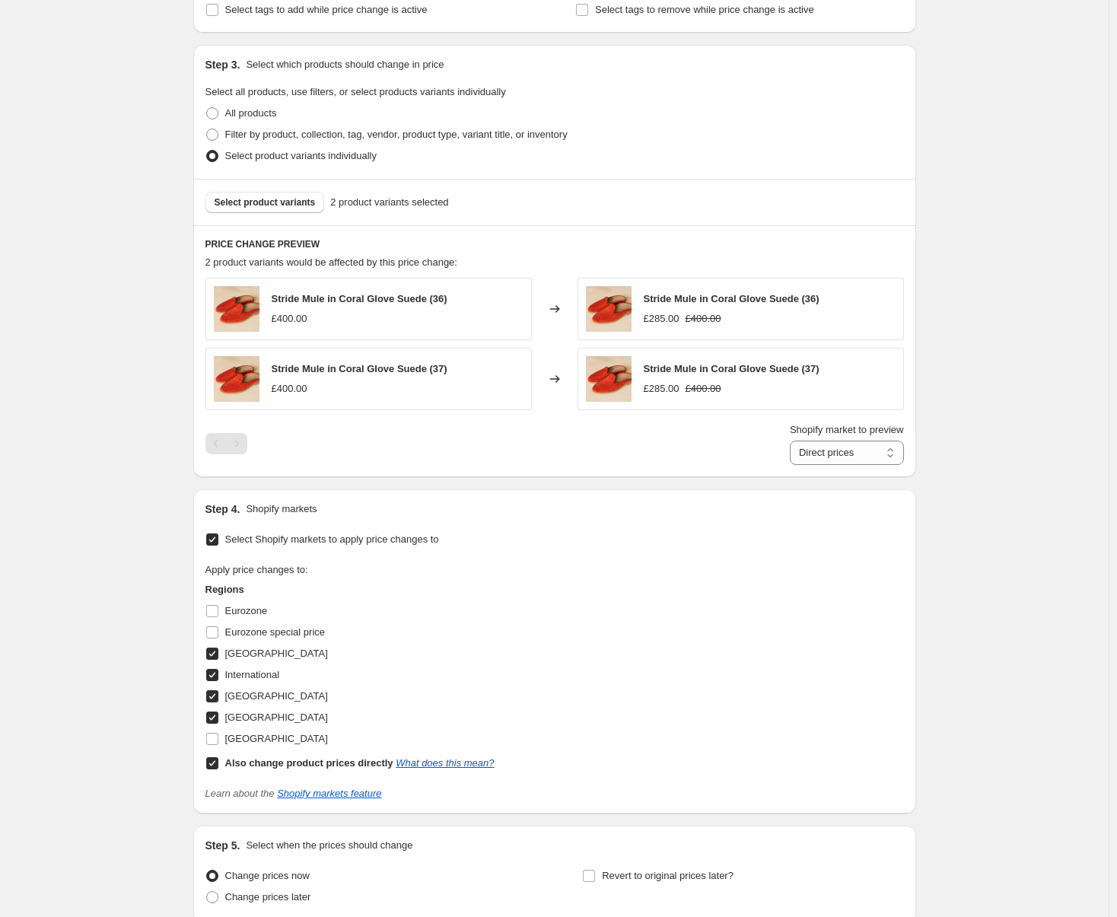
scroll to position [837, 0]
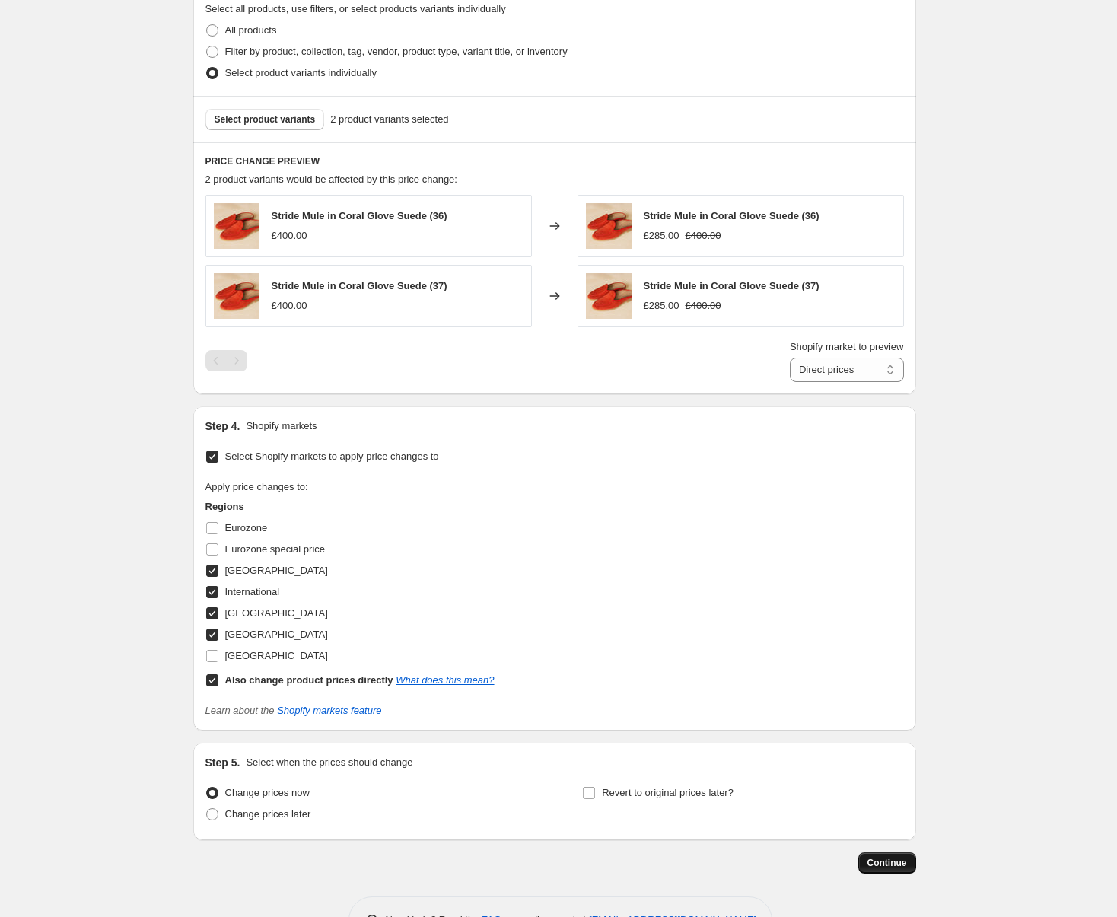
click at [888, 606] on span "Continue" at bounding box center [887, 863] width 40 height 12
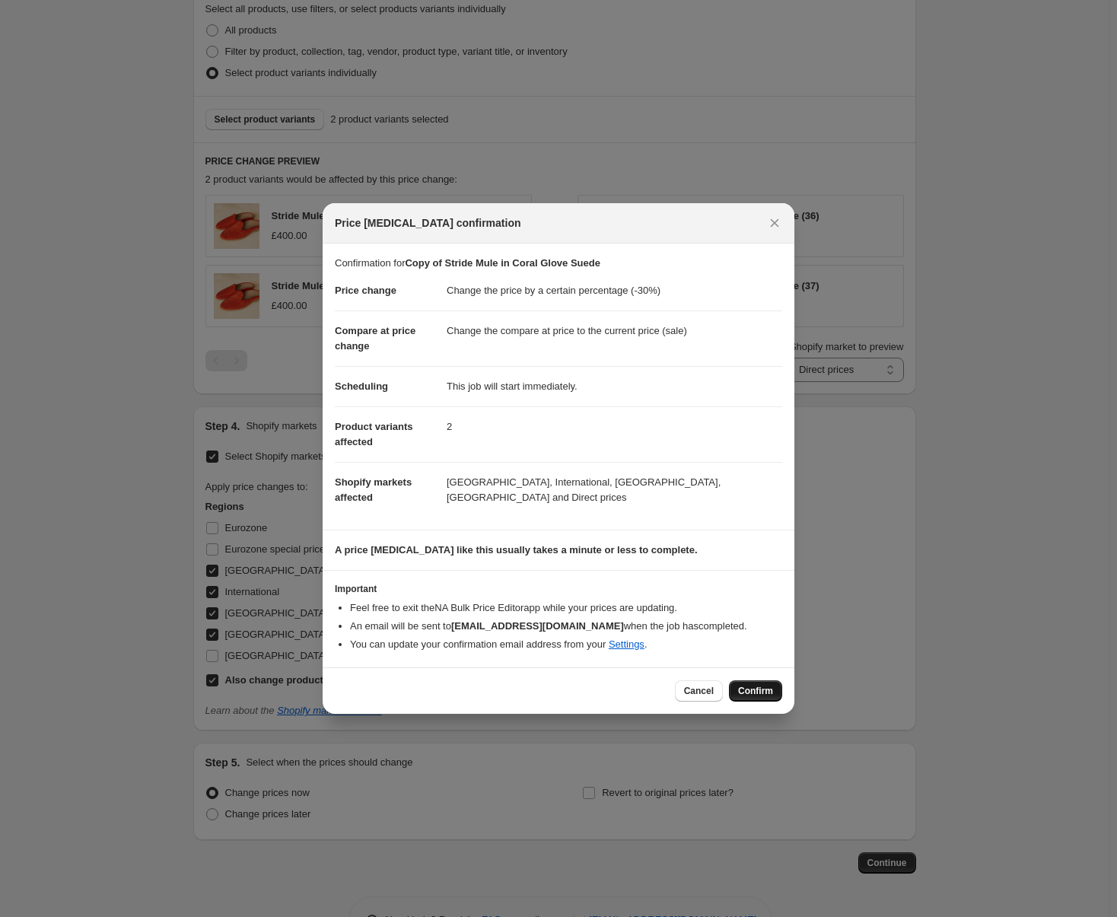
click at [761, 606] on span "Confirm" at bounding box center [755, 691] width 35 height 12
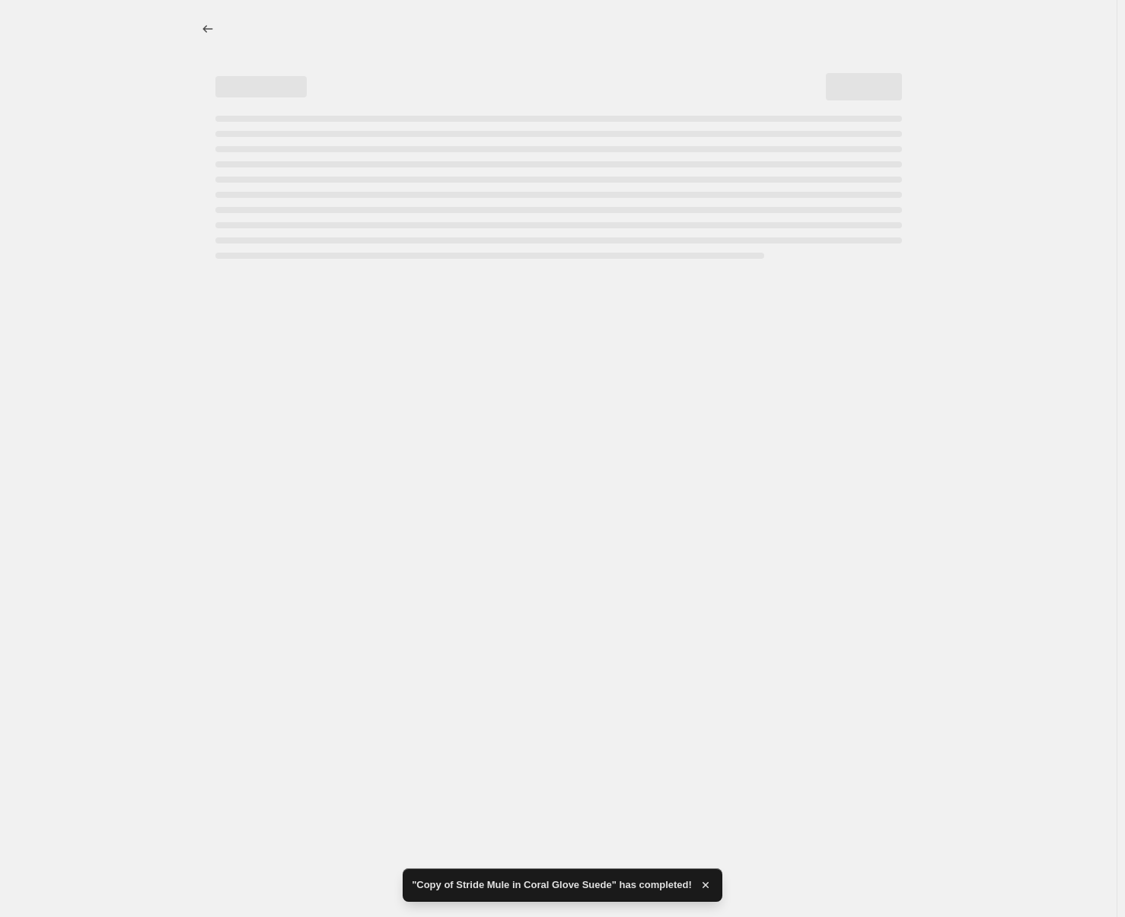
select select "percentage"
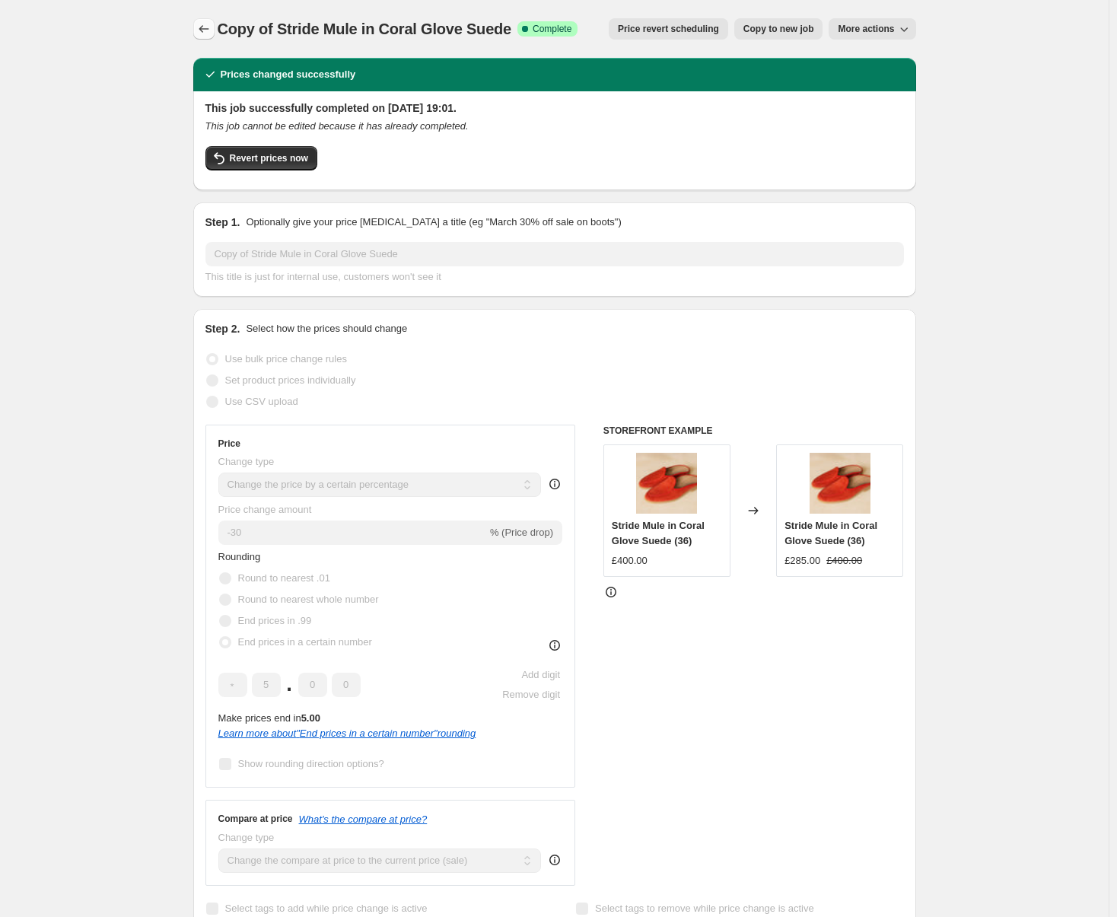
click at [210, 33] on icon "Price change jobs" at bounding box center [203, 28] width 15 height 15
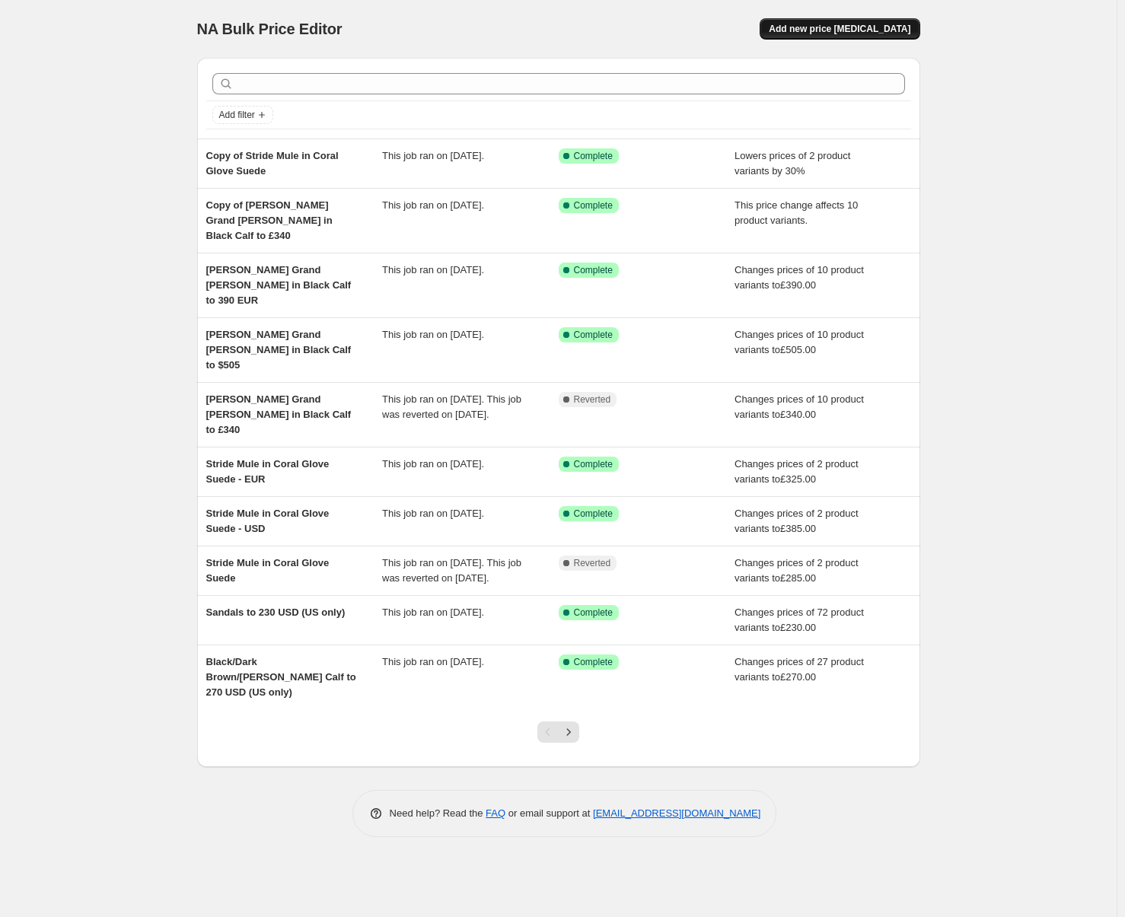
click at [844, 37] on button "Add new price [MEDICAL_DATA]" at bounding box center [839, 28] width 160 height 21
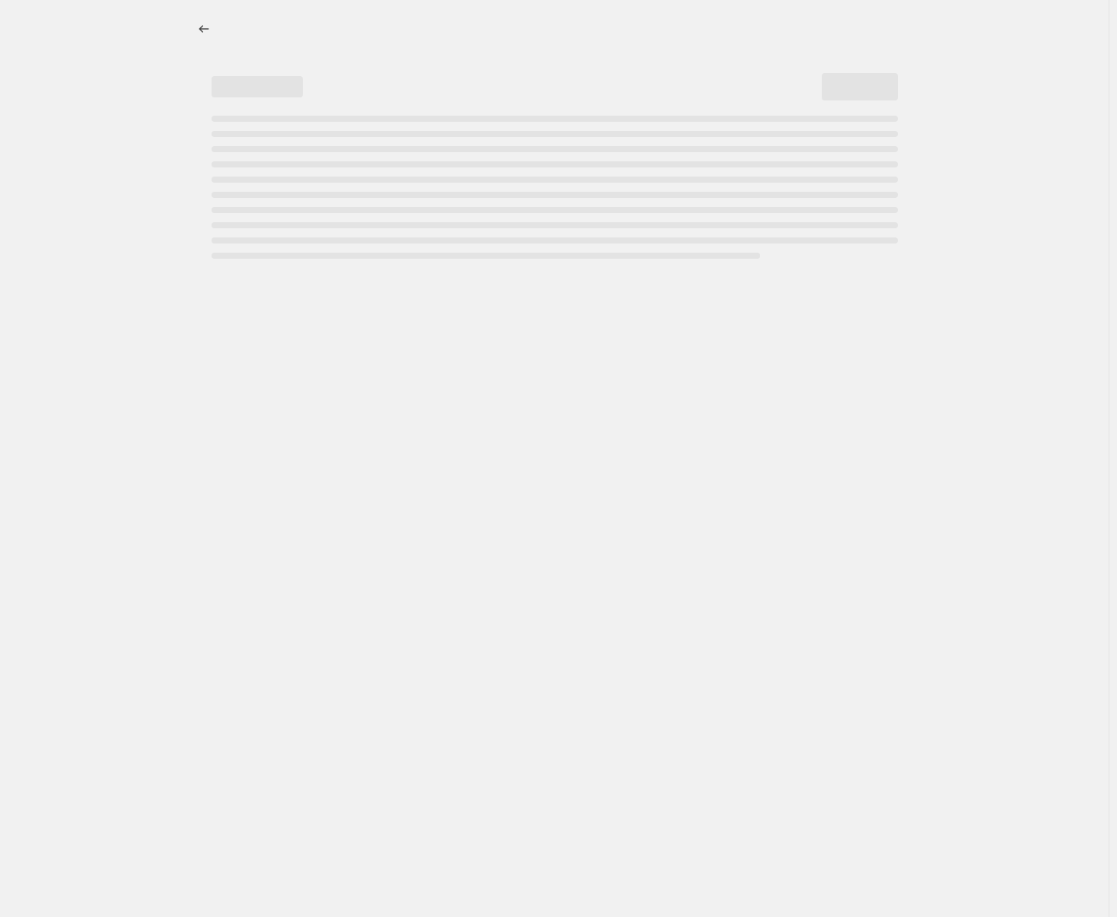
select select "percentage"
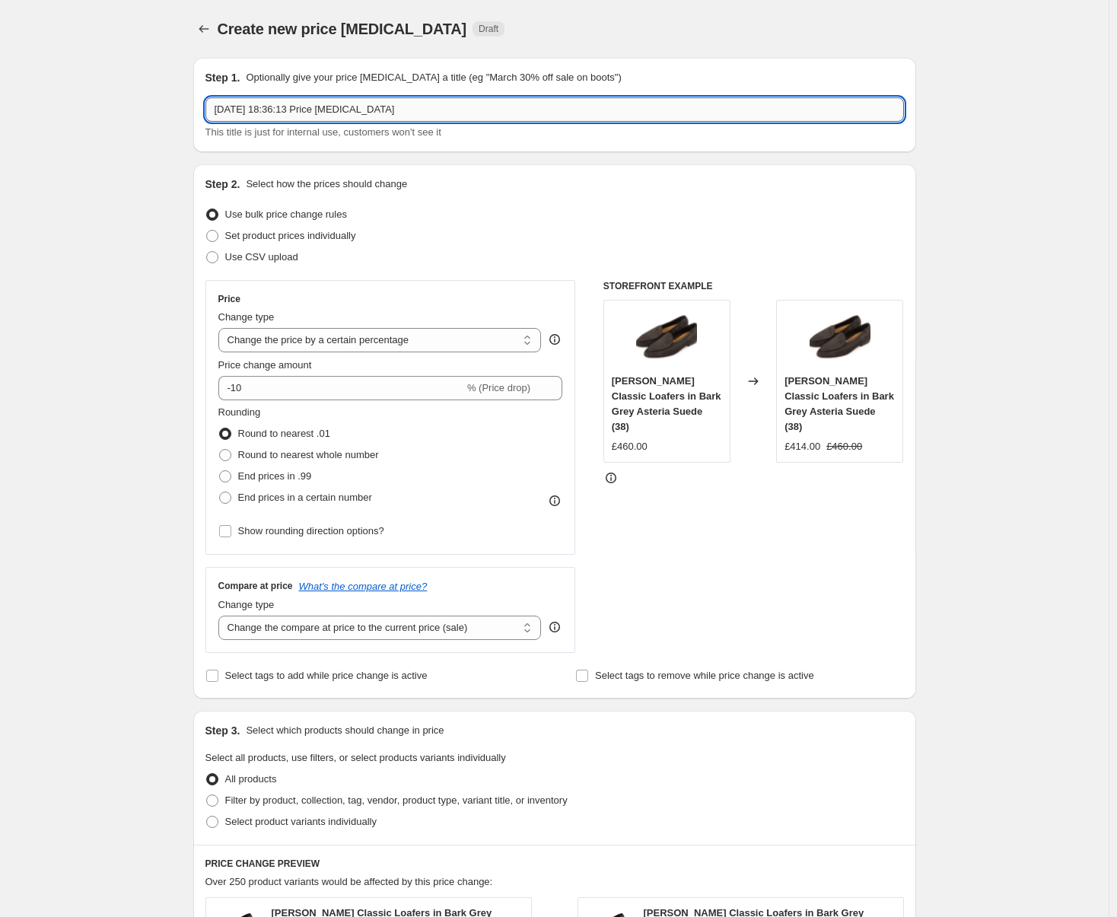
click at [331, 114] on input "[DATE] 18:36:13 Price [MEDICAL_DATA]" at bounding box center [554, 109] width 698 height 24
type input "HK and JP base price fix (DO NOT REVERT)"
click at [312, 341] on select "Change the price to a certain amount Change the price by a certain amount Chang…" at bounding box center [379, 340] width 323 height 24
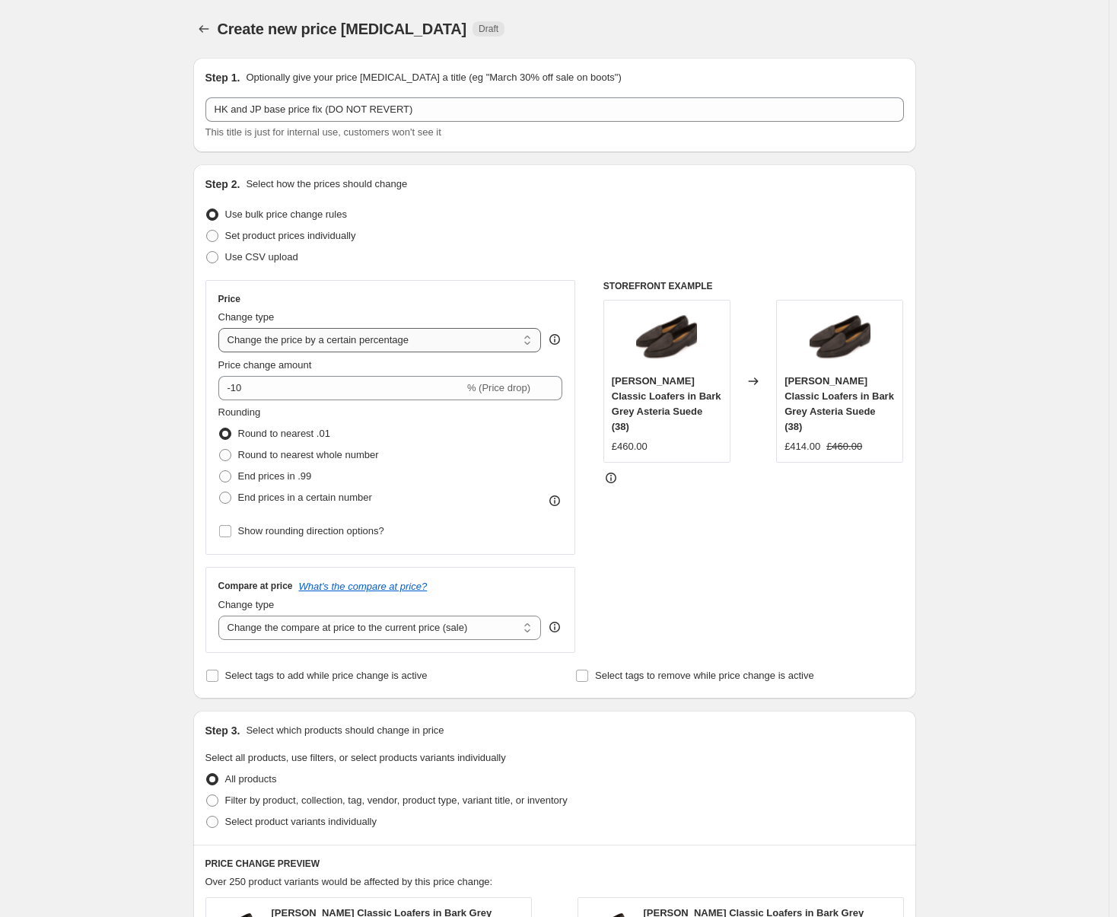
select select "ecap"
click at [221, 328] on select "Change the price to a certain amount Change the price by a certain amount Chang…" at bounding box center [379, 340] width 323 height 24
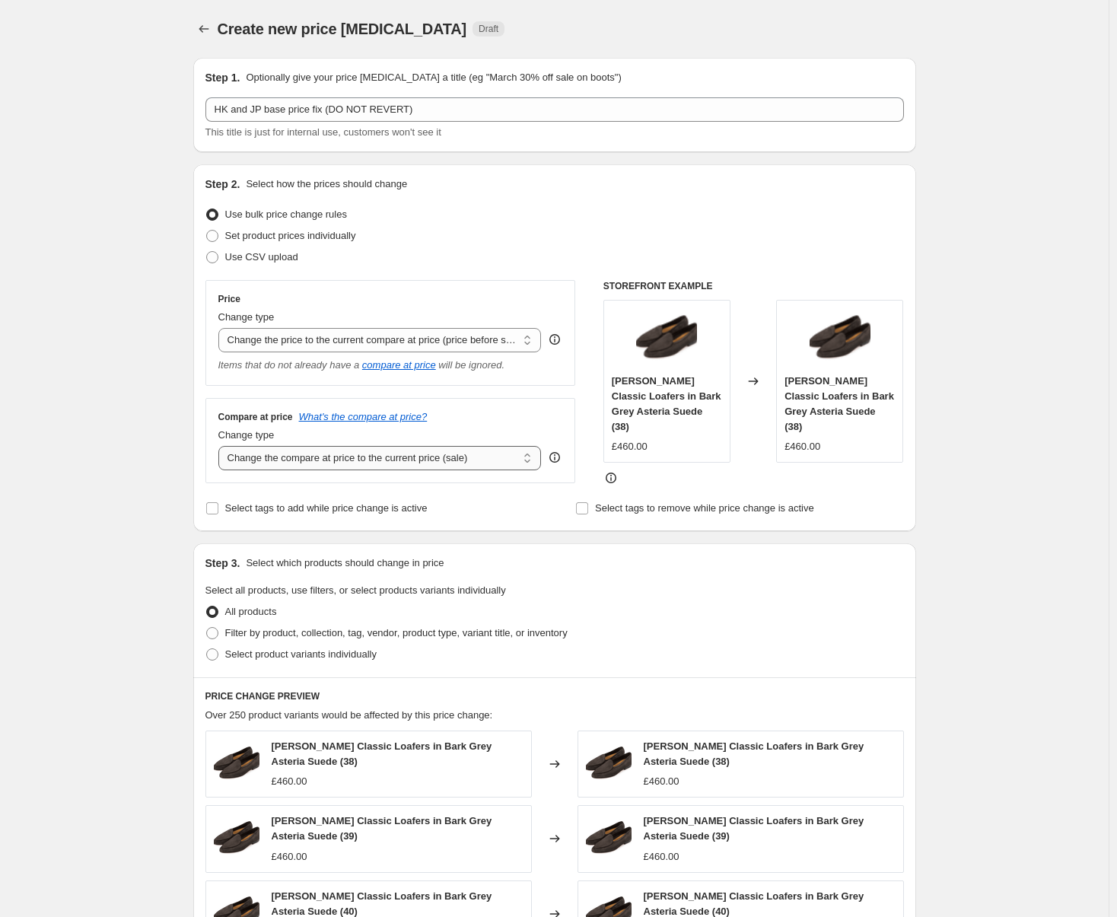
click at [291, 460] on select "Change the compare at price to the current price (sale) Change the compare at p…" at bounding box center [379, 458] width 323 height 24
select select "remove"
click at [221, 447] on select "Change the compare at price to the current price (sale) Change the compare at p…" at bounding box center [379, 458] width 323 height 24
click at [332, 345] on select "Change the price to a certain amount Change the price by a certain amount Chang…" at bounding box center [379, 340] width 323 height 24
click at [325, 345] on select "Change the price to a certain amount Change the price by a certain amount Chang…" at bounding box center [379, 340] width 323 height 24
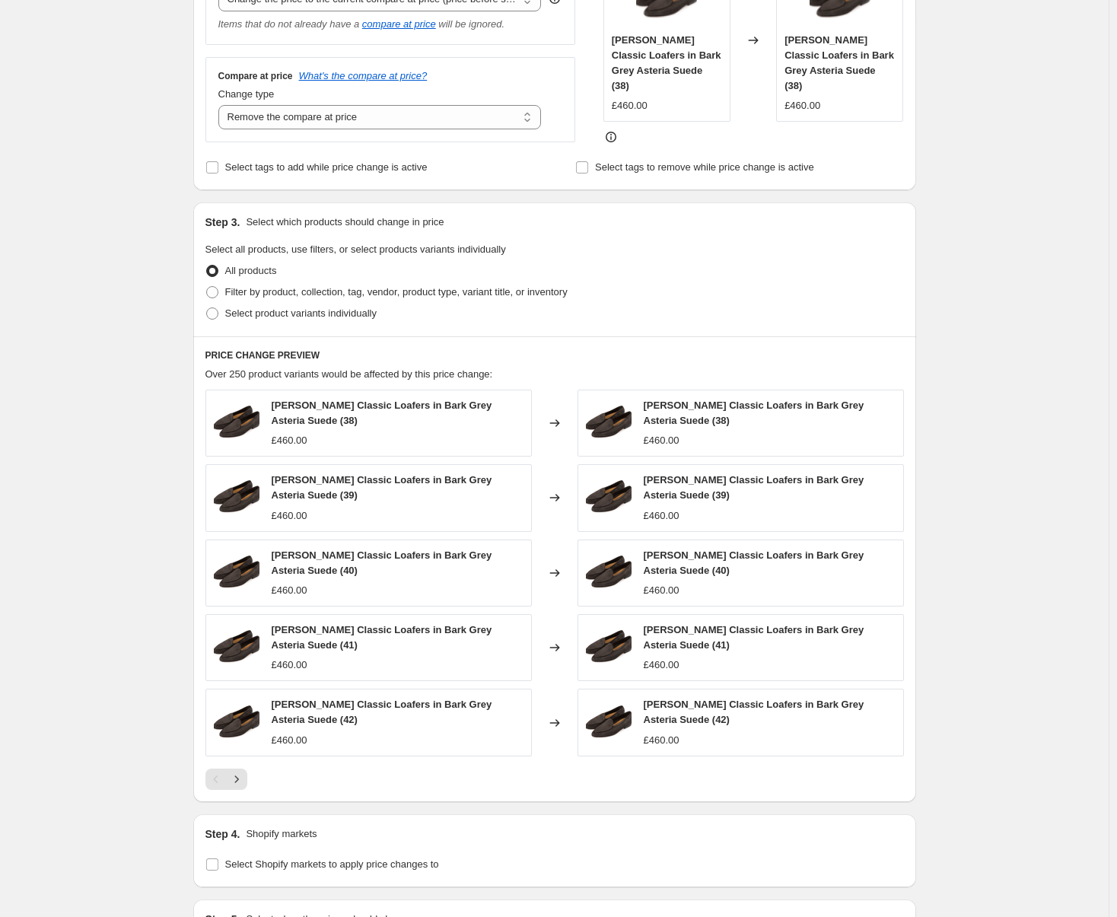
scroll to position [293, 0]
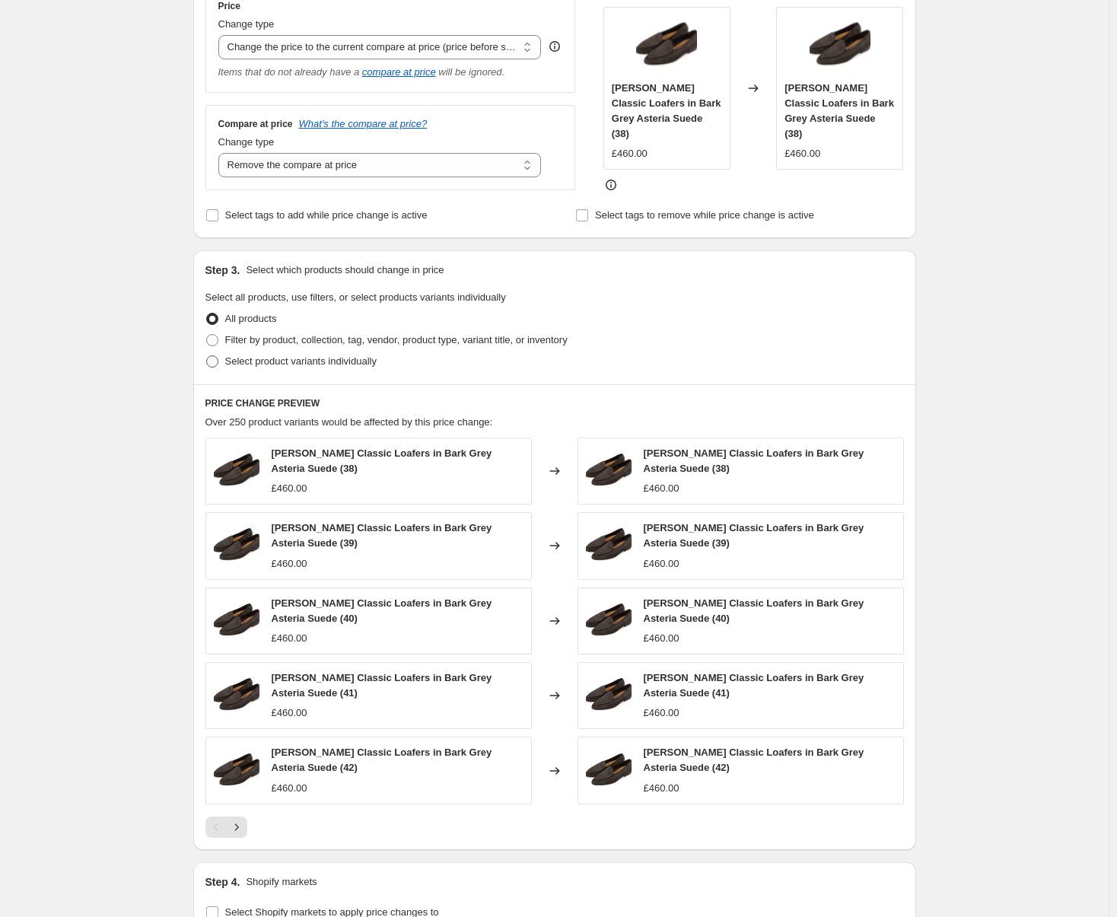
click at [266, 359] on span "Select product variants individually" at bounding box center [300, 360] width 151 height 11
click at [207, 356] on input "Select product variants individually" at bounding box center [206, 355] width 1 height 1
radio input "true"
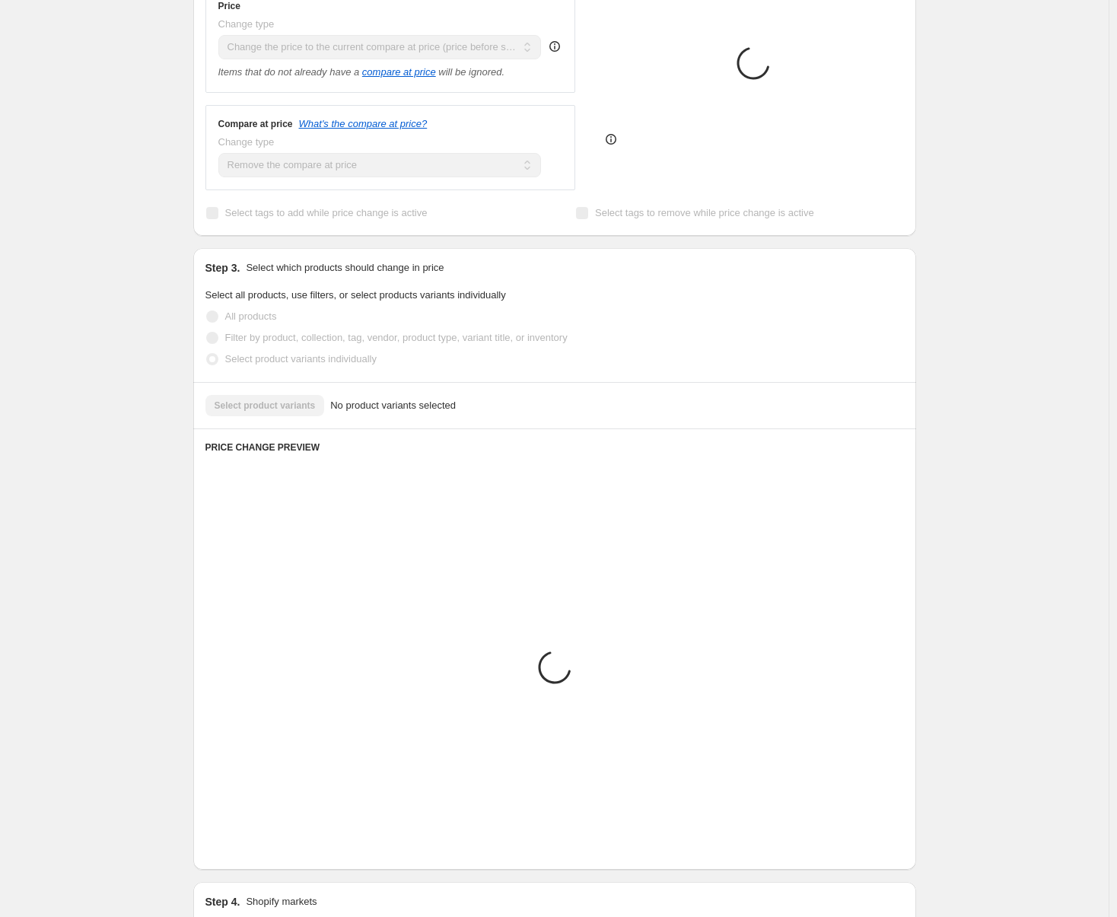
scroll to position [184, 0]
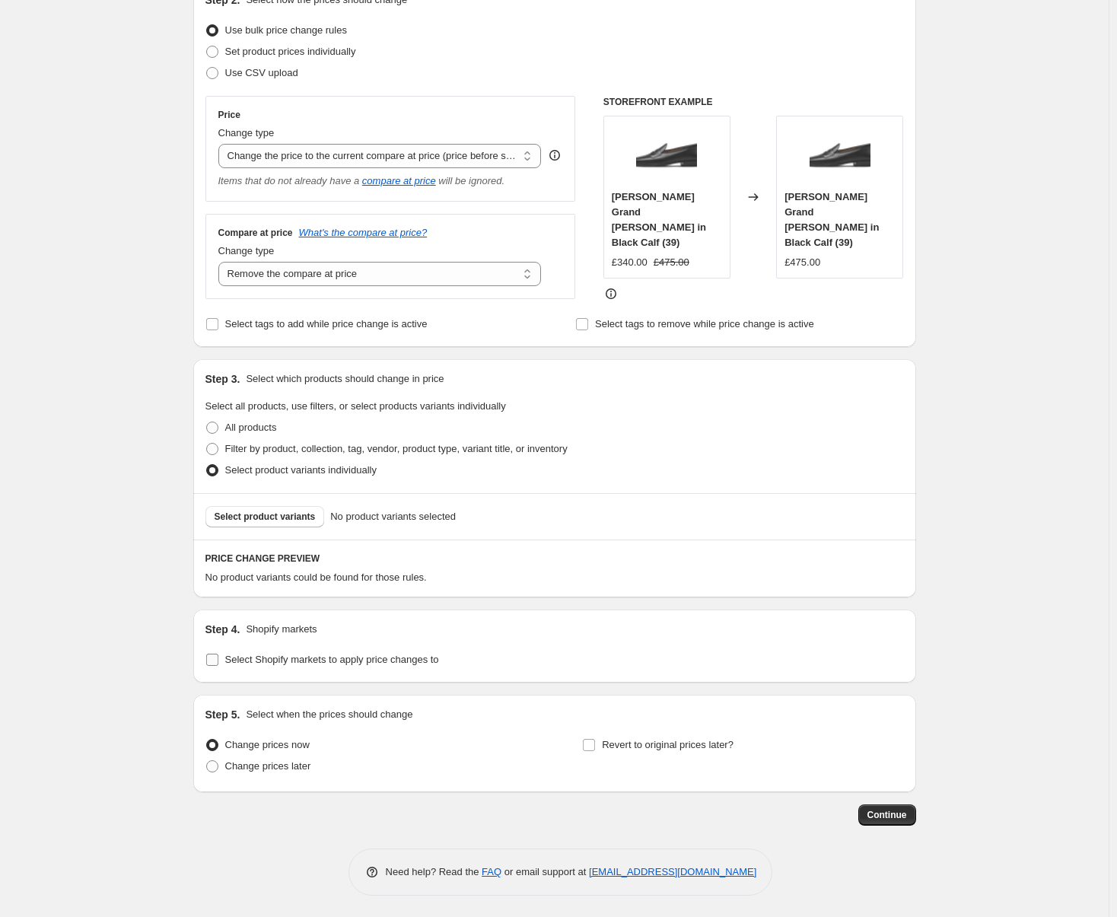
click at [229, 606] on span "Select Shopify markets to apply price changes to" at bounding box center [332, 659] width 214 height 11
click at [218, 606] on input "Select Shopify markets to apply price changes to" at bounding box center [212, 660] width 12 height 12
checkbox input "true"
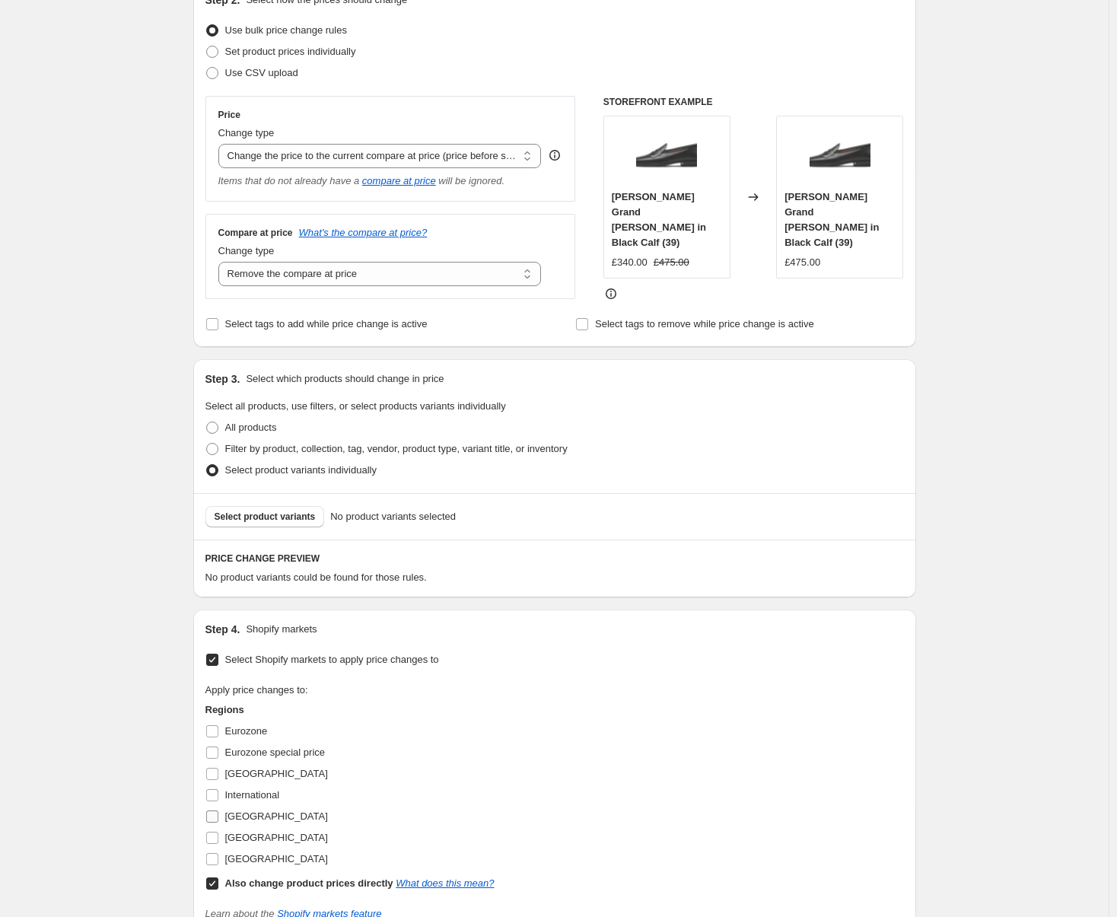
click at [215, 606] on input "[GEOGRAPHIC_DATA]" at bounding box center [212, 816] width 12 height 12
checkbox input "true"
click at [216, 606] on input "[GEOGRAPHIC_DATA]" at bounding box center [212, 774] width 12 height 12
checkbox input "true"
click at [214, 606] on input "Also change product prices directly What does this mean?" at bounding box center [212, 883] width 12 height 12
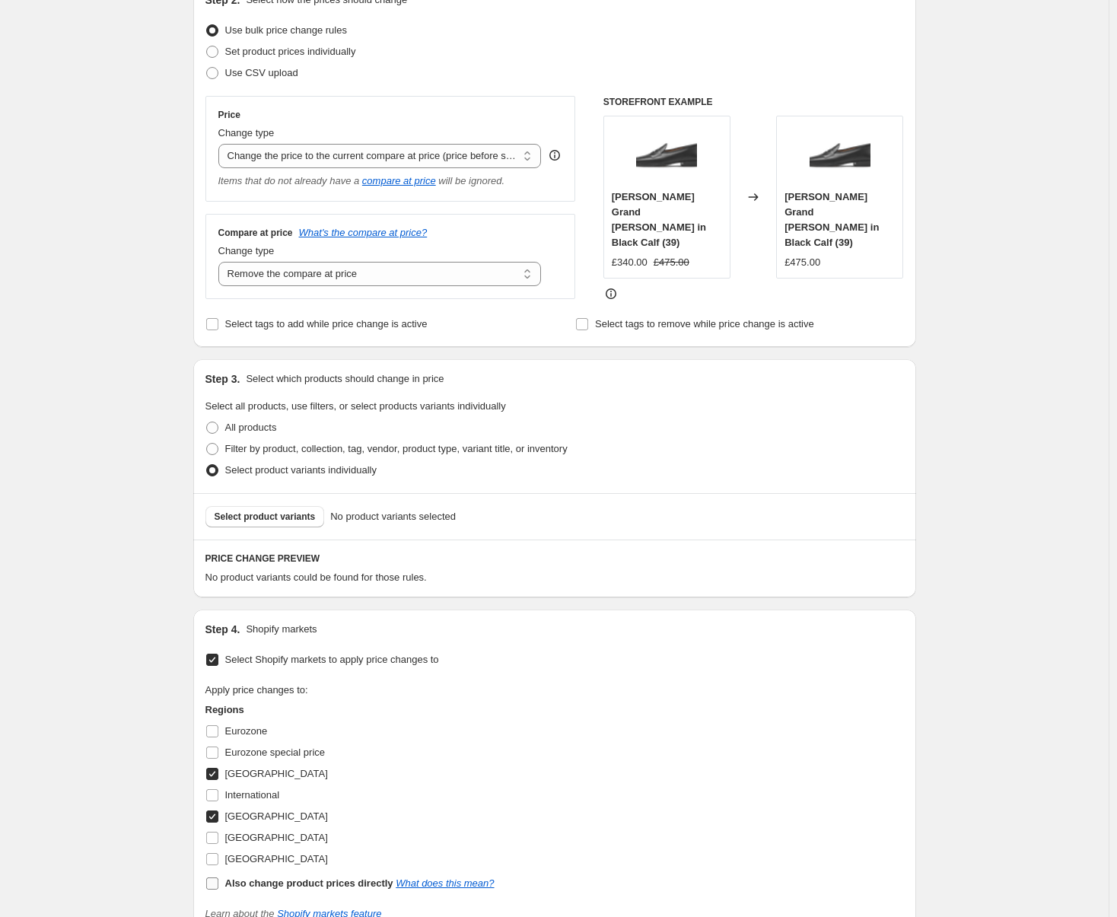
checkbox input "false"
click at [263, 518] on span "Select product variants" at bounding box center [265, 517] width 101 height 12
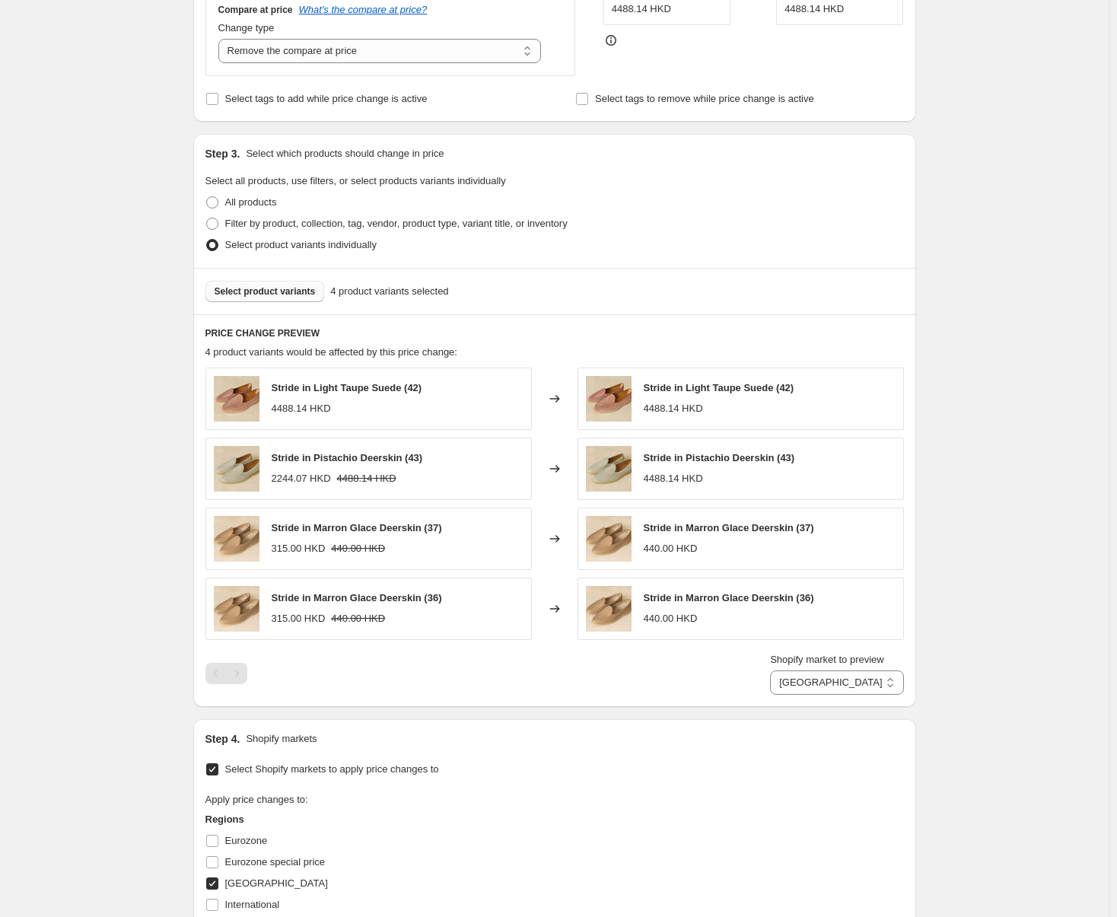
scroll to position [641, 0]
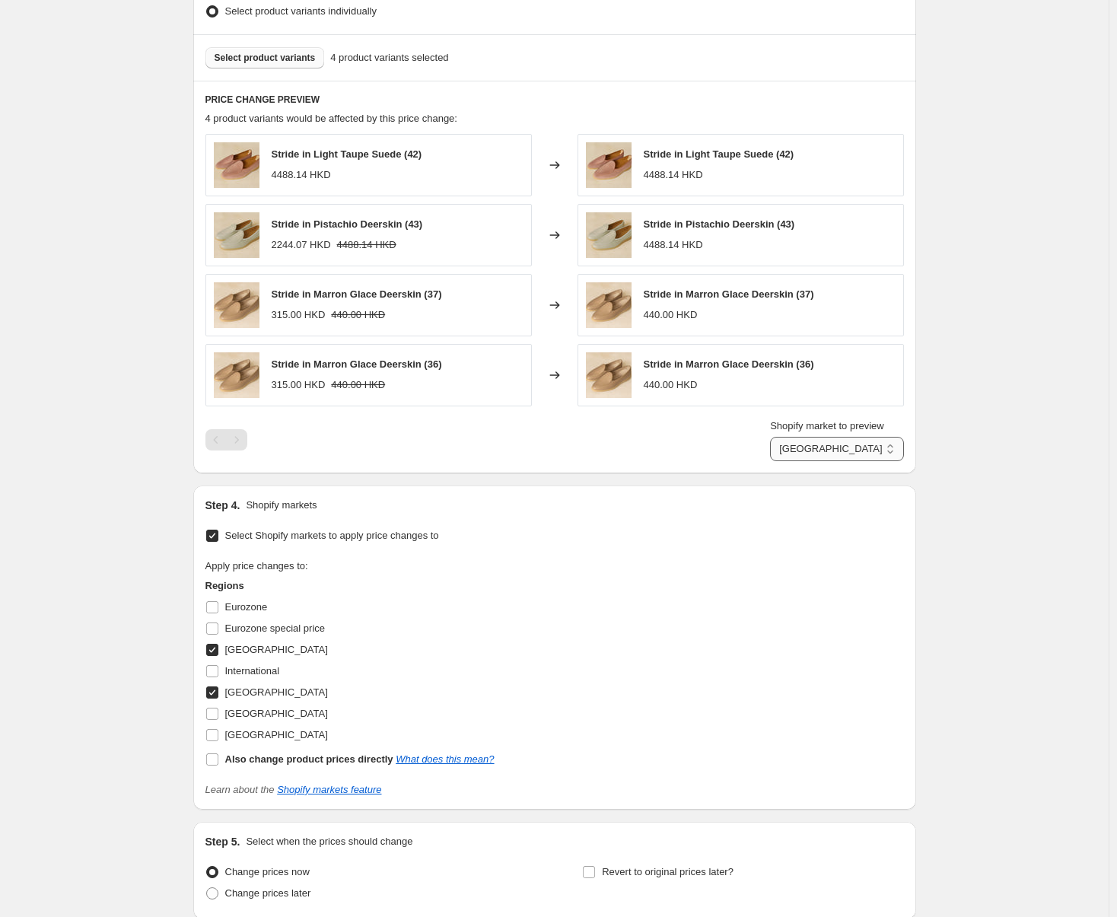
click at [818, 456] on select "[GEOGRAPHIC_DATA] [GEOGRAPHIC_DATA]" at bounding box center [836, 449] width 133 height 24
select select "86769902"
click at [793, 461] on select "[GEOGRAPHIC_DATA] [GEOGRAPHIC_DATA]" at bounding box center [836, 449] width 133 height 24
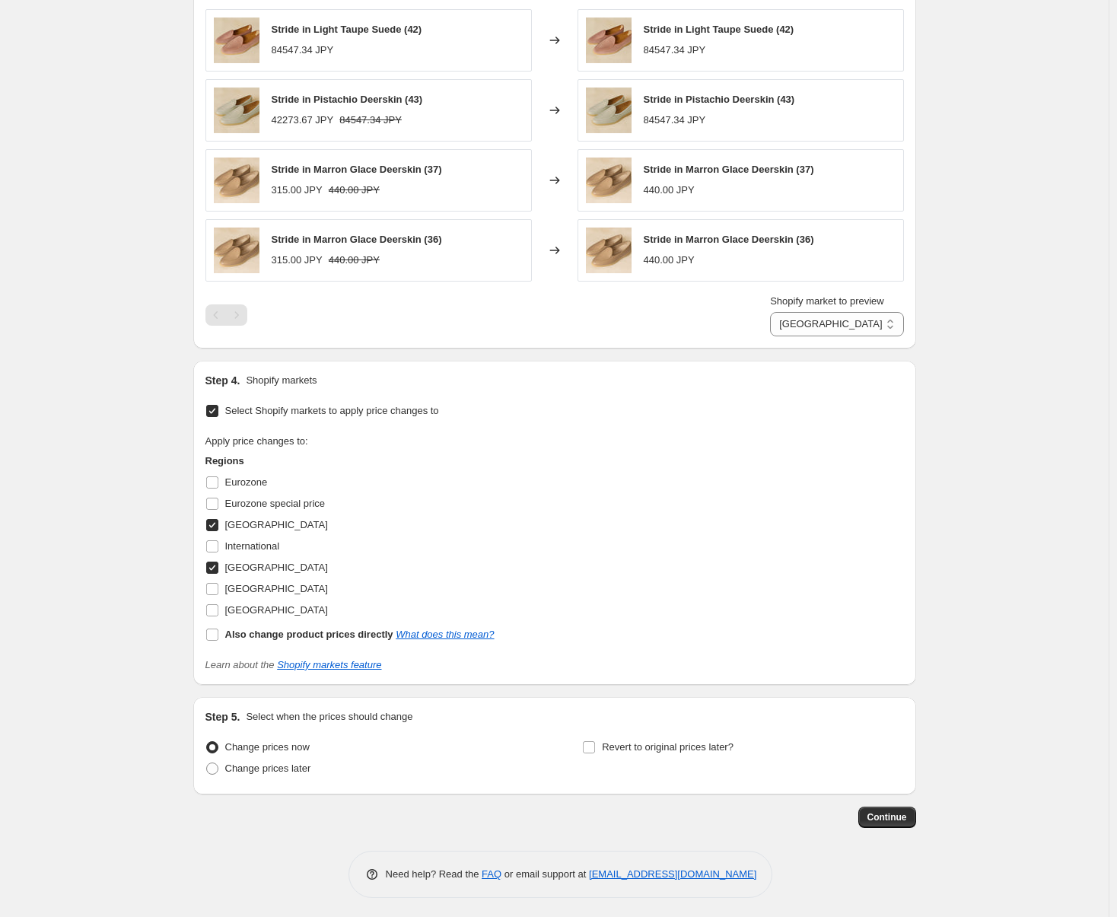
scroll to position [770, 0]
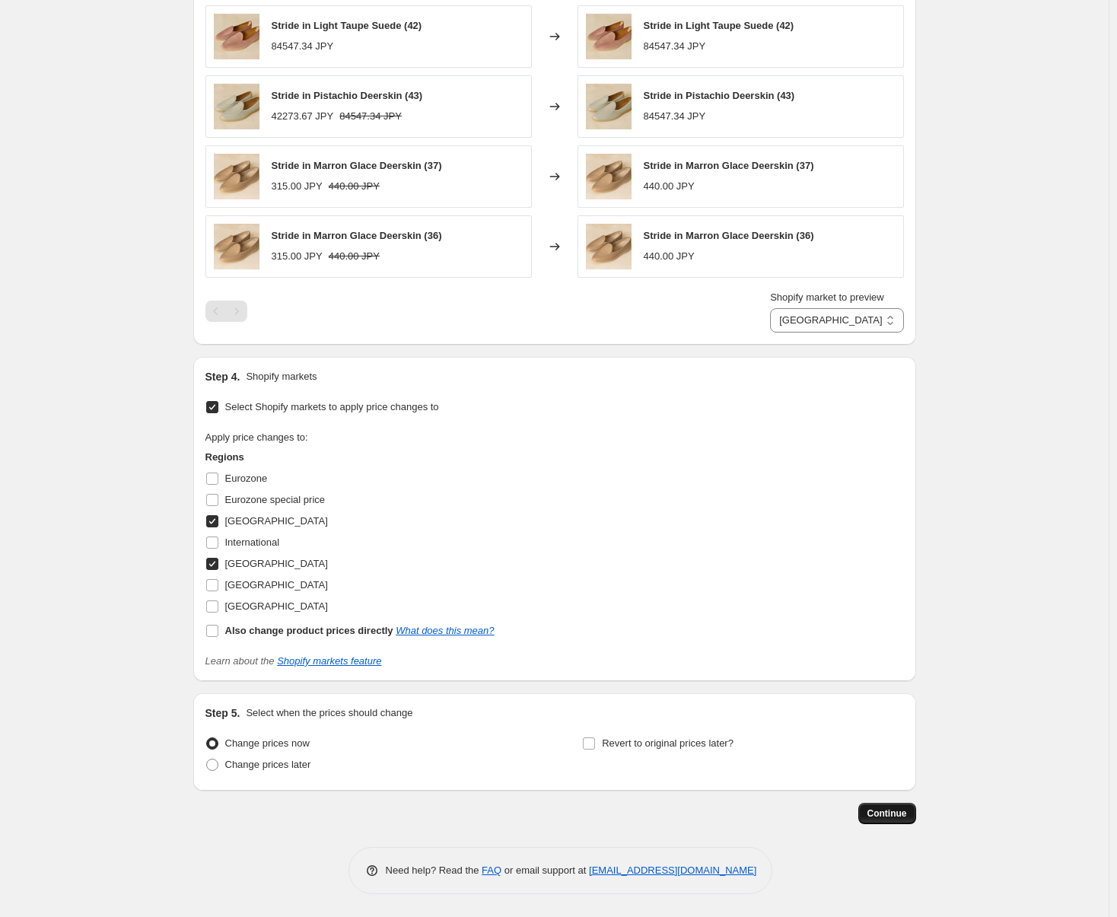
click at [882, 606] on span "Continue" at bounding box center [887, 813] width 40 height 12
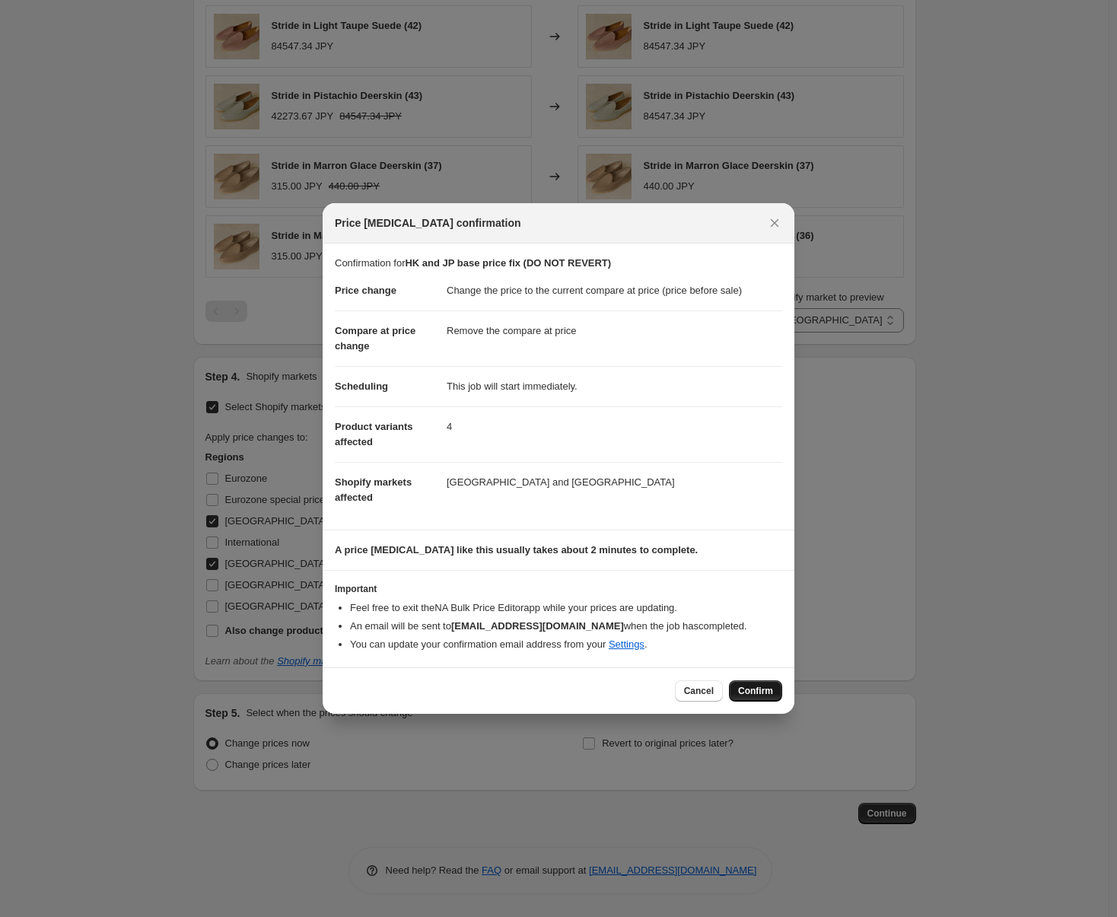
click at [756, 606] on span "Confirm" at bounding box center [755, 691] width 35 height 12
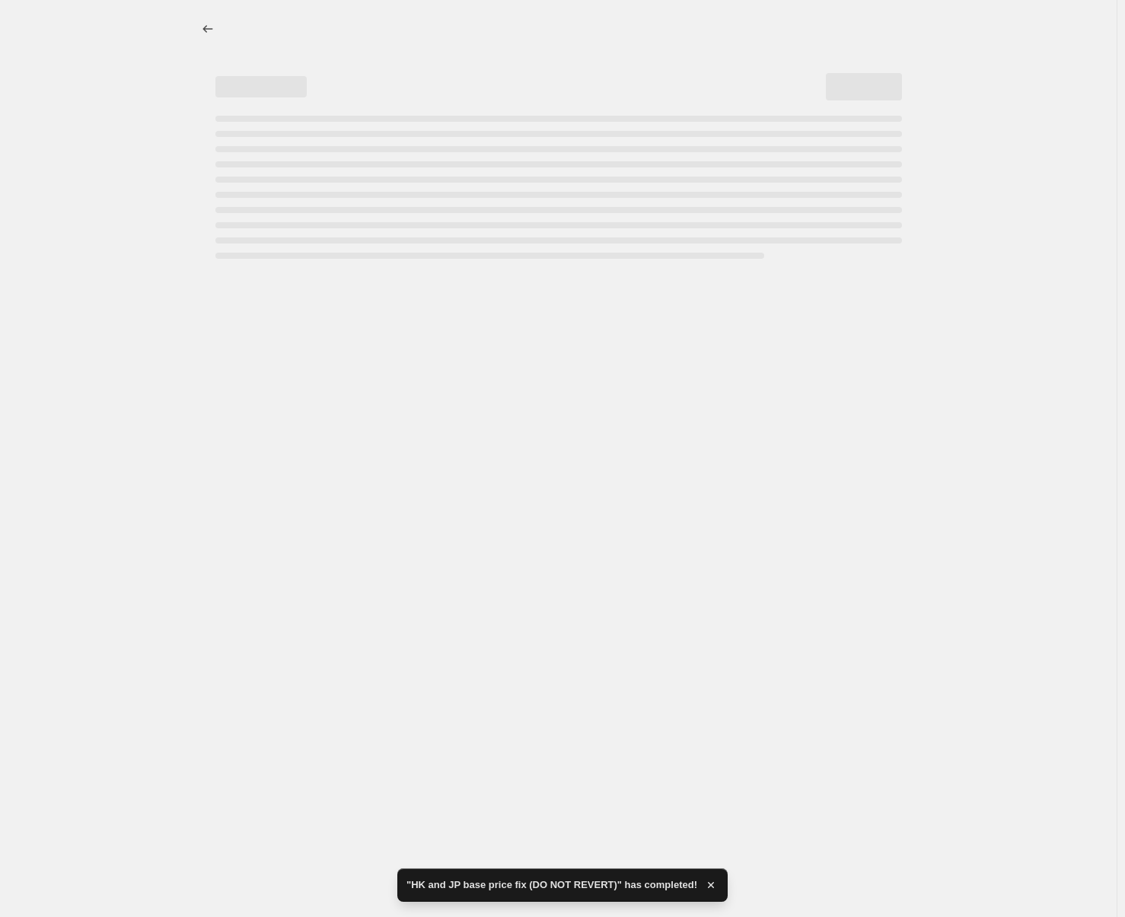
select select "ecap"
select select "remove"
select select "86769902"
